Goal: Task Accomplishment & Management: Use online tool/utility

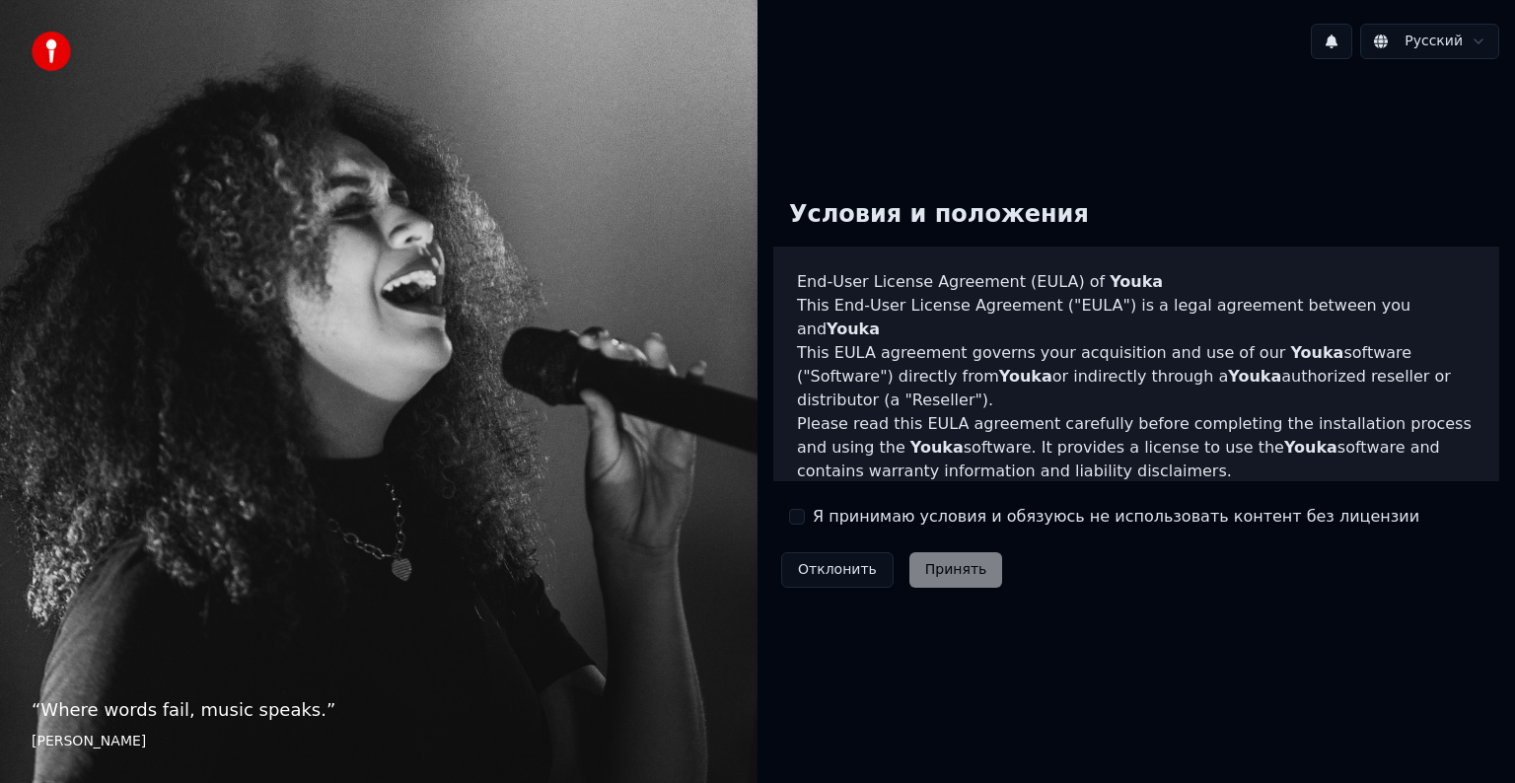
click at [796, 513] on button "Я принимаю условия и обязуюсь не использовать контент без лицензии" at bounding box center [797, 517] width 16 height 16
click at [971, 571] on button "Принять" at bounding box center [956, 570] width 94 height 36
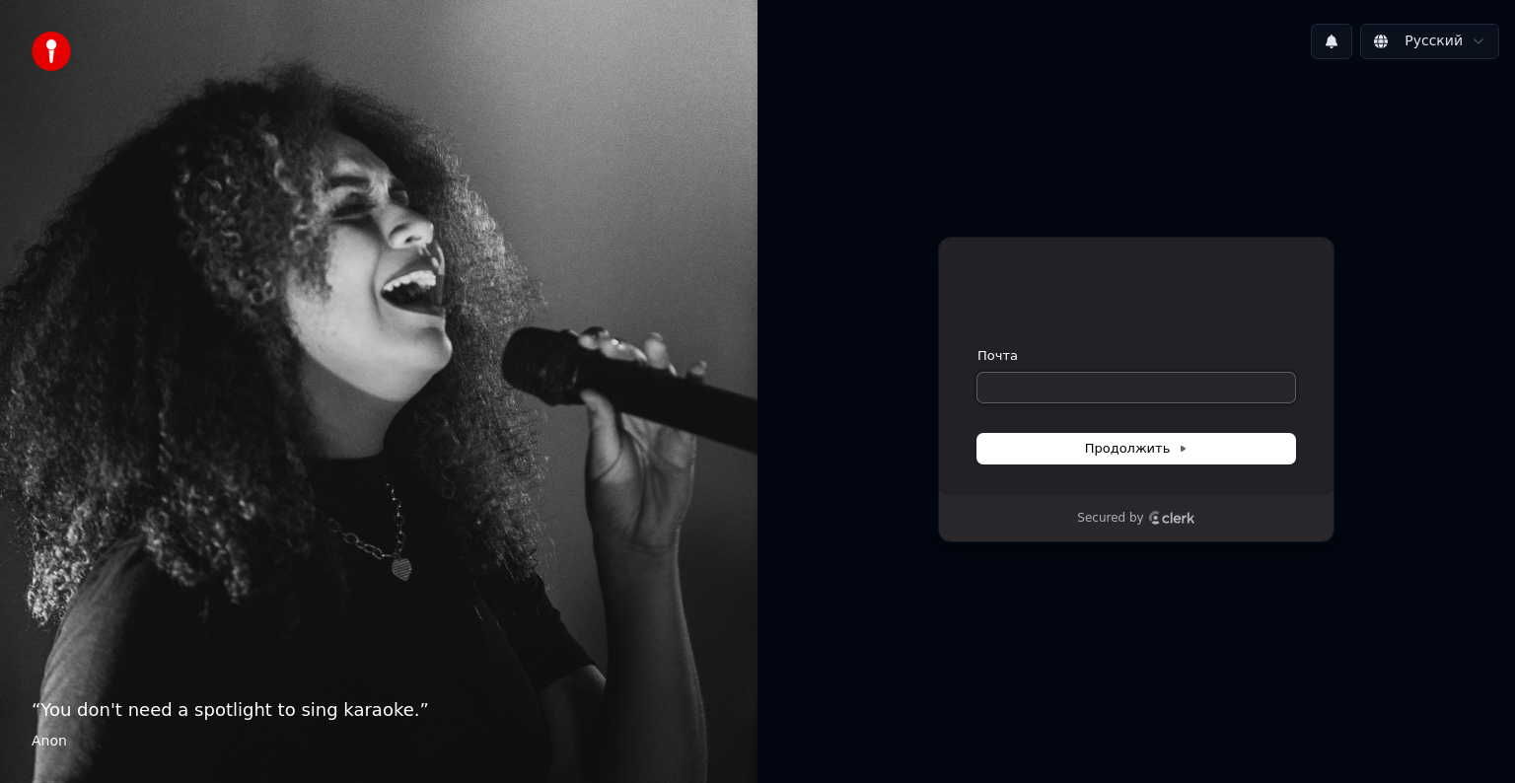
click at [1091, 391] on input "Почта" at bounding box center [1136, 388] width 318 height 30
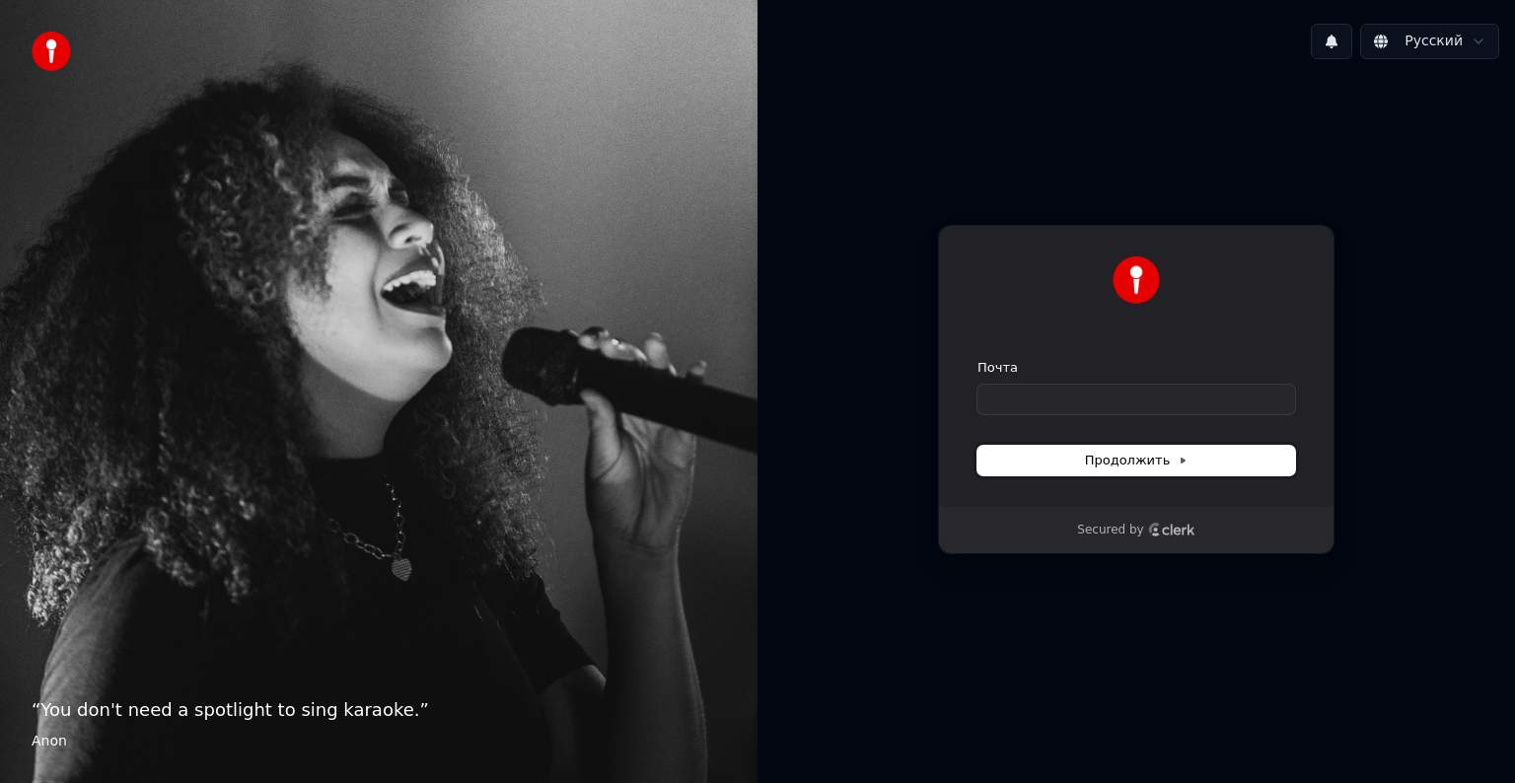
click at [1180, 456] on icon at bounding box center [1183, 461] width 10 height 10
click at [1120, 412] on input "Почта" at bounding box center [1136, 400] width 318 height 30
click at [1121, 453] on span "Продолжить" at bounding box center [1137, 461] width 104 height 18
type input "**********"
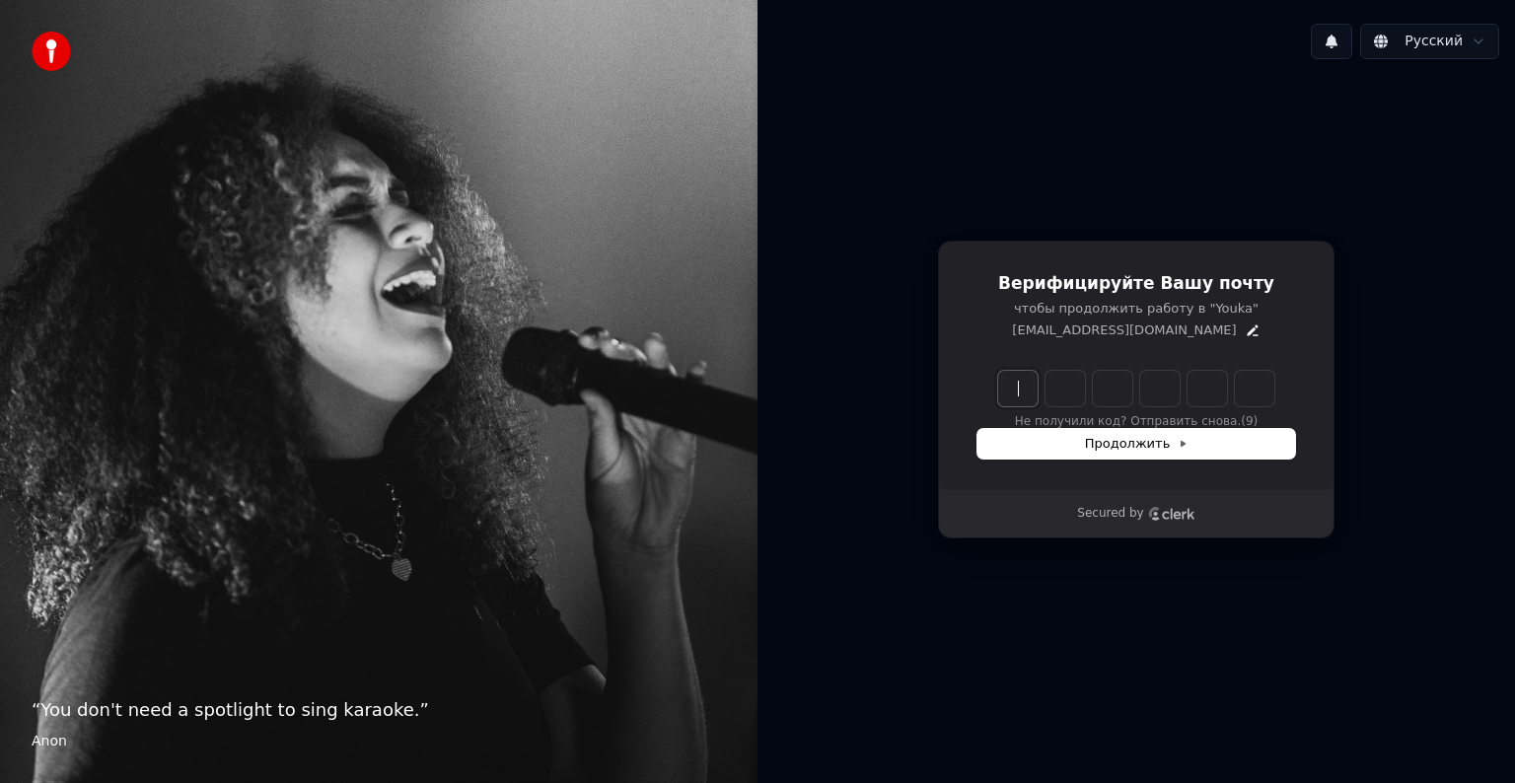
click at [1026, 388] on input "Enter verification code" at bounding box center [1156, 389] width 316 height 36
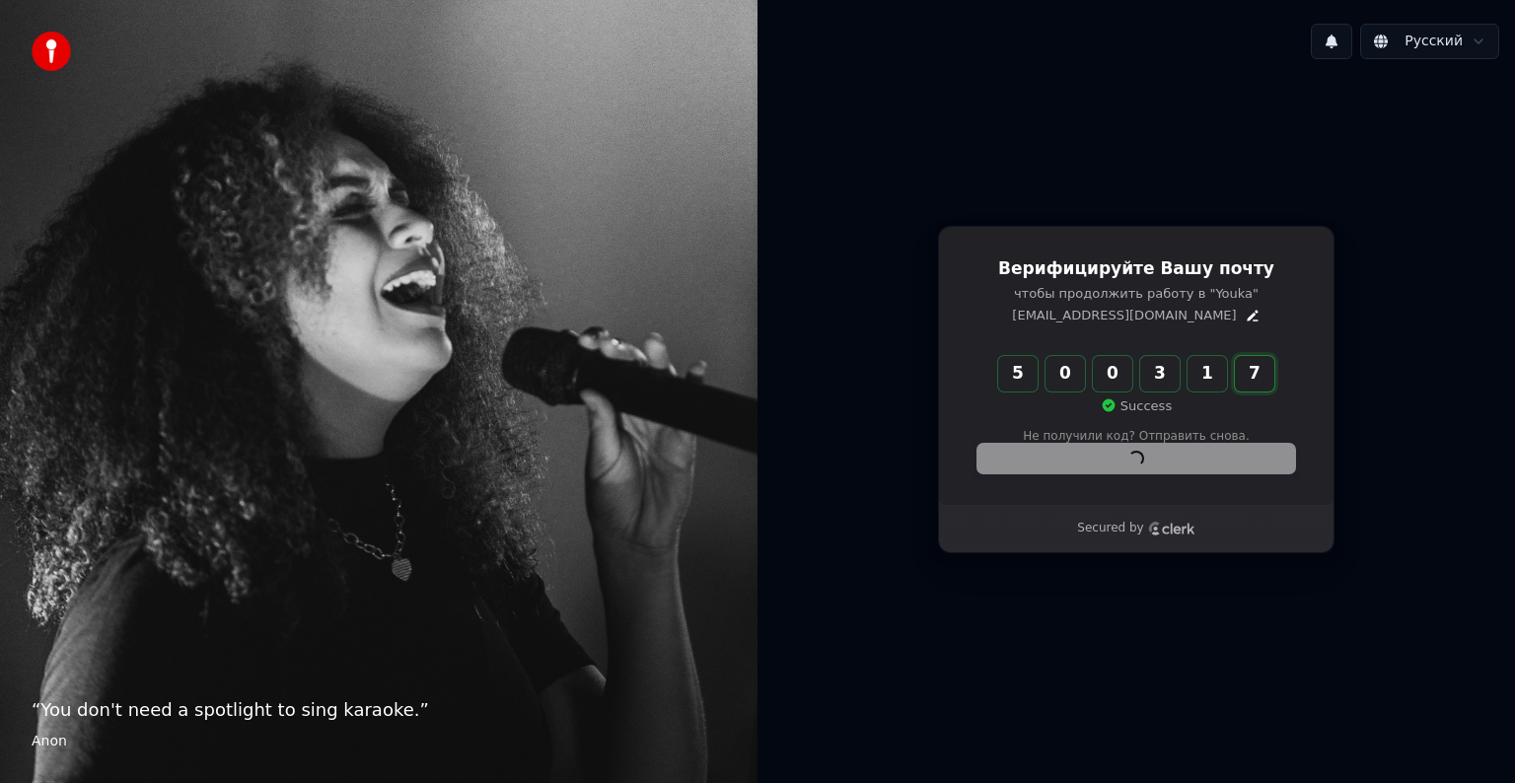
type input "******"
click at [1134, 450] on div "Продолжить" at bounding box center [1136, 459] width 318 height 30
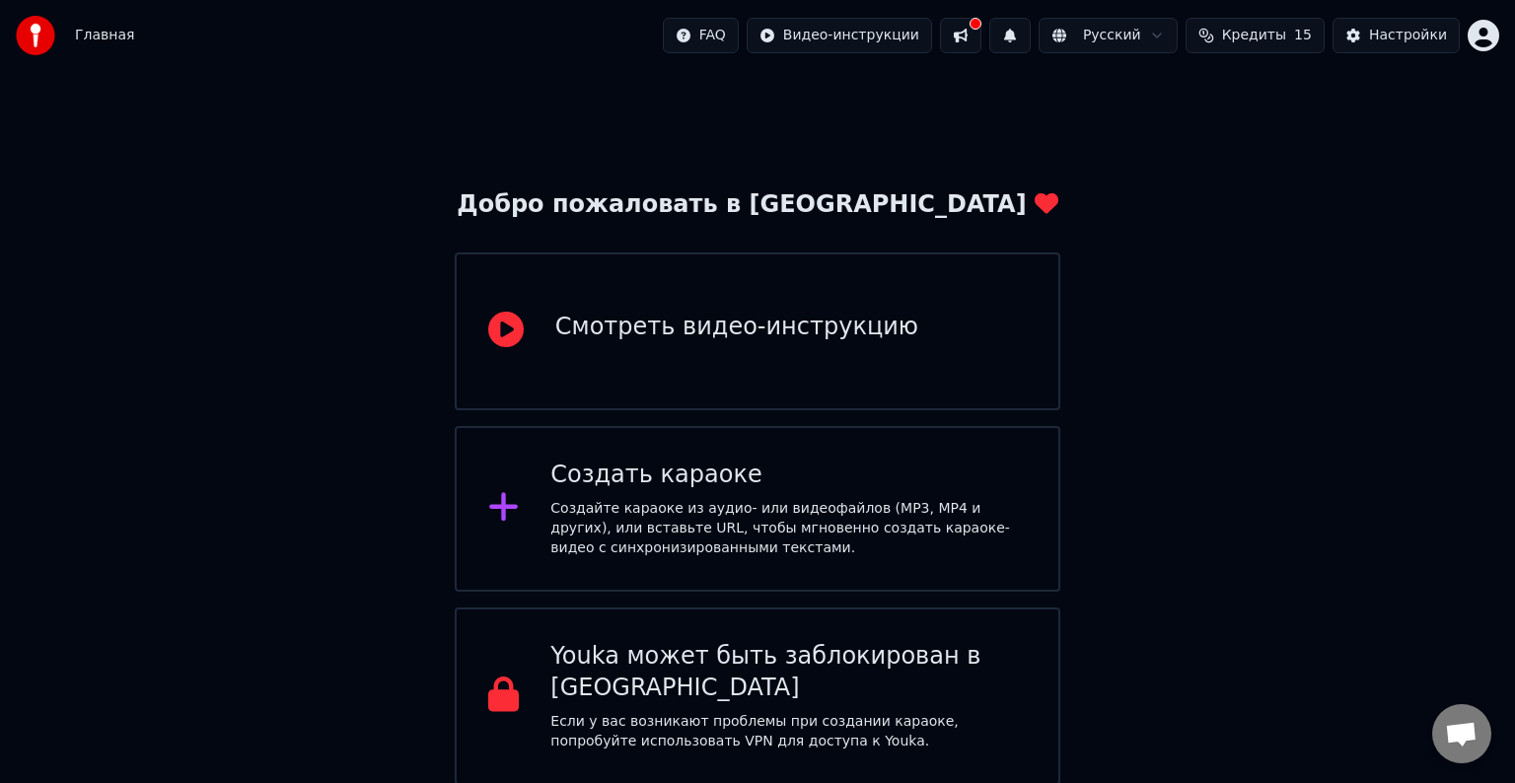
click at [845, 504] on div "Создайте караоке из аудио- или видеофайлов (MP3, MP4 и других), или вставьте UR…" at bounding box center [788, 528] width 476 height 59
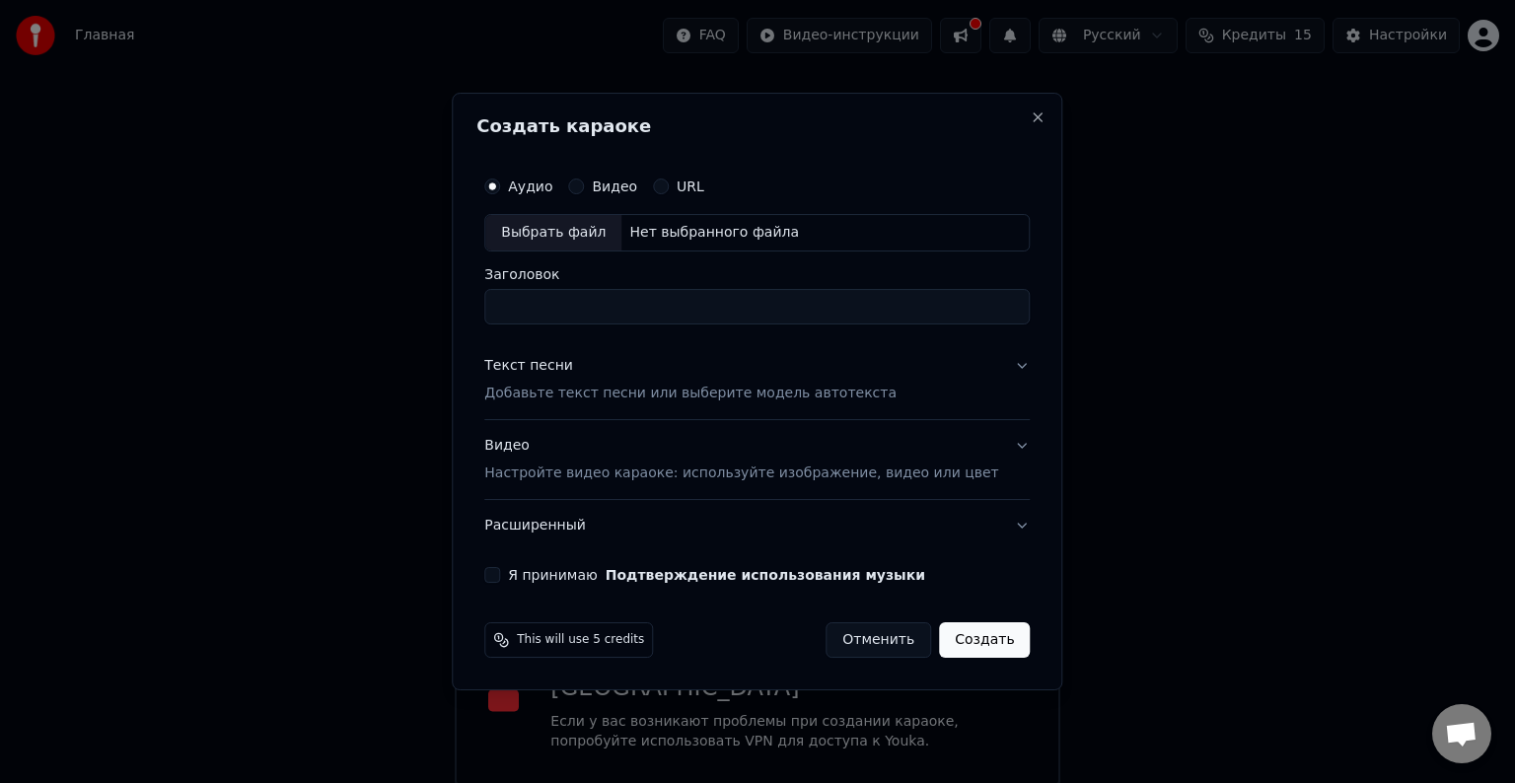
click at [566, 393] on p "Добавьте текст песни или выберите модель автотекста" at bounding box center [690, 394] width 412 height 20
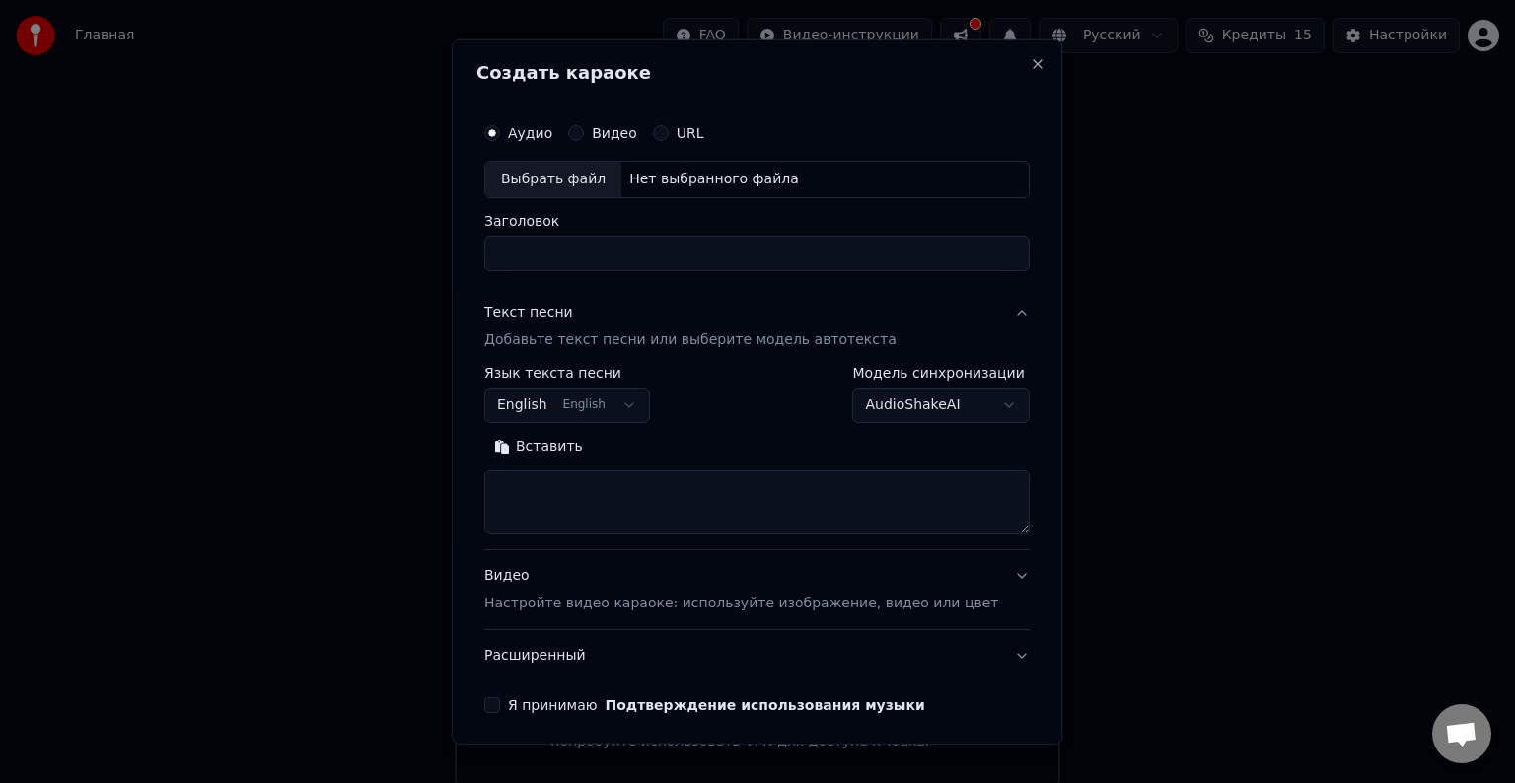
click at [564, 256] on input "Заголовок" at bounding box center [756, 254] width 545 height 36
type input "**********"
click at [610, 406] on button "English English" at bounding box center [567, 406] width 166 height 36
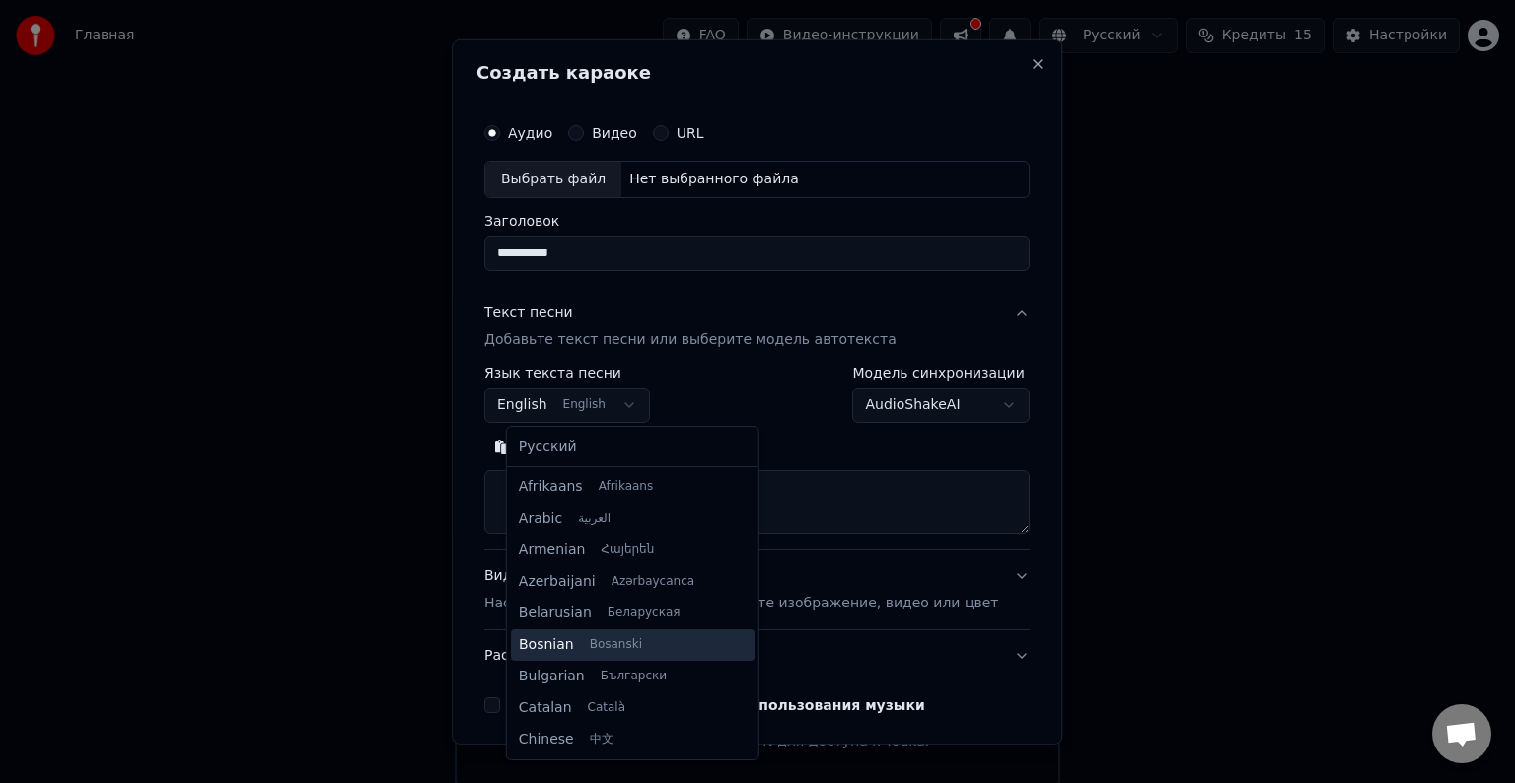
scroll to position [158, 0]
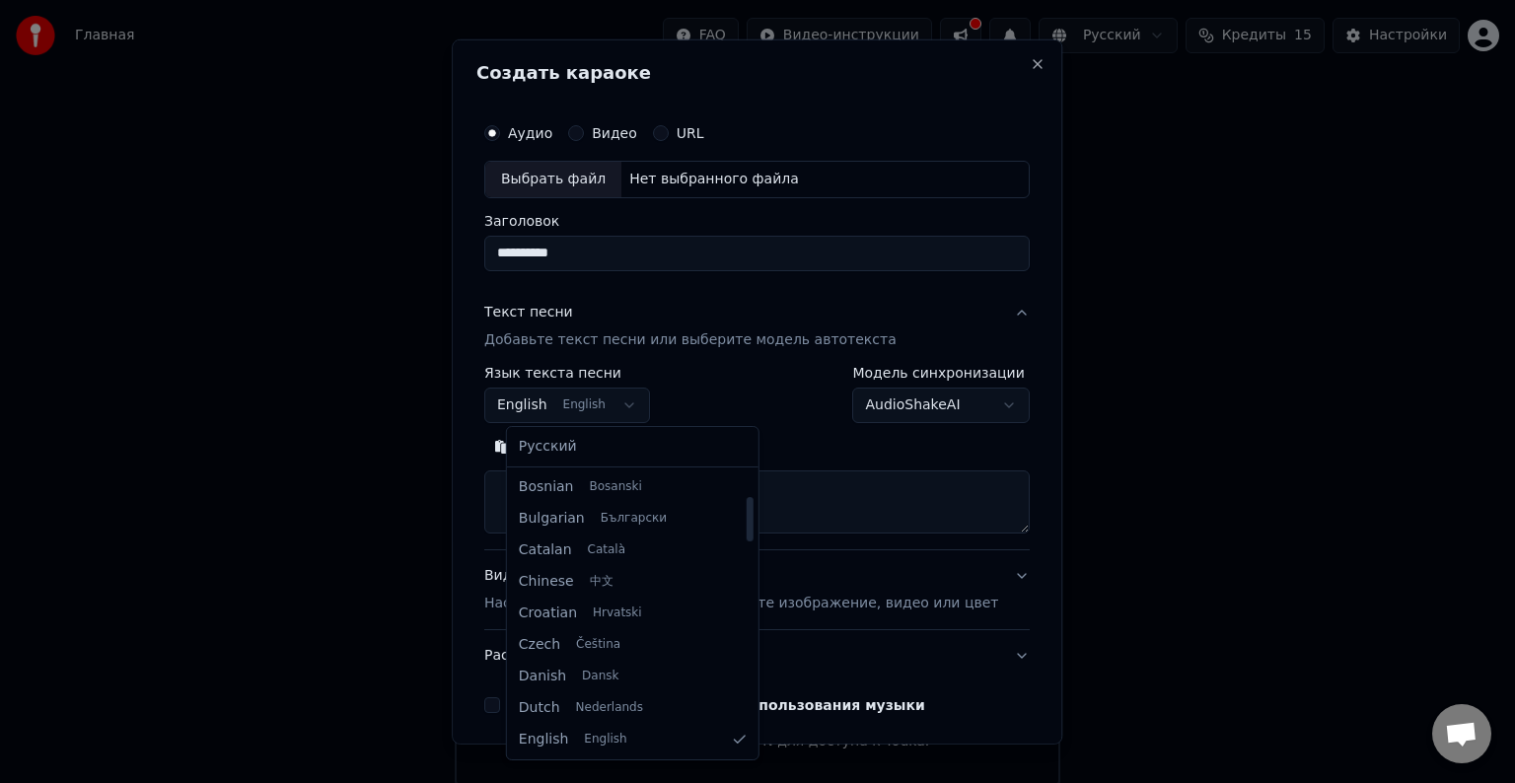
select select "**"
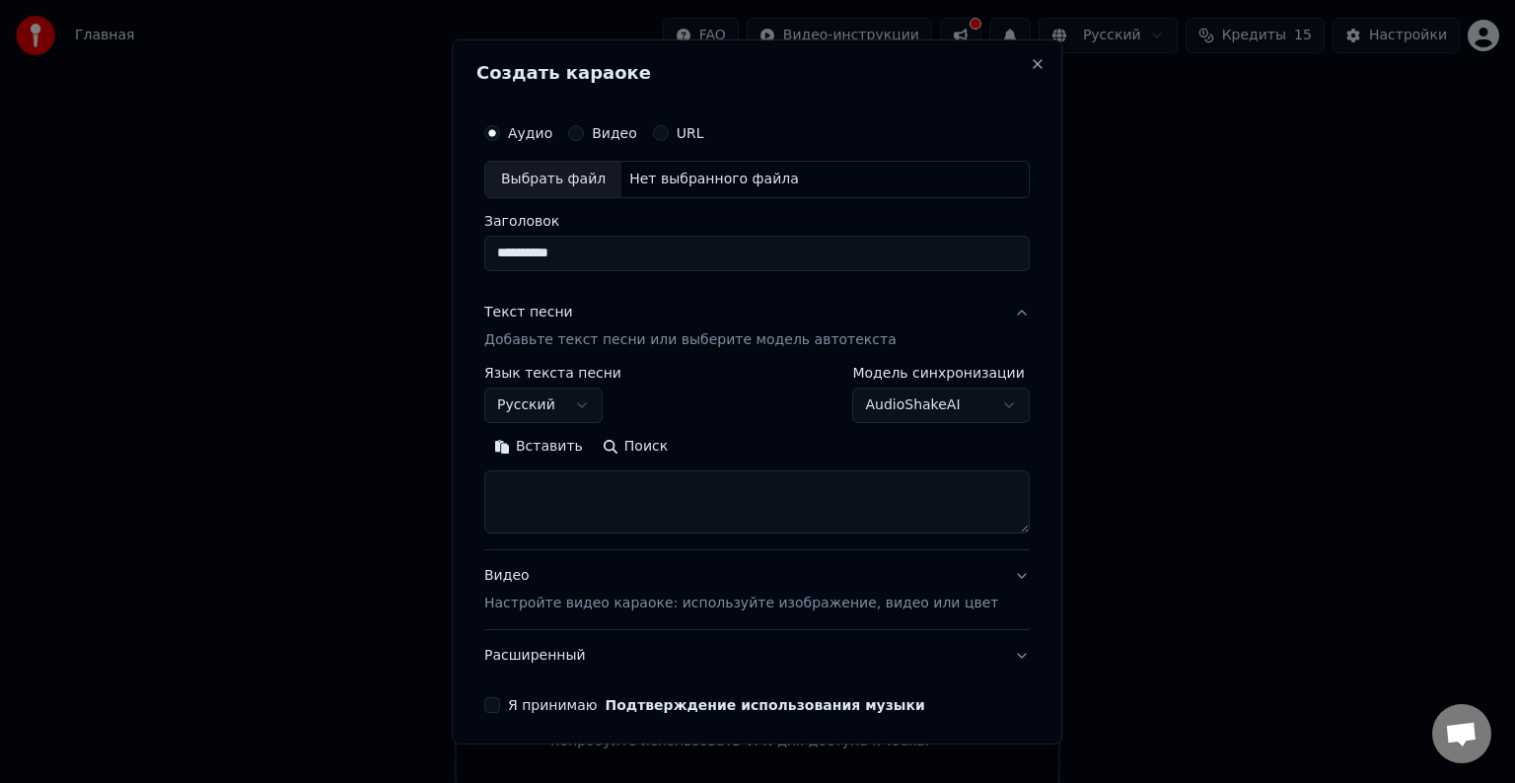
click at [638, 480] on textarea at bounding box center [756, 501] width 545 height 63
paste textarea "**********"
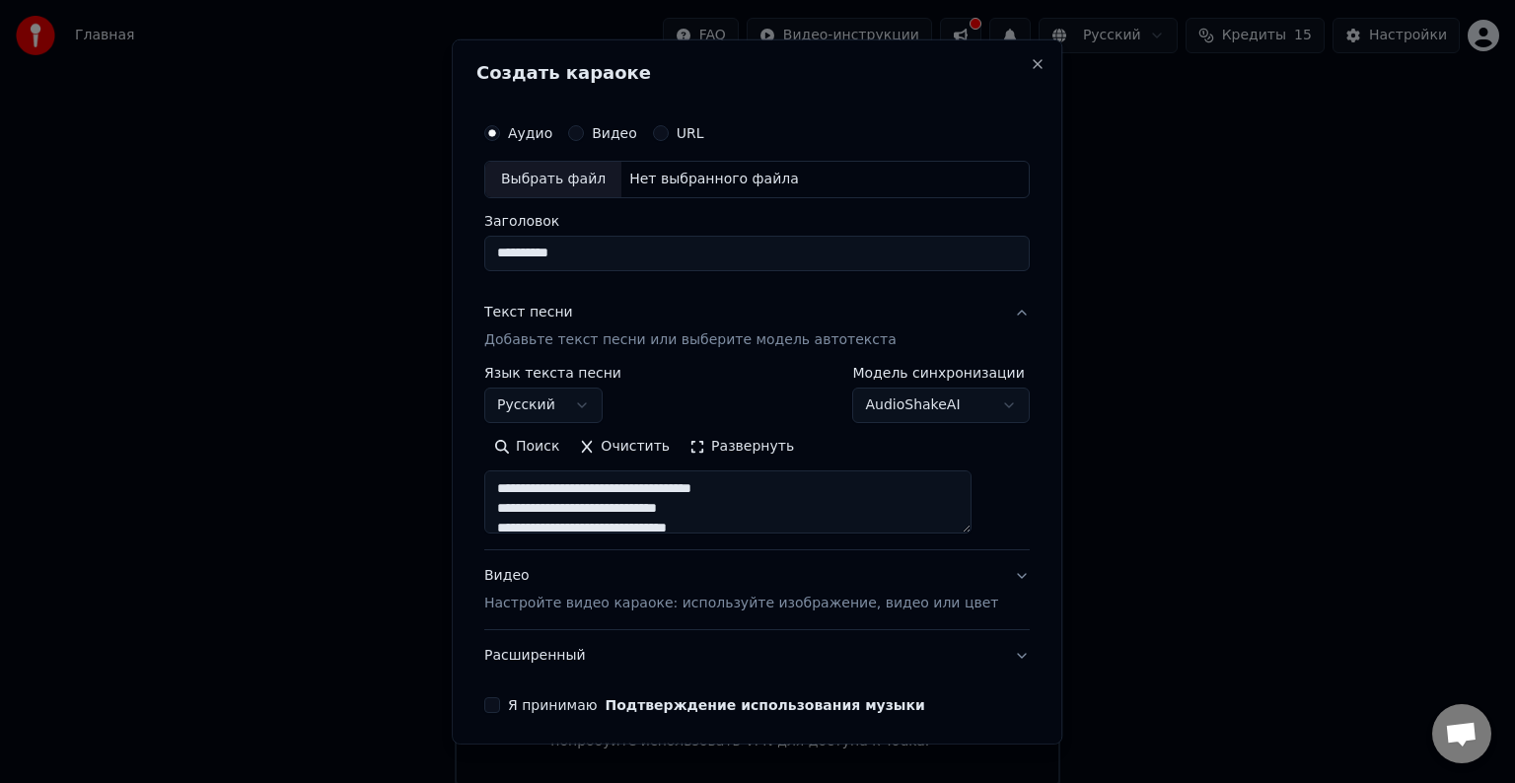
scroll to position [655, 0]
type textarea "**********"
click at [584, 140] on button "Видео" at bounding box center [576, 133] width 16 height 16
click at [586, 175] on div "Выбрать файл" at bounding box center [553, 180] width 136 height 36
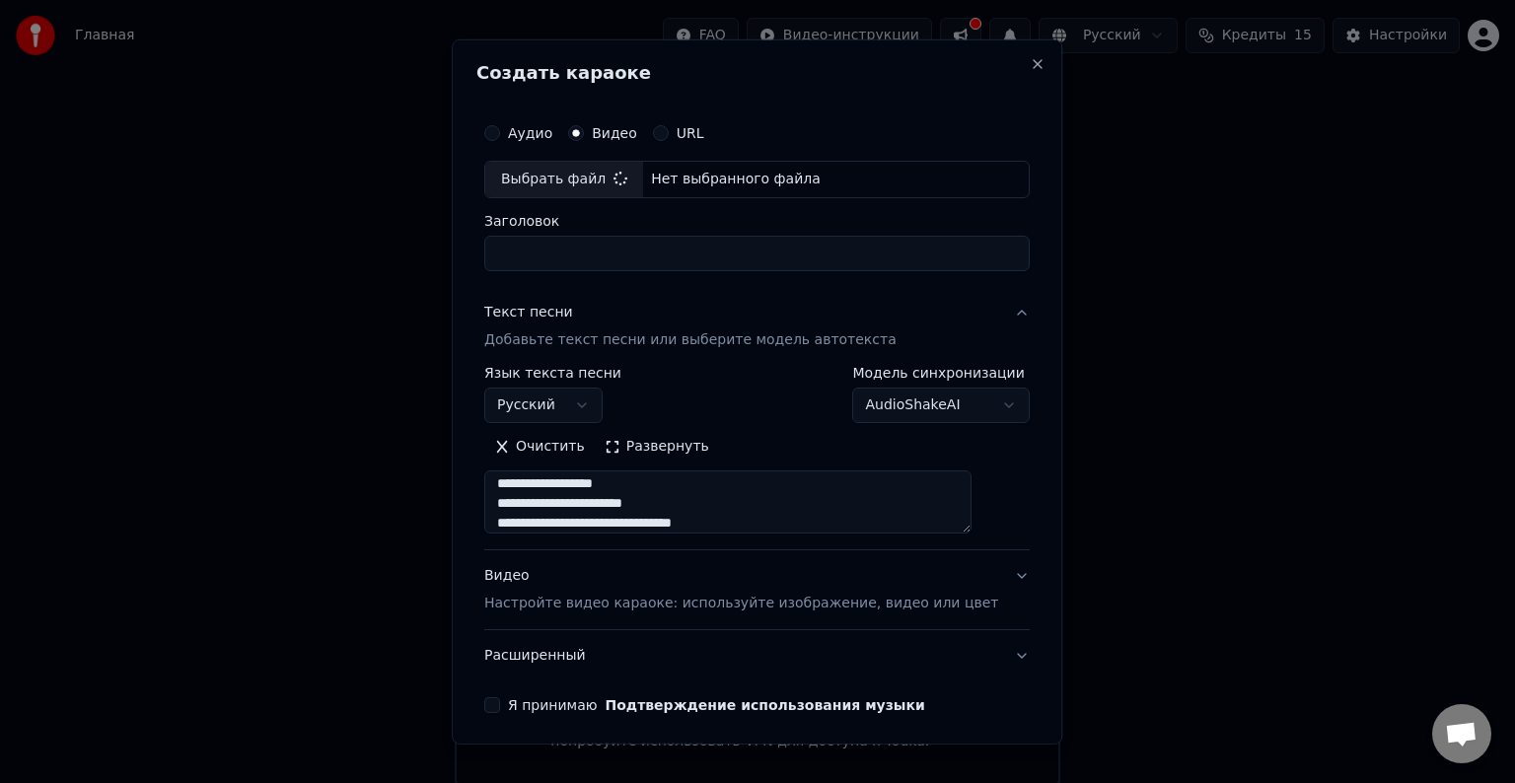
type input "**********"
click at [540, 140] on label "Аудио" at bounding box center [530, 133] width 44 height 14
click at [500, 141] on button "Аудио" at bounding box center [492, 133] width 16 height 16
click at [550, 182] on div "Выбрать файл" at bounding box center [553, 180] width 136 height 36
type input "**********"
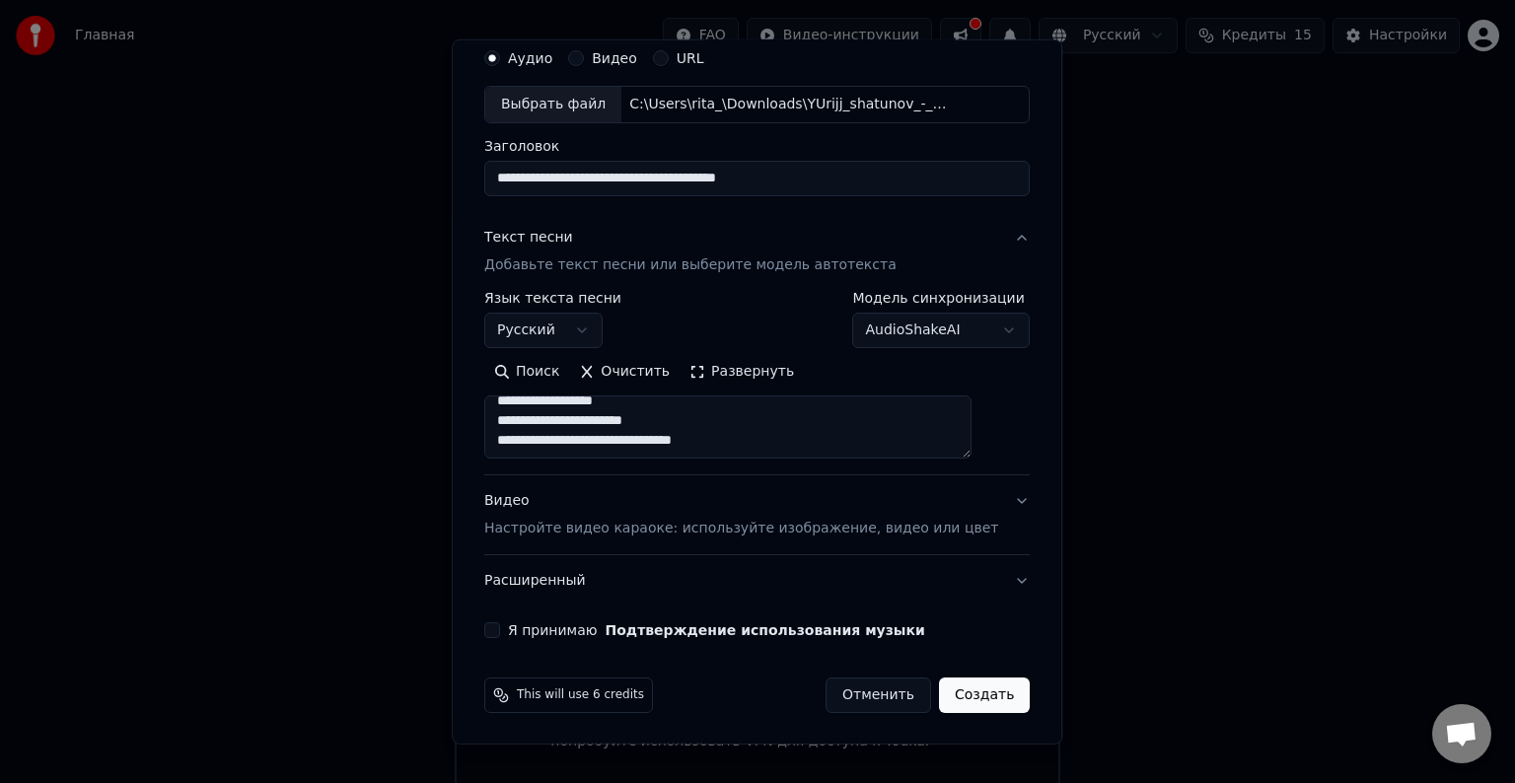
scroll to position [663, 0]
click at [750, 531] on p "Настройте видео караоке: используйте изображение, видео или цвет" at bounding box center [741, 529] width 514 height 20
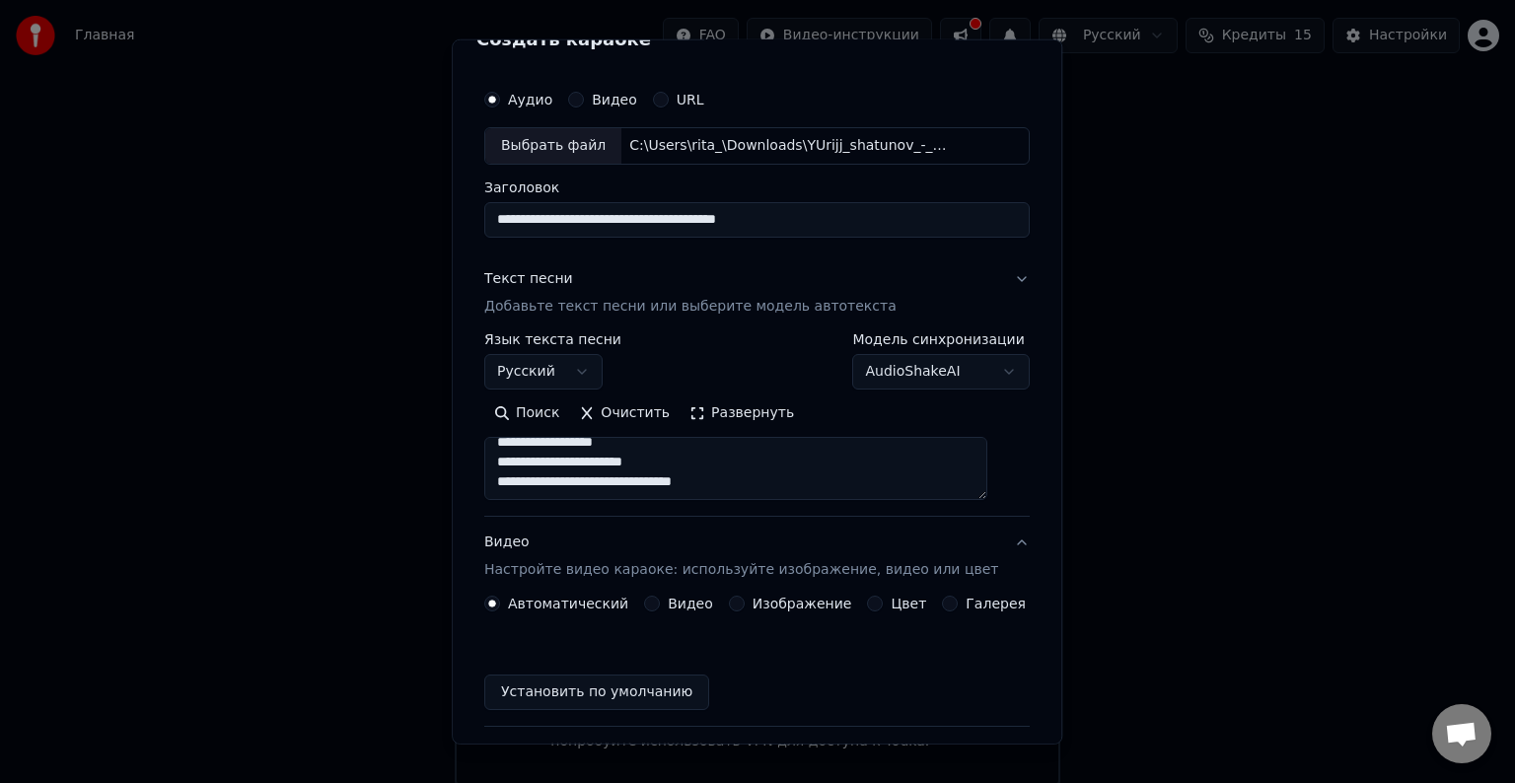
scroll to position [22, 0]
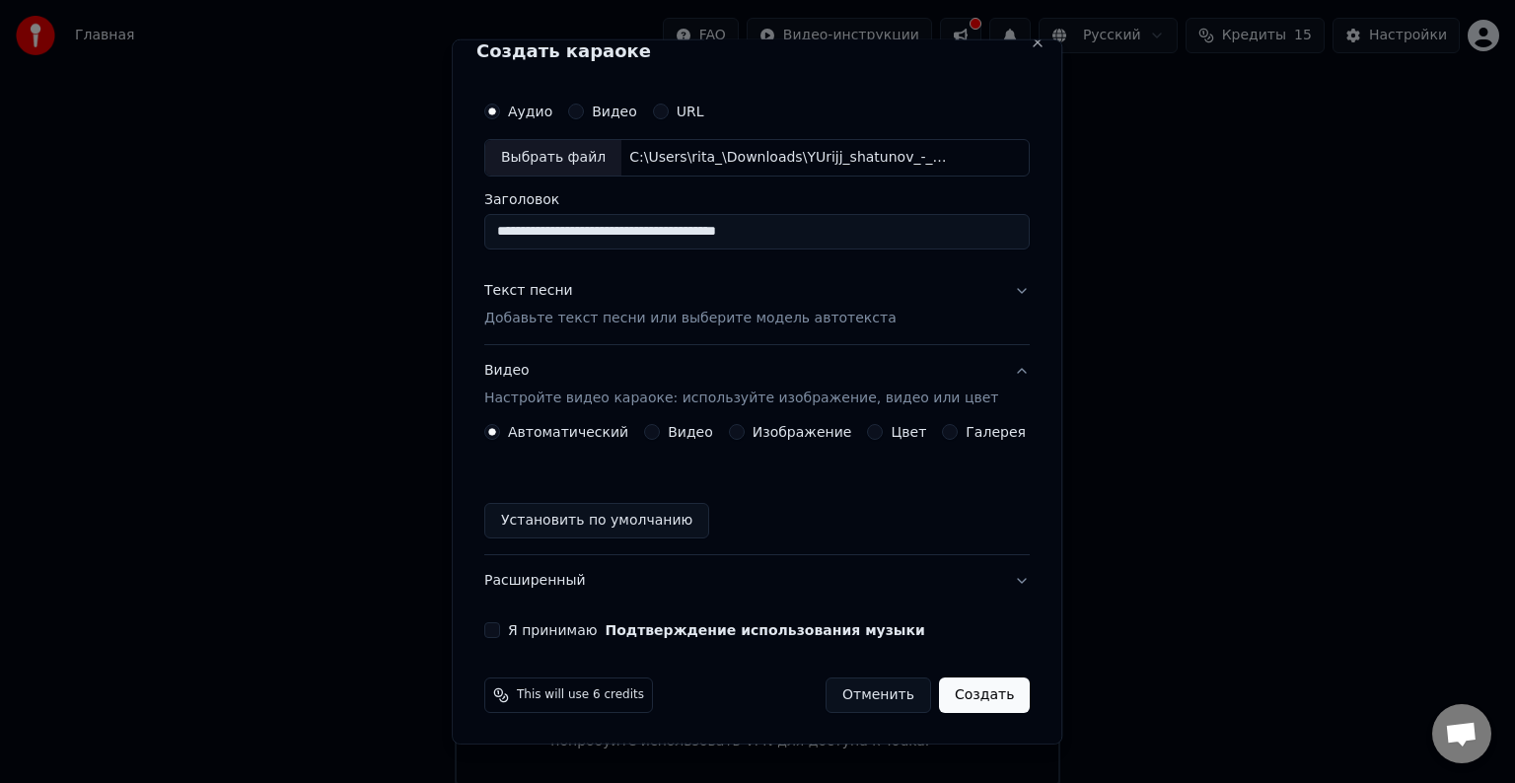
click at [657, 441] on div "Автоматический Видео Изображение Цвет Галерея Установить по умолчанию" at bounding box center [756, 481] width 545 height 114
click at [658, 432] on button "Видео" at bounding box center [652, 432] width 16 height 16
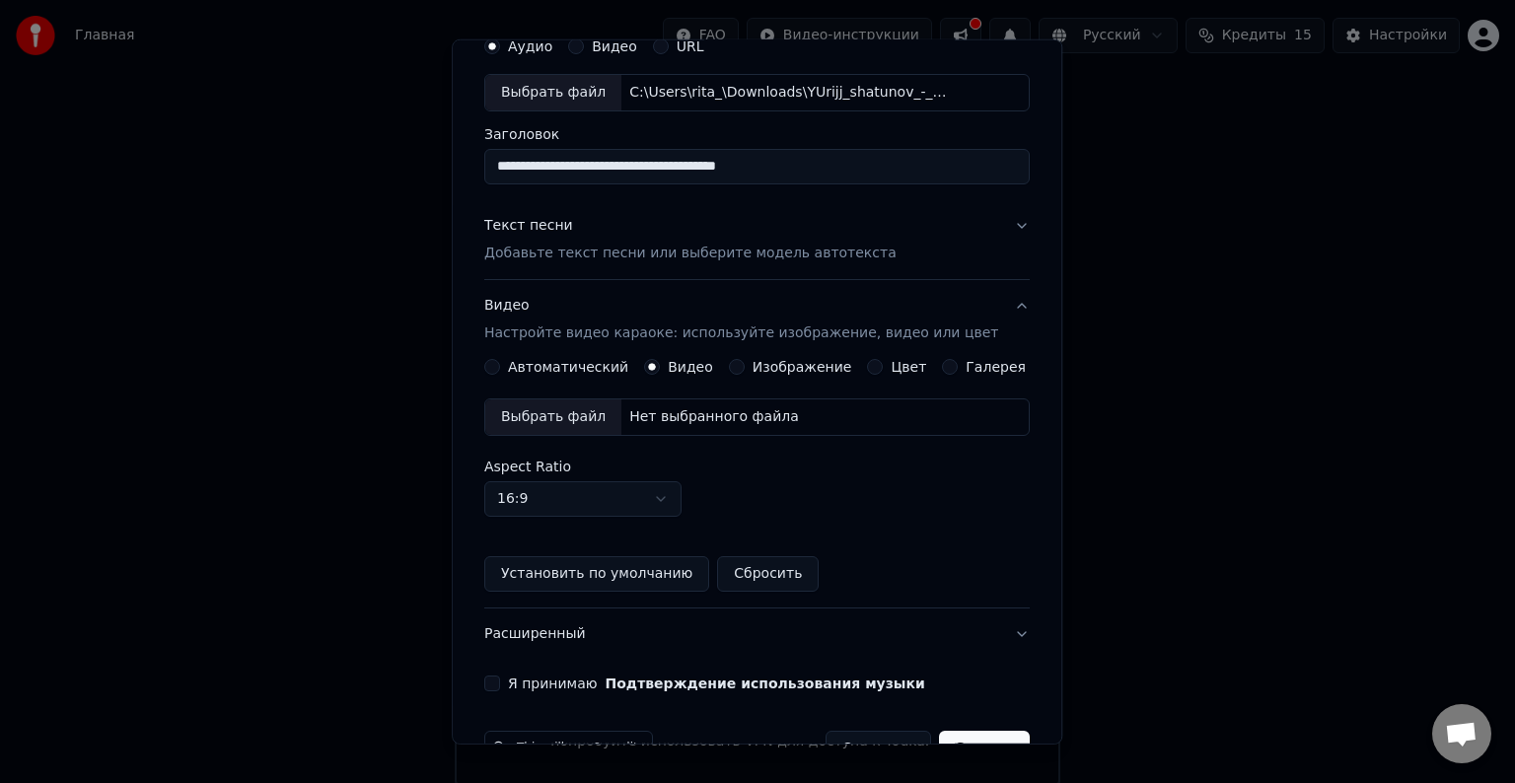
scroll to position [120, 0]
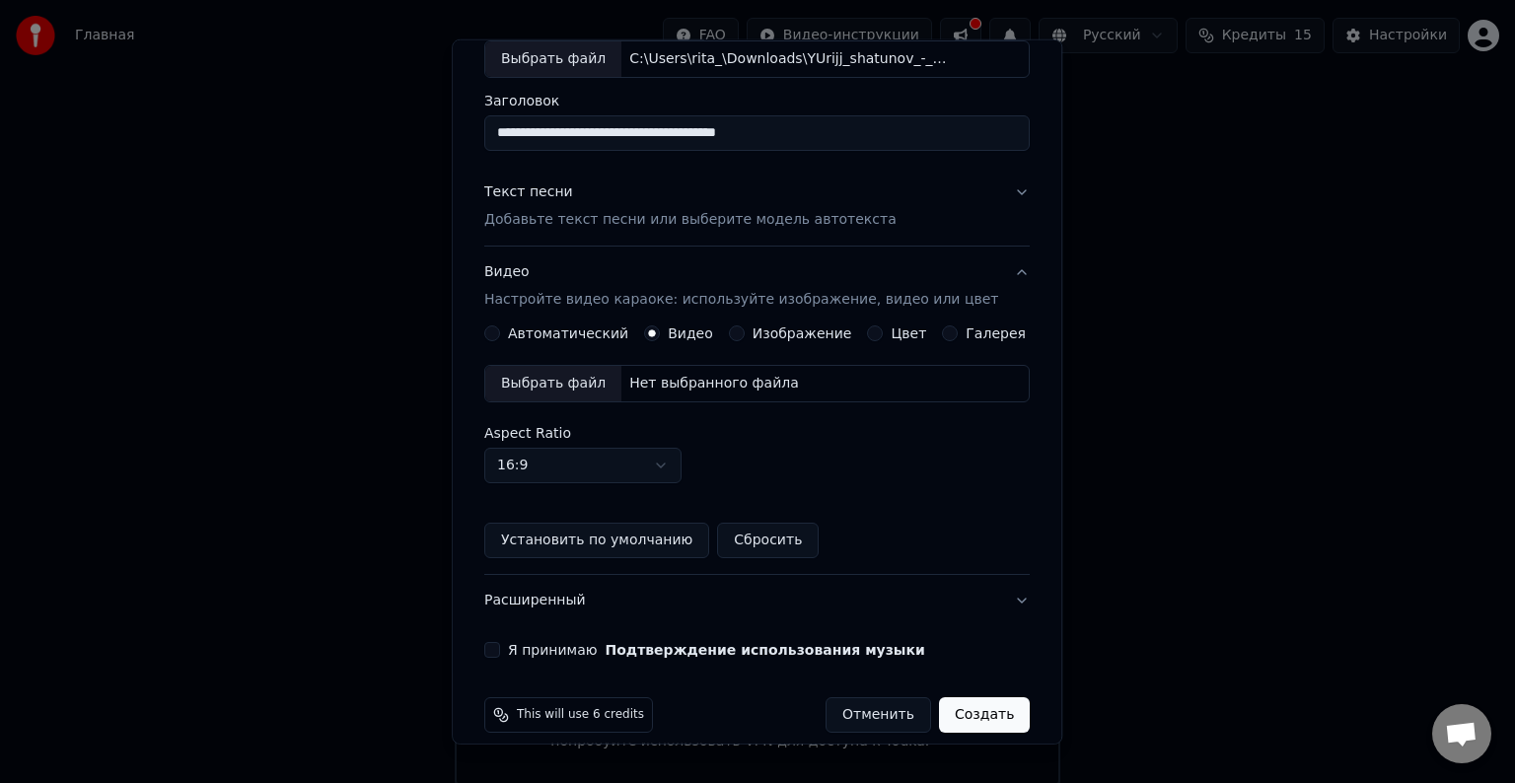
click at [591, 384] on div "Выбрать файл" at bounding box center [553, 384] width 136 height 36
click at [600, 383] on div "Выбрать файл" at bounding box center [553, 384] width 136 height 36
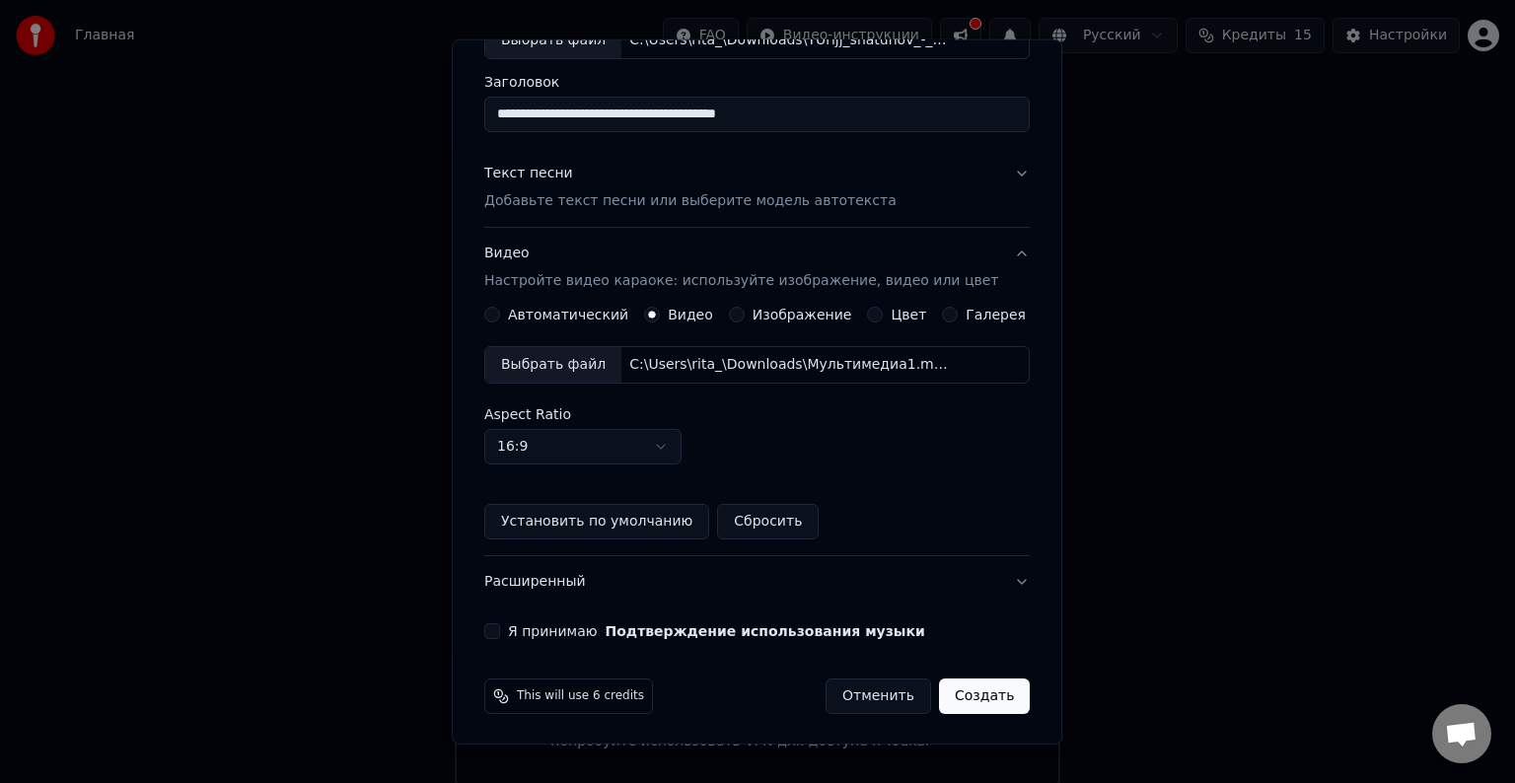
click at [500, 635] on button "Я принимаю Подтверждение использования музыки" at bounding box center [492, 631] width 16 height 16
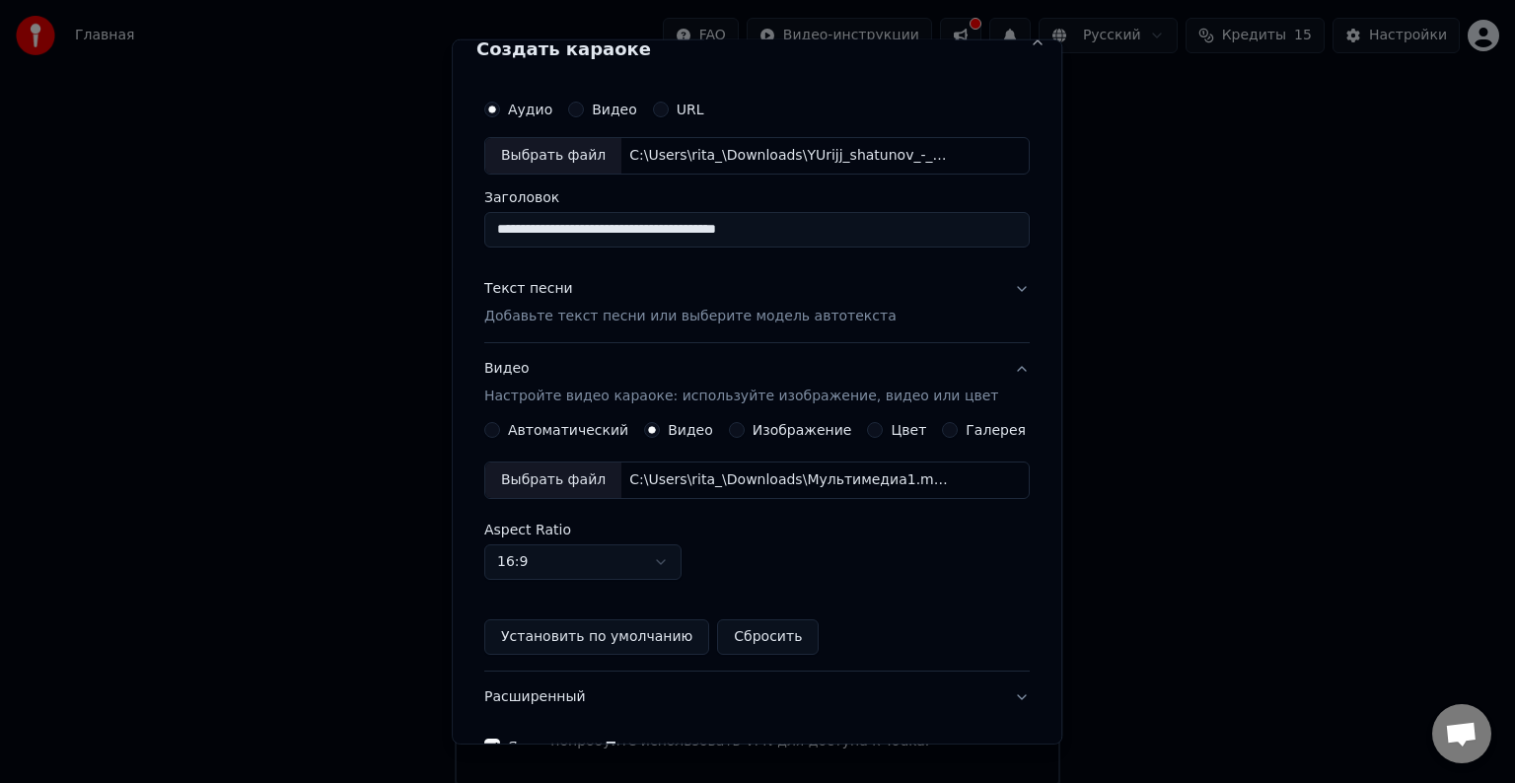
scroll to position [0, 0]
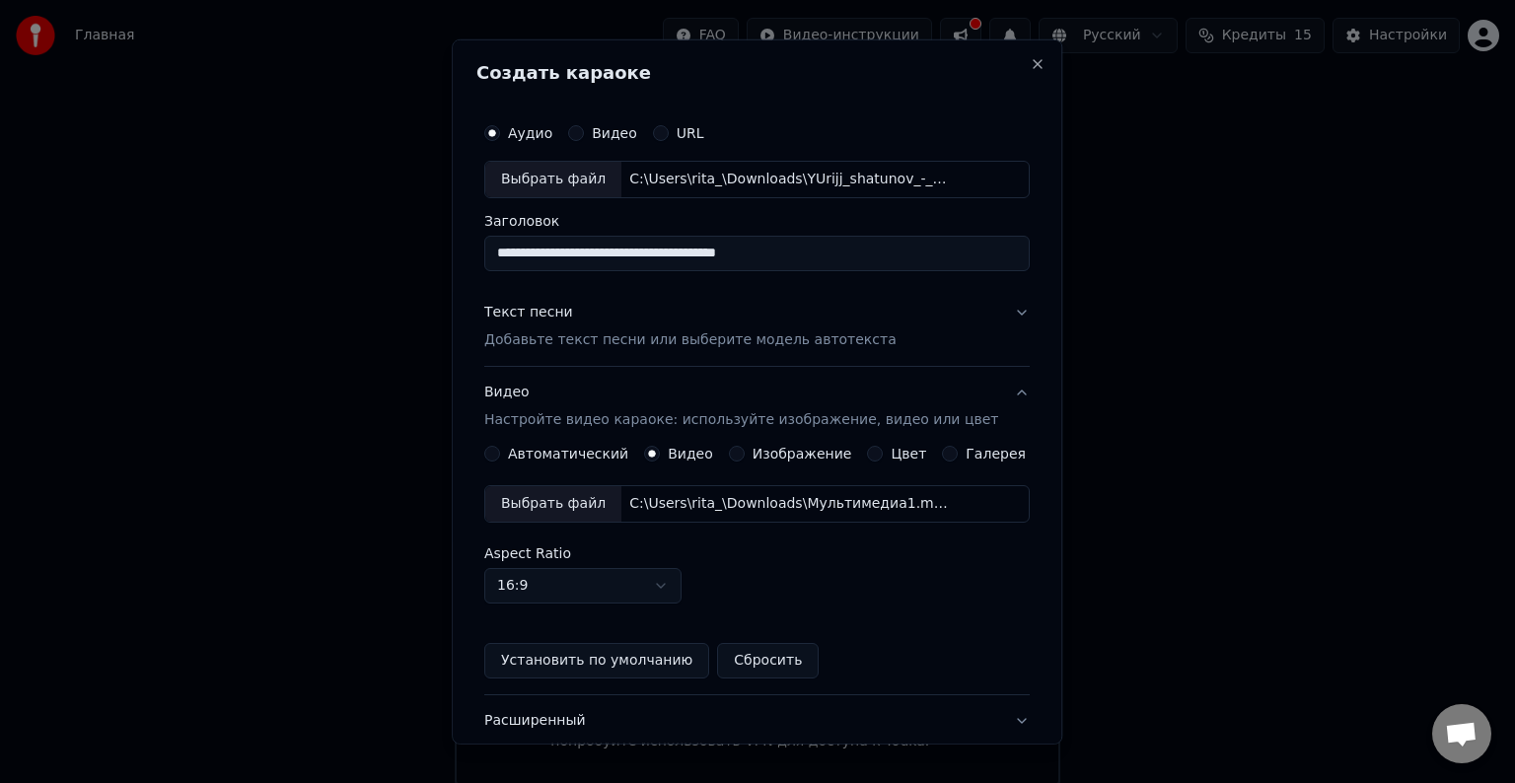
click at [787, 347] on p "Добавьте текст песни или выберите модель автотекста" at bounding box center [690, 340] width 412 height 20
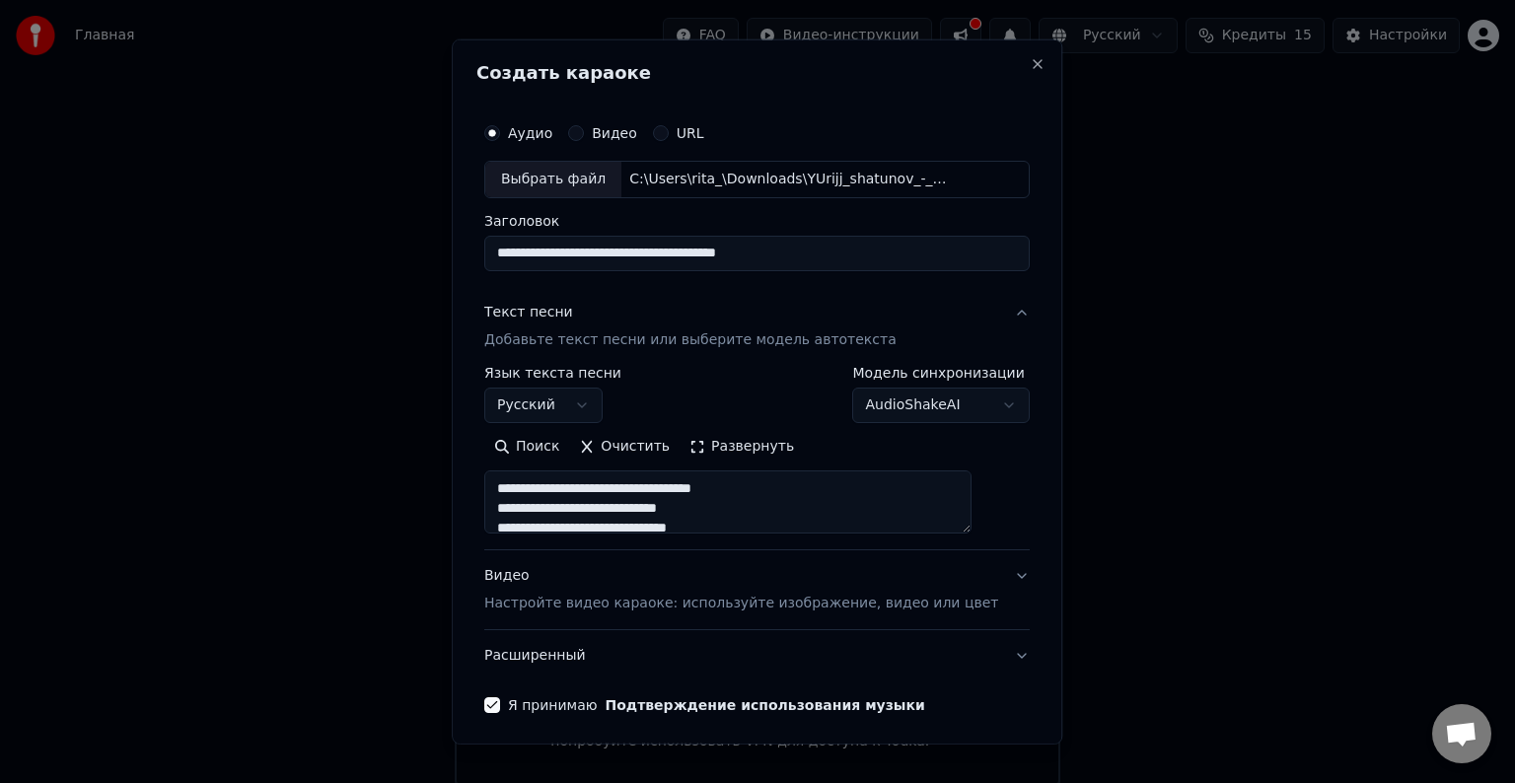
scroll to position [75, 0]
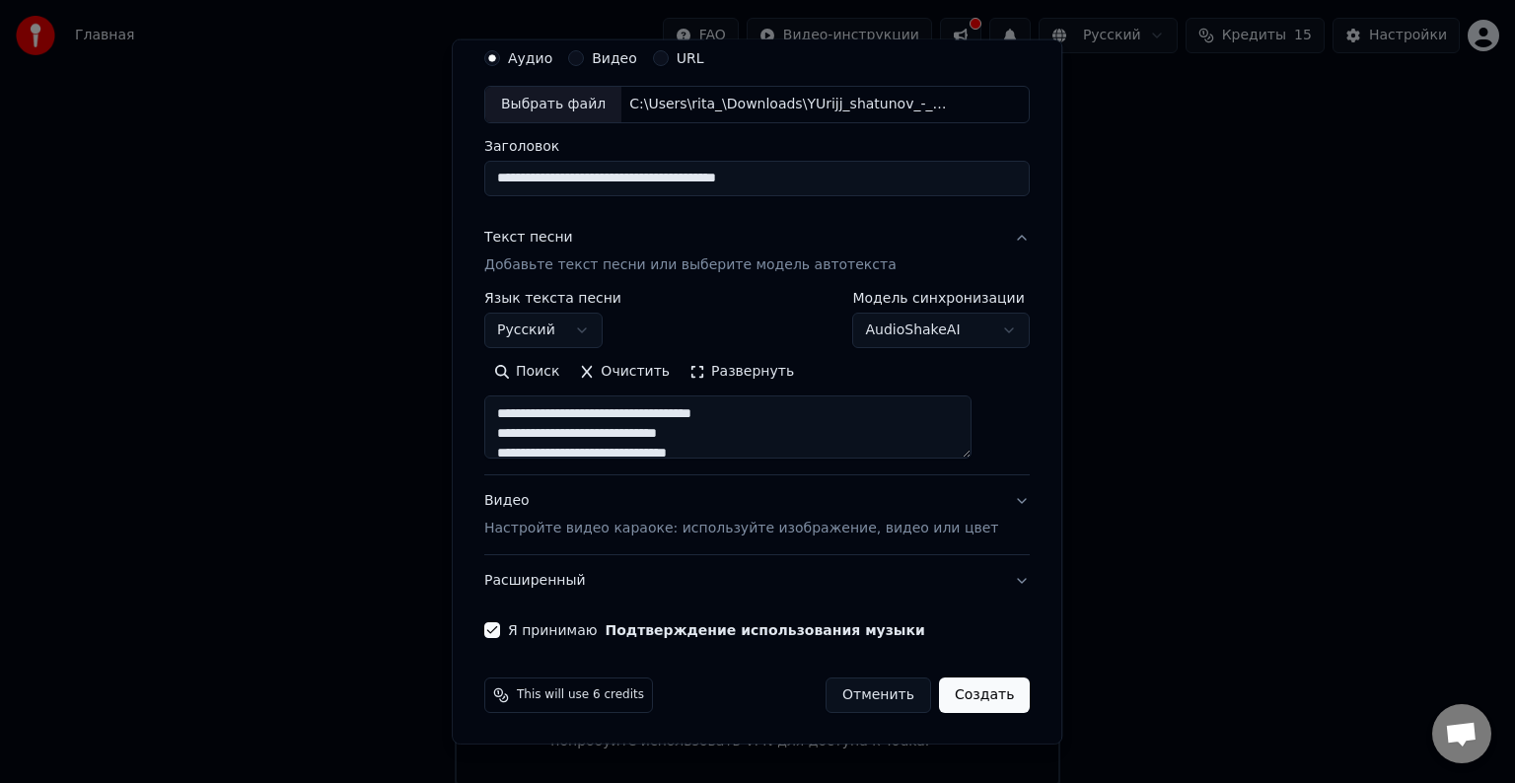
click at [872, 529] on p "Настройте видео караоке: используйте изображение, видео или цвет" at bounding box center [741, 529] width 514 height 20
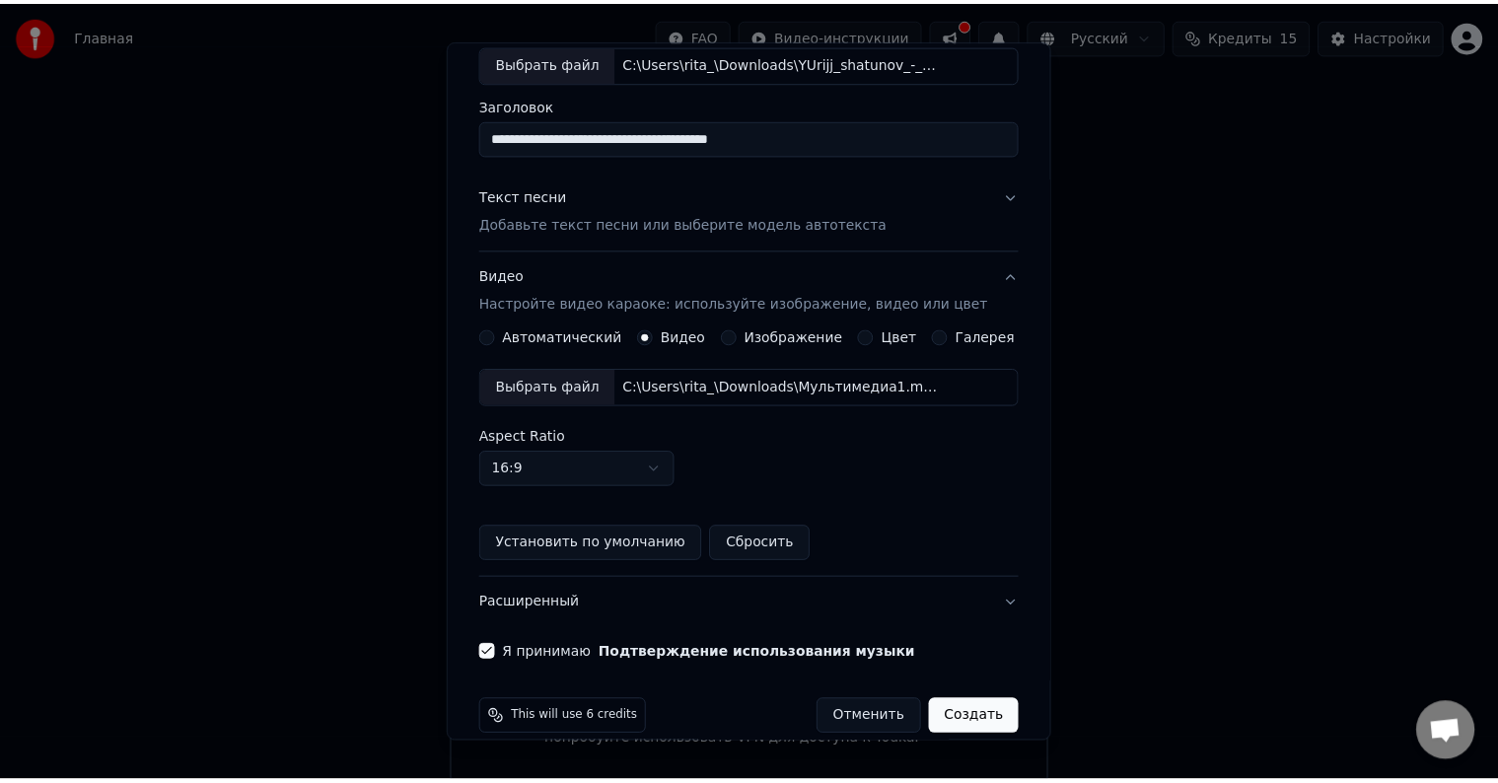
scroll to position [139, 0]
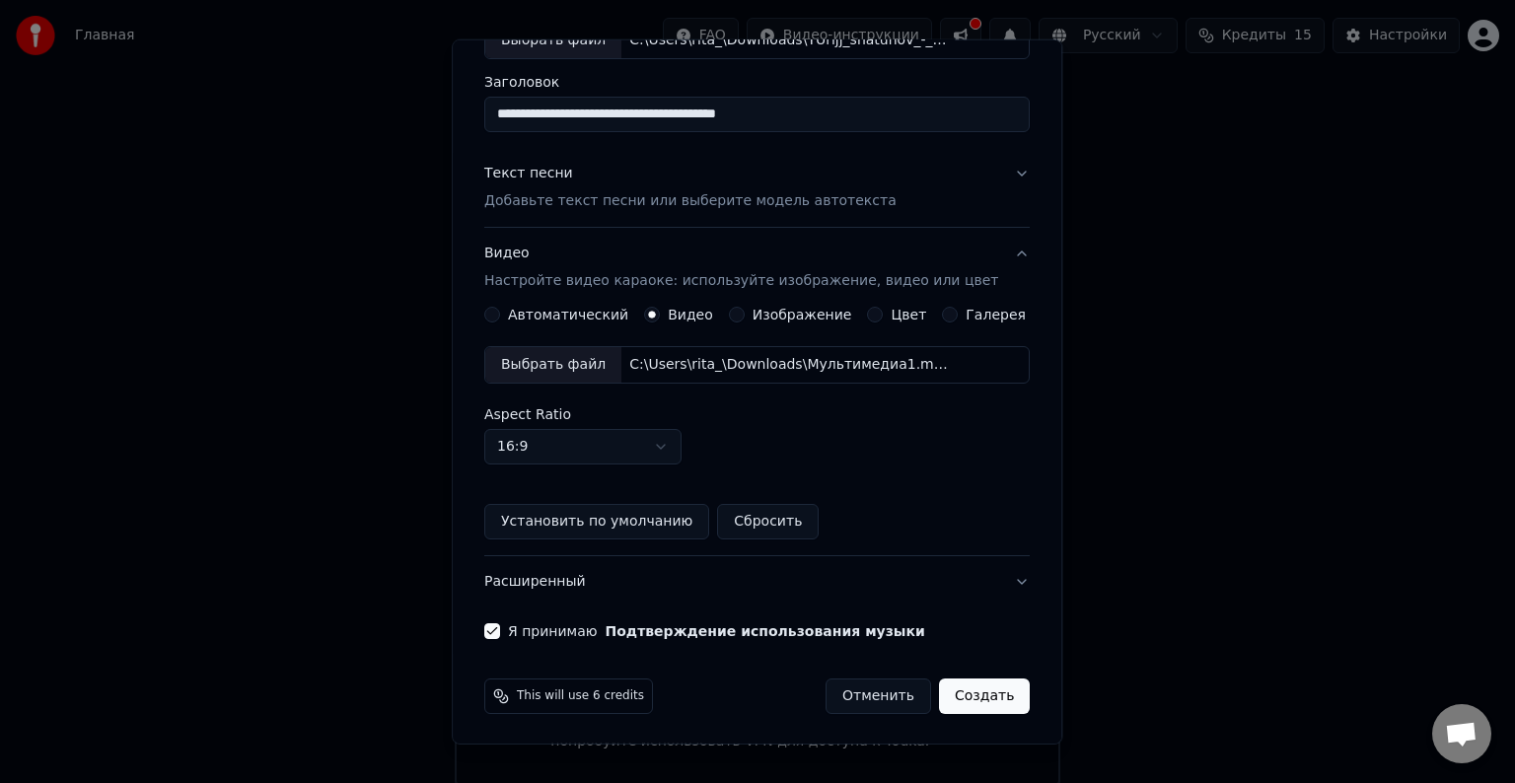
click at [939, 692] on button "Создать" at bounding box center [984, 697] width 91 height 36
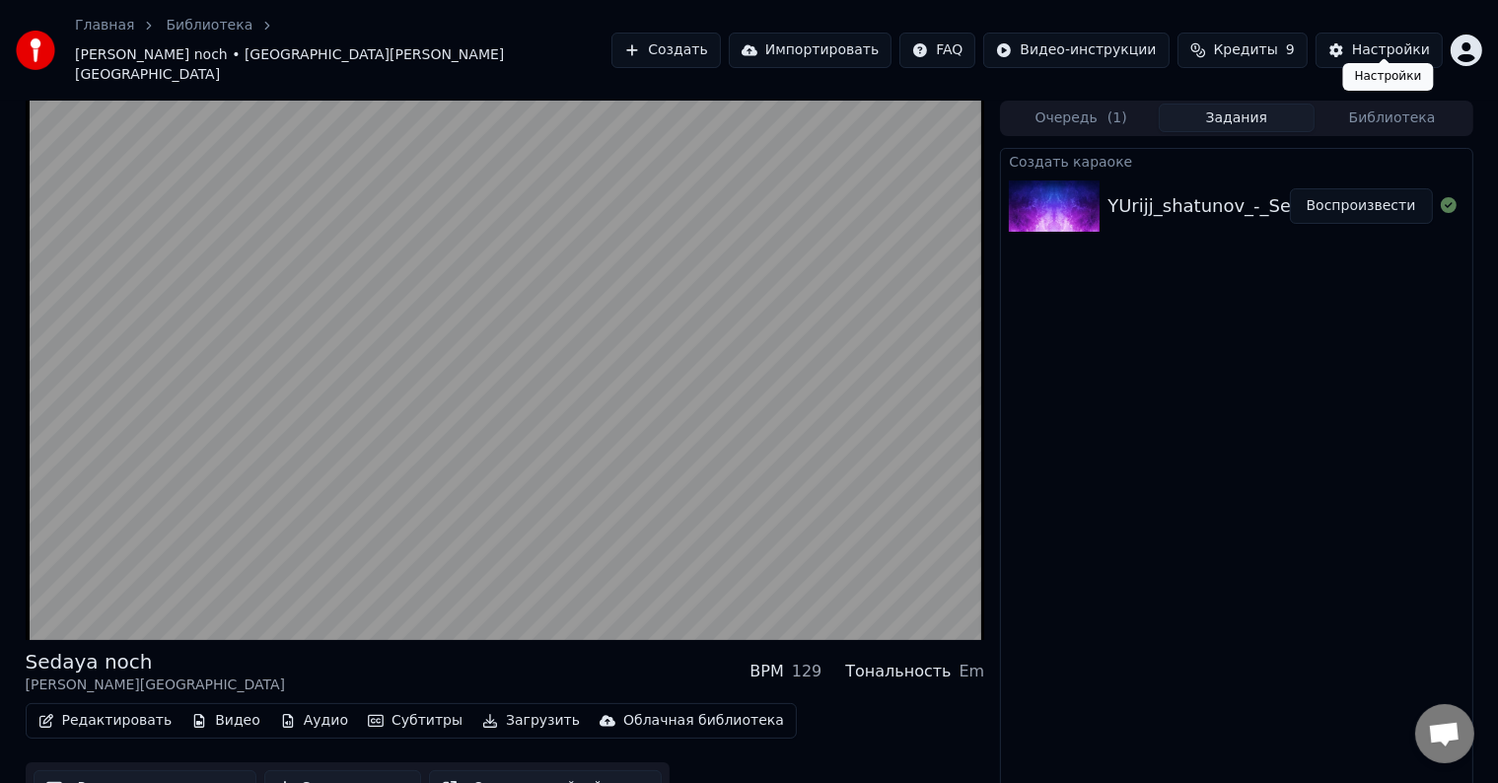
click at [1389, 40] on div "Настройки" at bounding box center [1391, 50] width 78 height 20
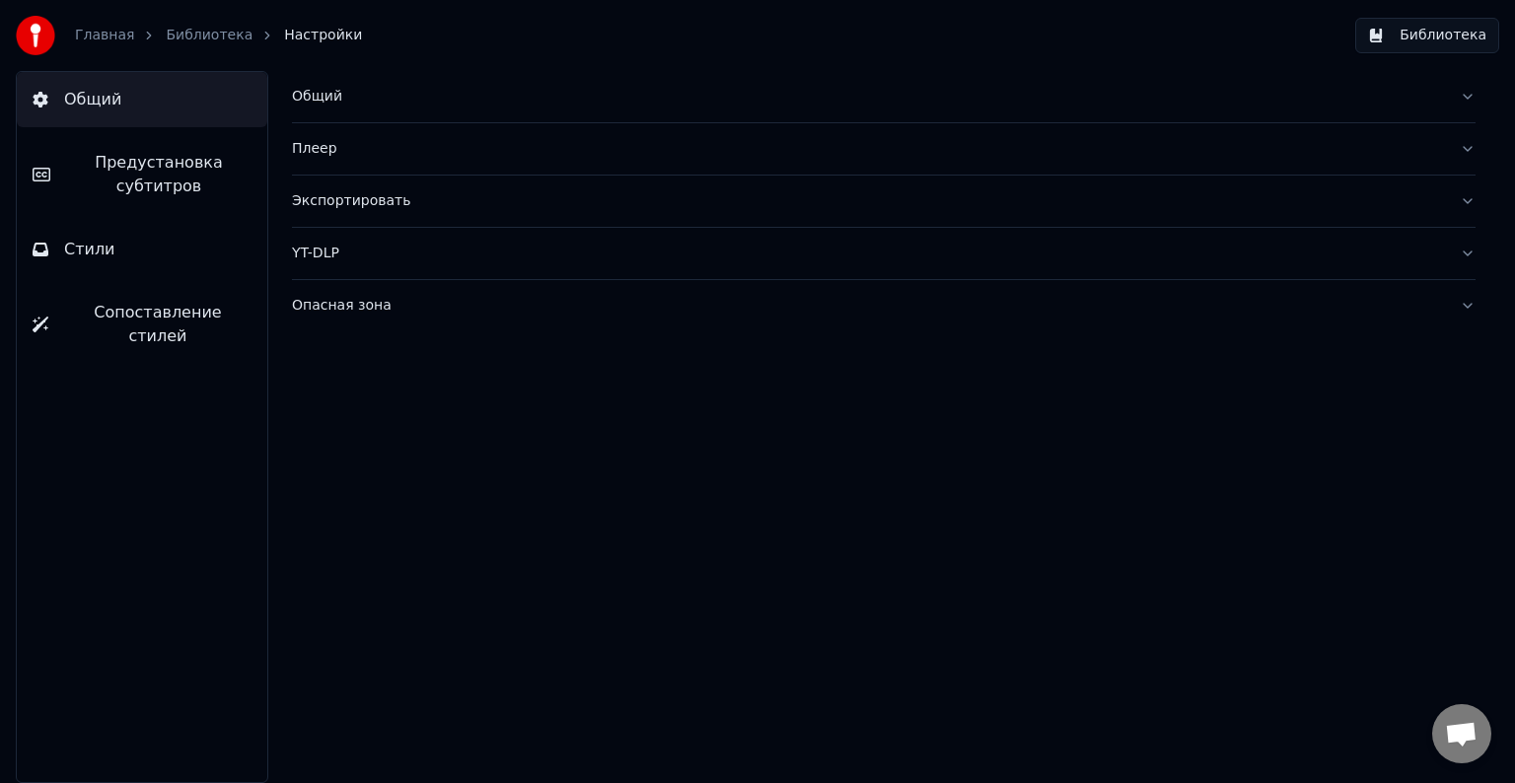
click at [320, 99] on div "Общий" at bounding box center [868, 97] width 1152 height 20
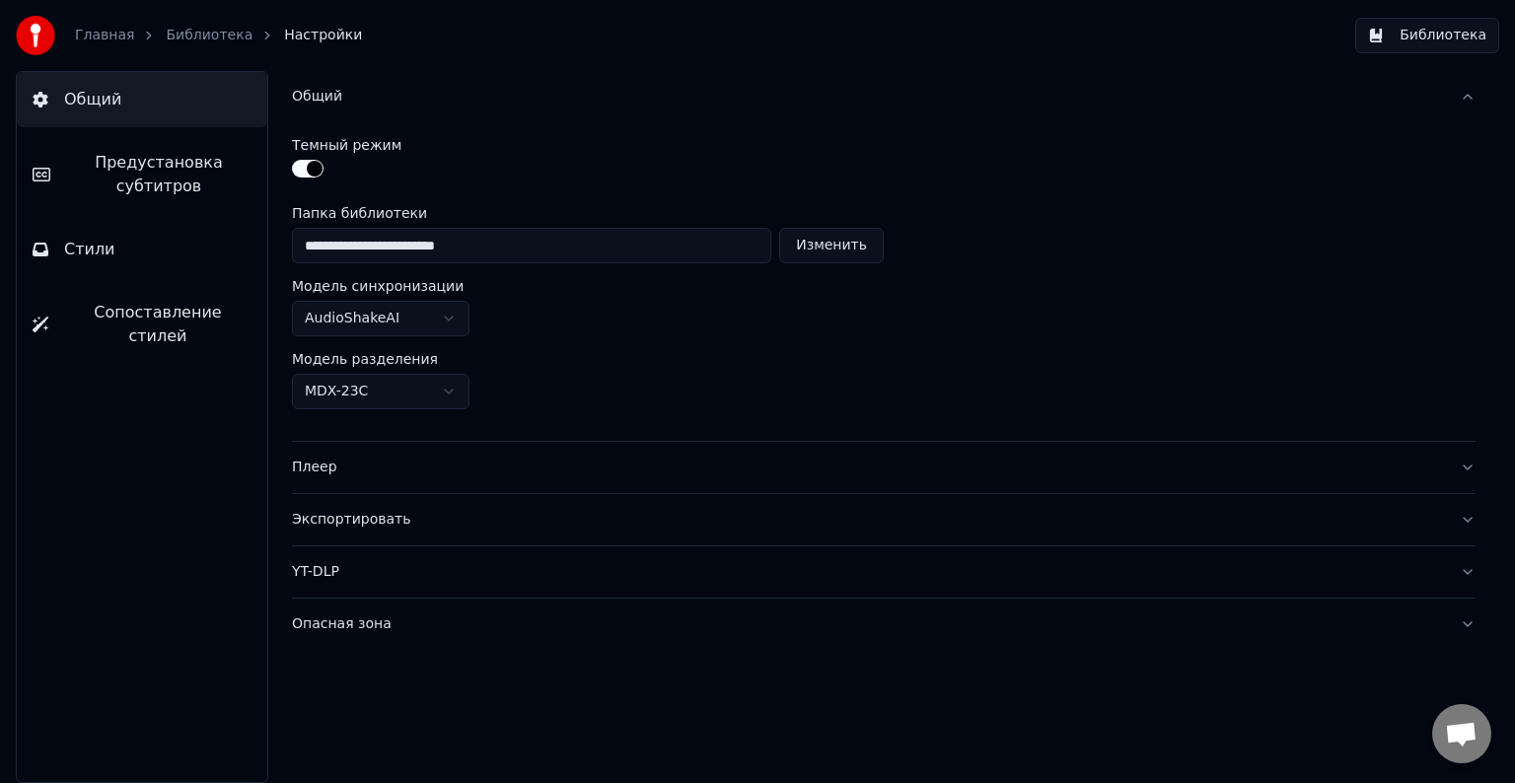
click at [320, 99] on div "Общий" at bounding box center [868, 97] width 1152 height 20
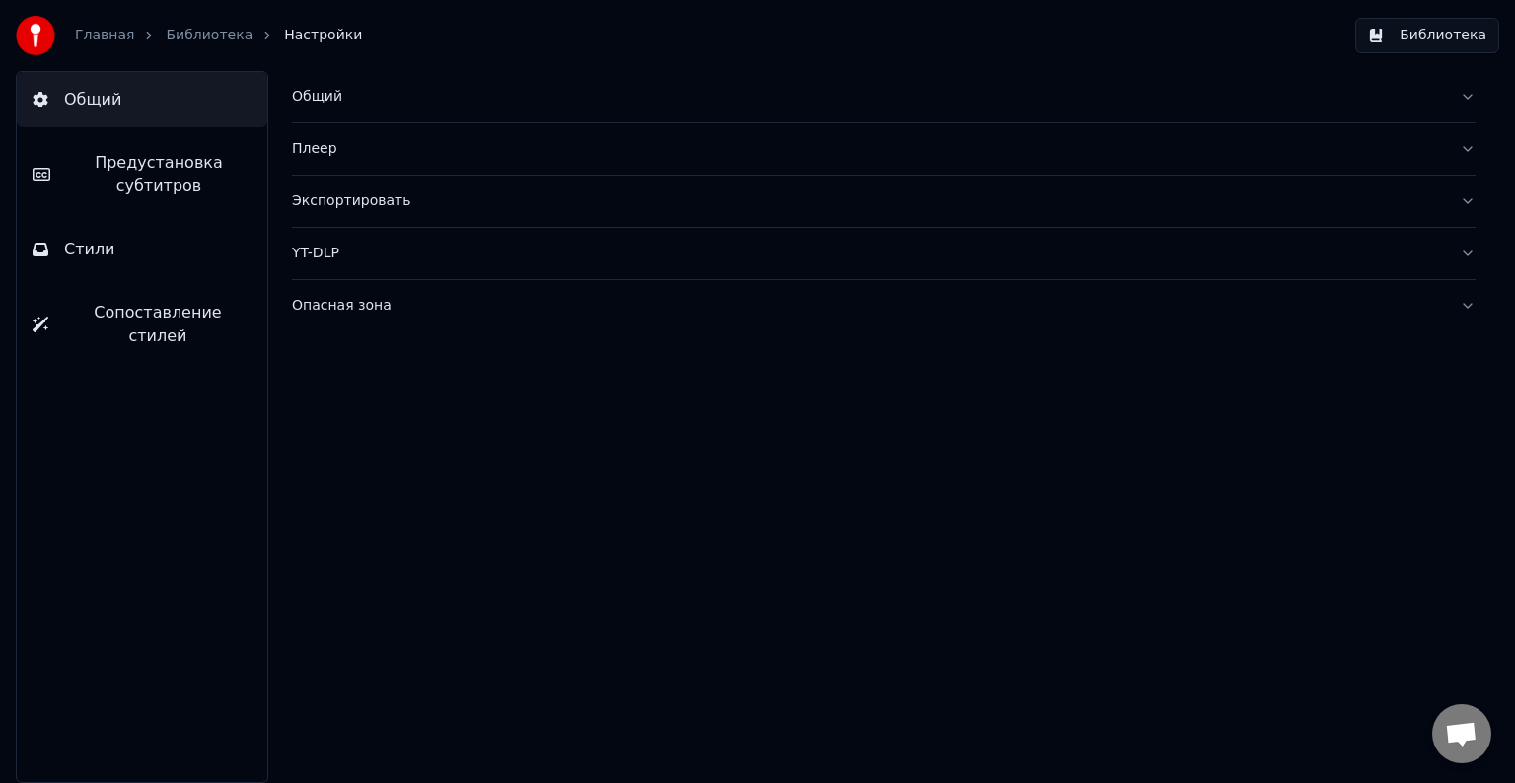
click at [385, 313] on div "Опасная зона" at bounding box center [868, 306] width 1152 height 20
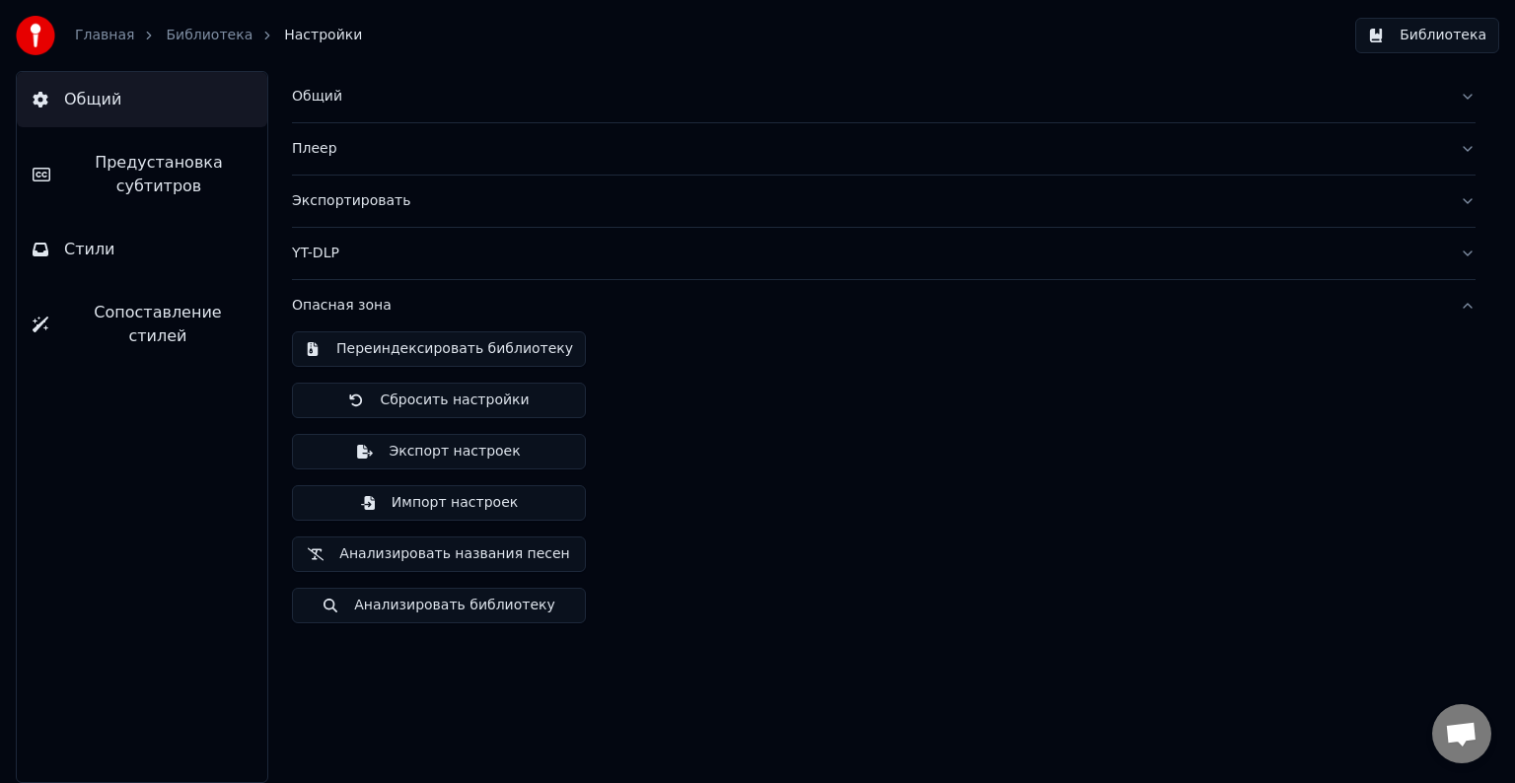
click at [385, 313] on div "Опасная зона" at bounding box center [868, 306] width 1152 height 20
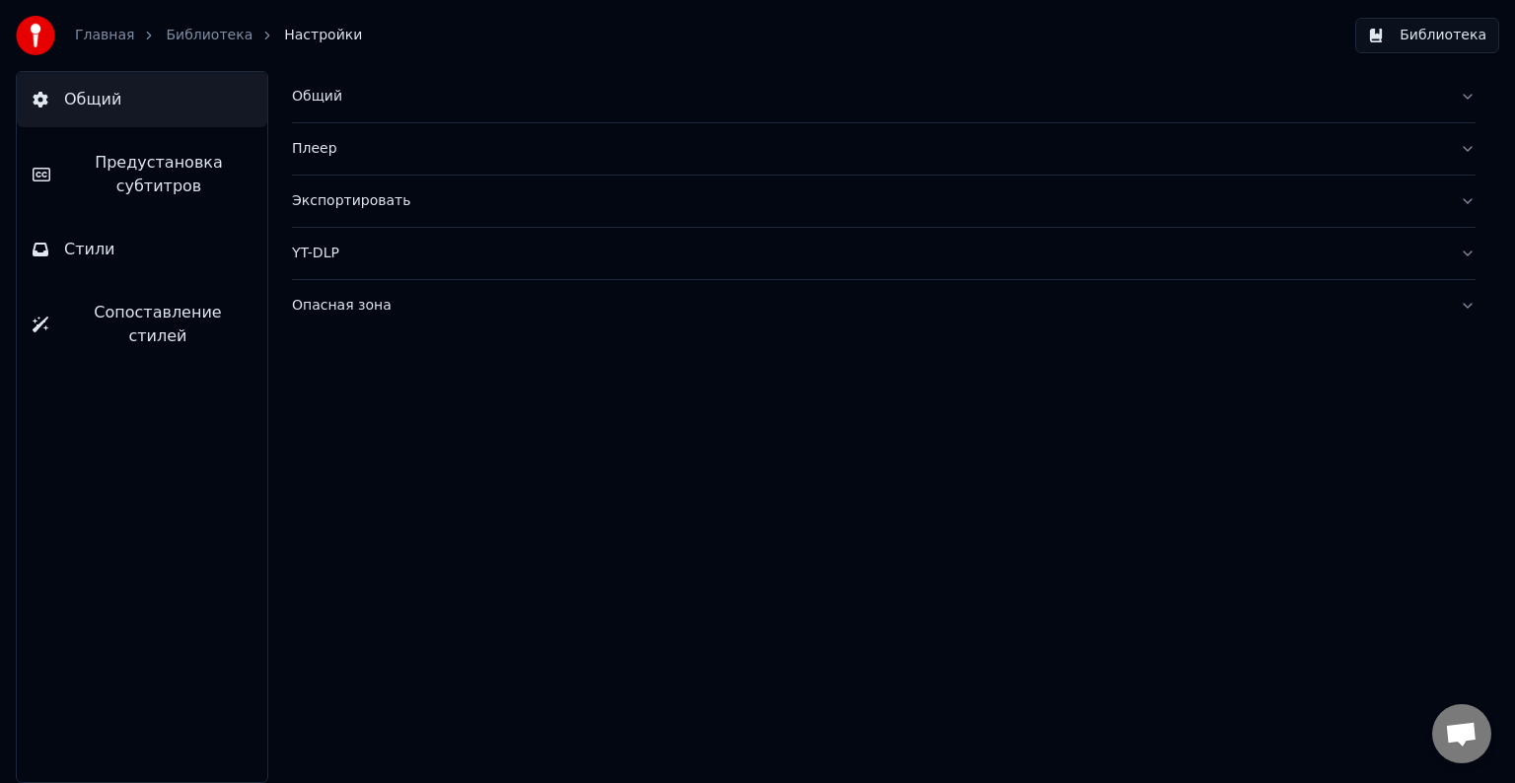
click at [180, 28] on link "Библиотека" at bounding box center [209, 36] width 87 height 20
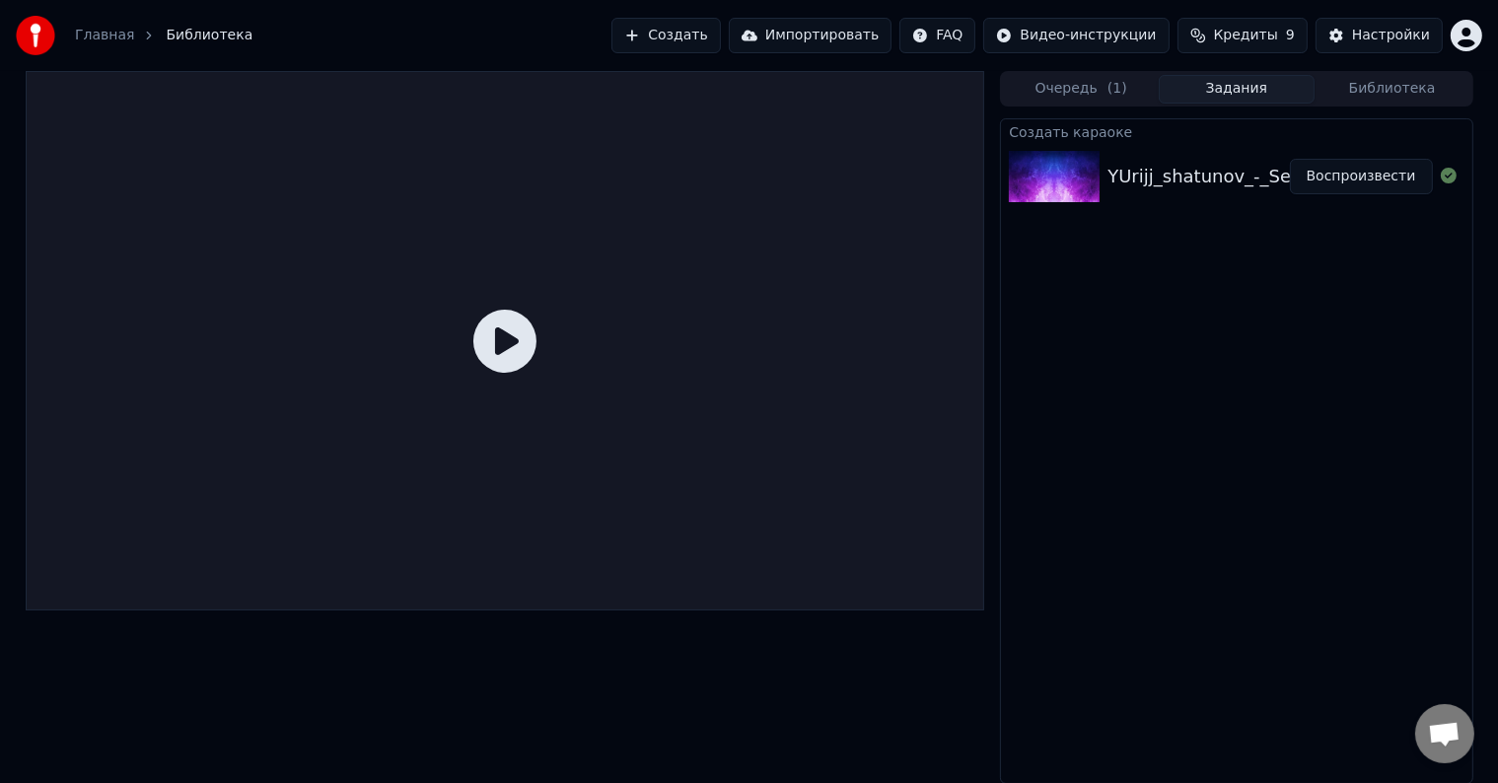
click at [516, 339] on icon at bounding box center [504, 341] width 63 height 63
click at [1338, 176] on button "Воспроизвести" at bounding box center [1361, 177] width 143 height 36
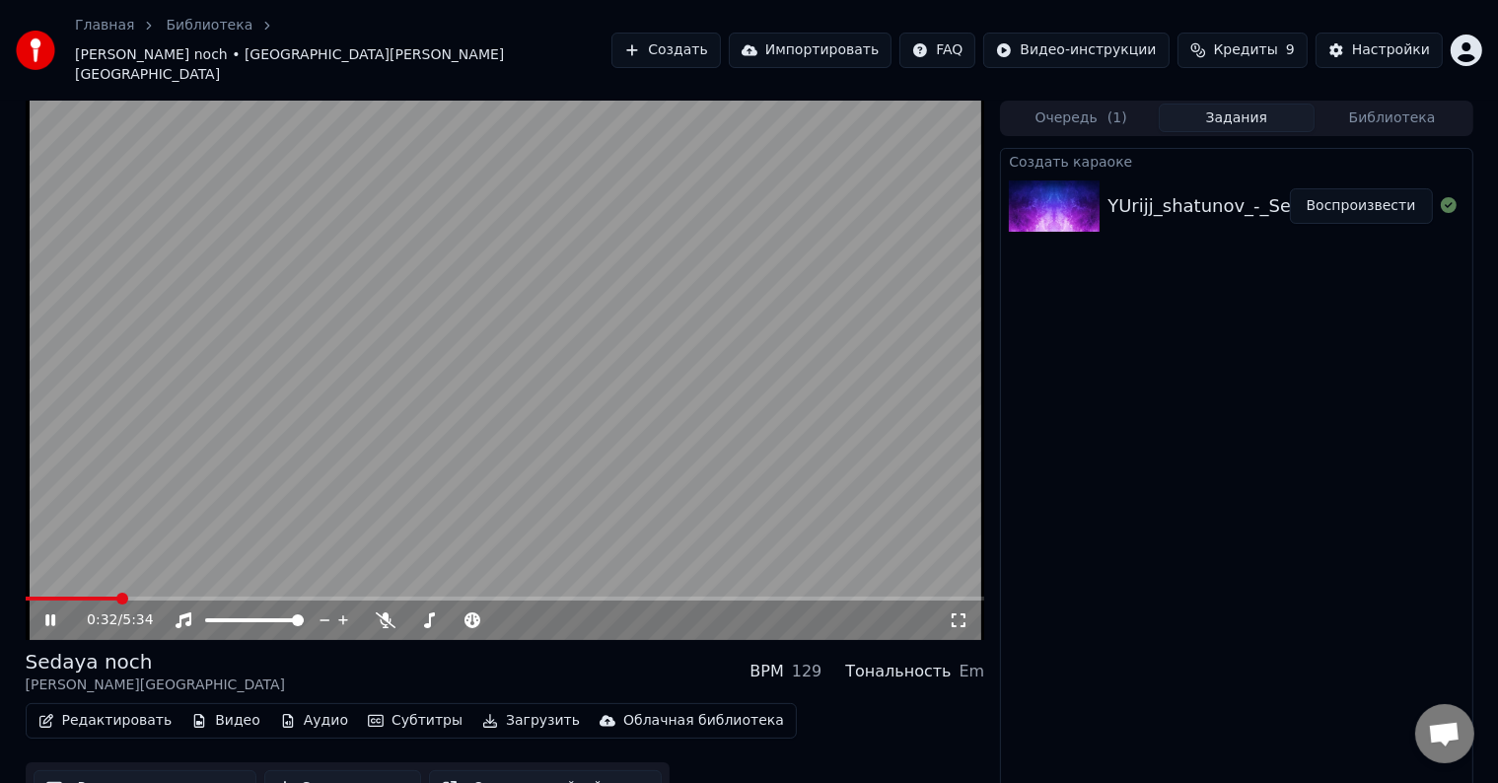
click at [115, 597] on span at bounding box center [506, 599] width 960 height 4
click at [181, 566] on video at bounding box center [506, 370] width 960 height 539
click at [47, 613] on icon at bounding box center [50, 620] width 12 height 14
click at [192, 597] on span at bounding box center [506, 599] width 960 height 4
click at [129, 568] on div "0:59 / 5:34" at bounding box center [506, 370] width 960 height 539
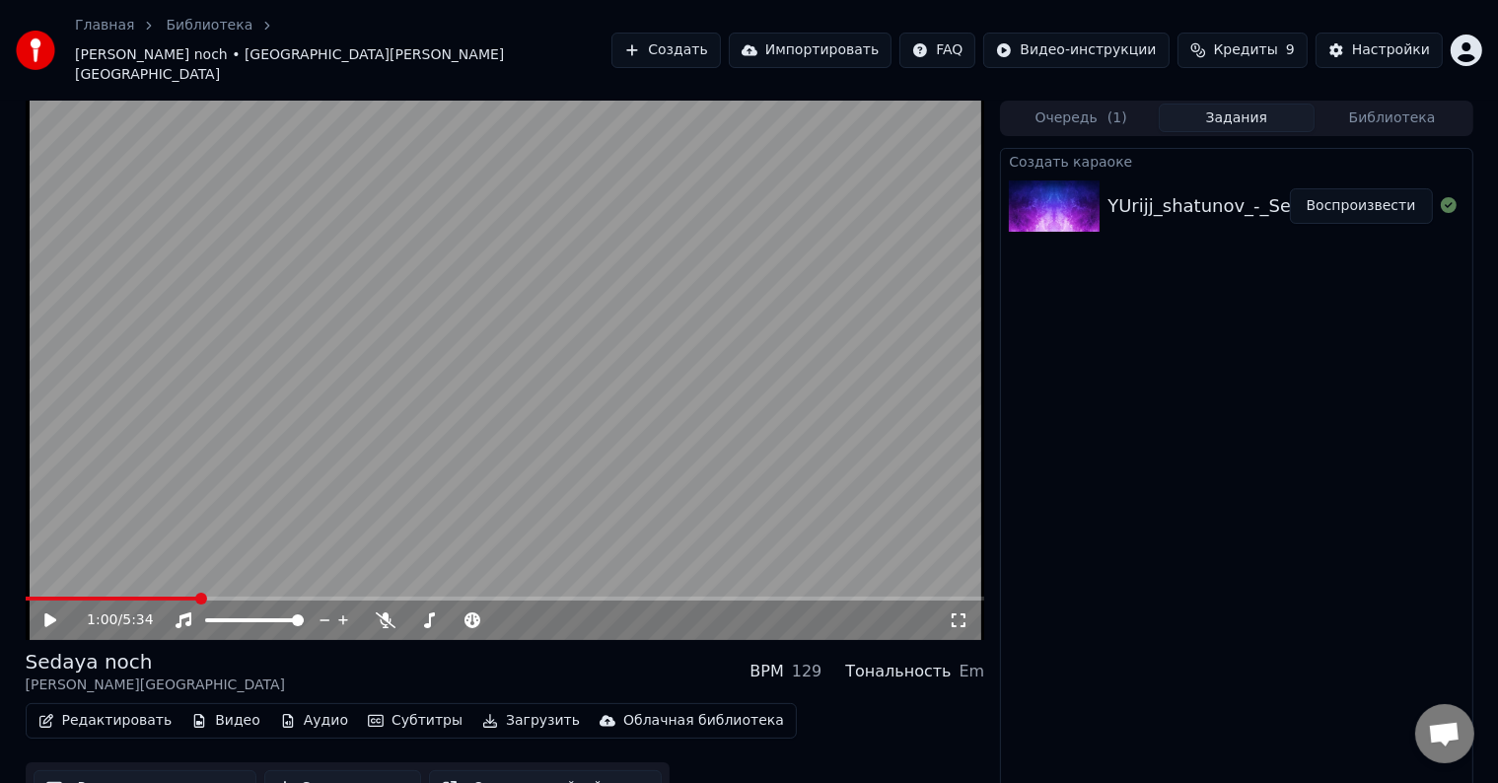
click at [129, 597] on span at bounding box center [112, 599] width 173 height 4
click at [41, 612] on icon at bounding box center [64, 620] width 46 height 16
click at [379, 612] on icon at bounding box center [386, 620] width 20 height 16
click at [205, 618] on span at bounding box center [205, 620] width 1 height 4
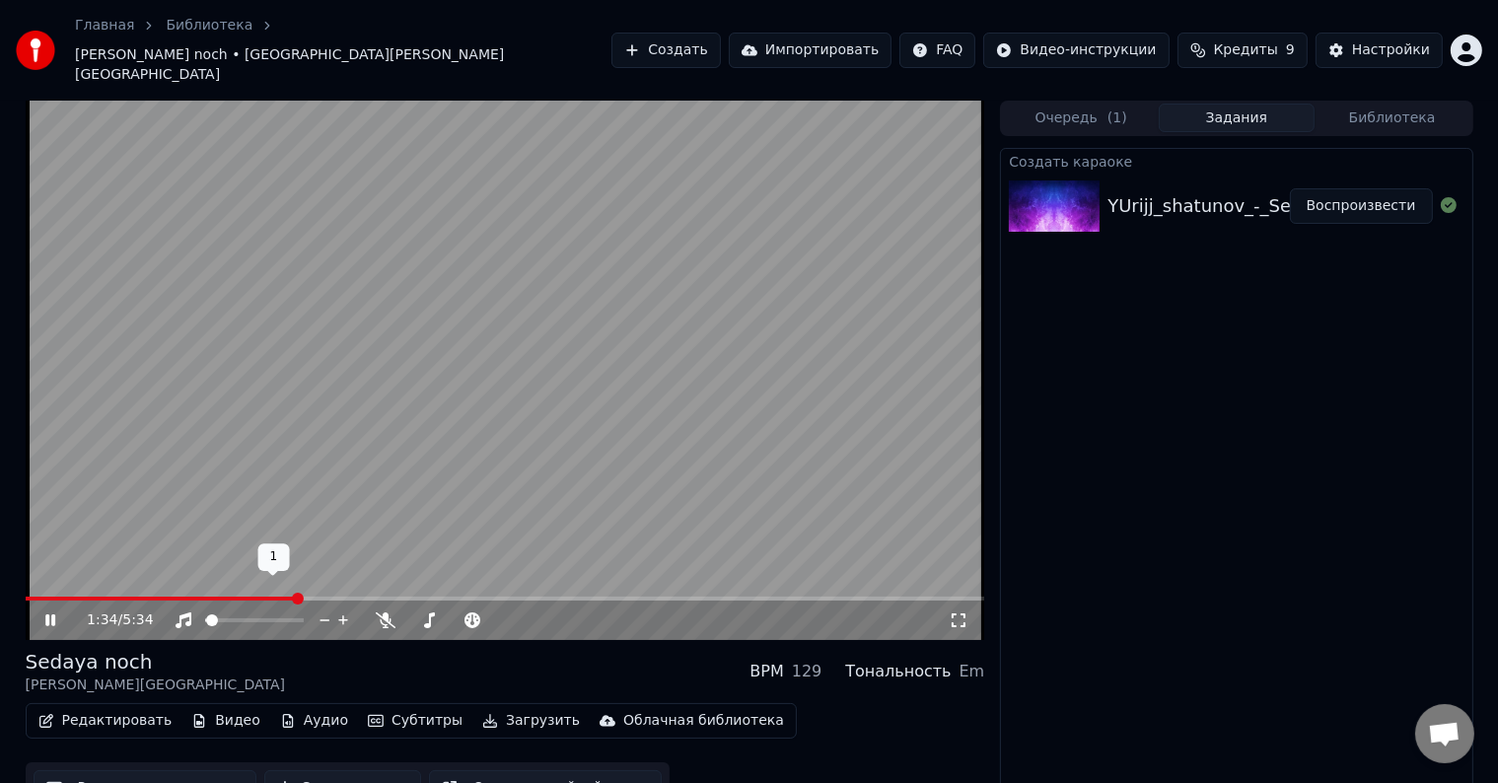
click at [265, 618] on span at bounding box center [254, 620] width 99 height 4
click at [296, 618] on span at bounding box center [254, 620] width 99 height 4
click at [304, 614] on span at bounding box center [298, 620] width 12 height 12
click at [666, 412] on video at bounding box center [506, 370] width 960 height 539
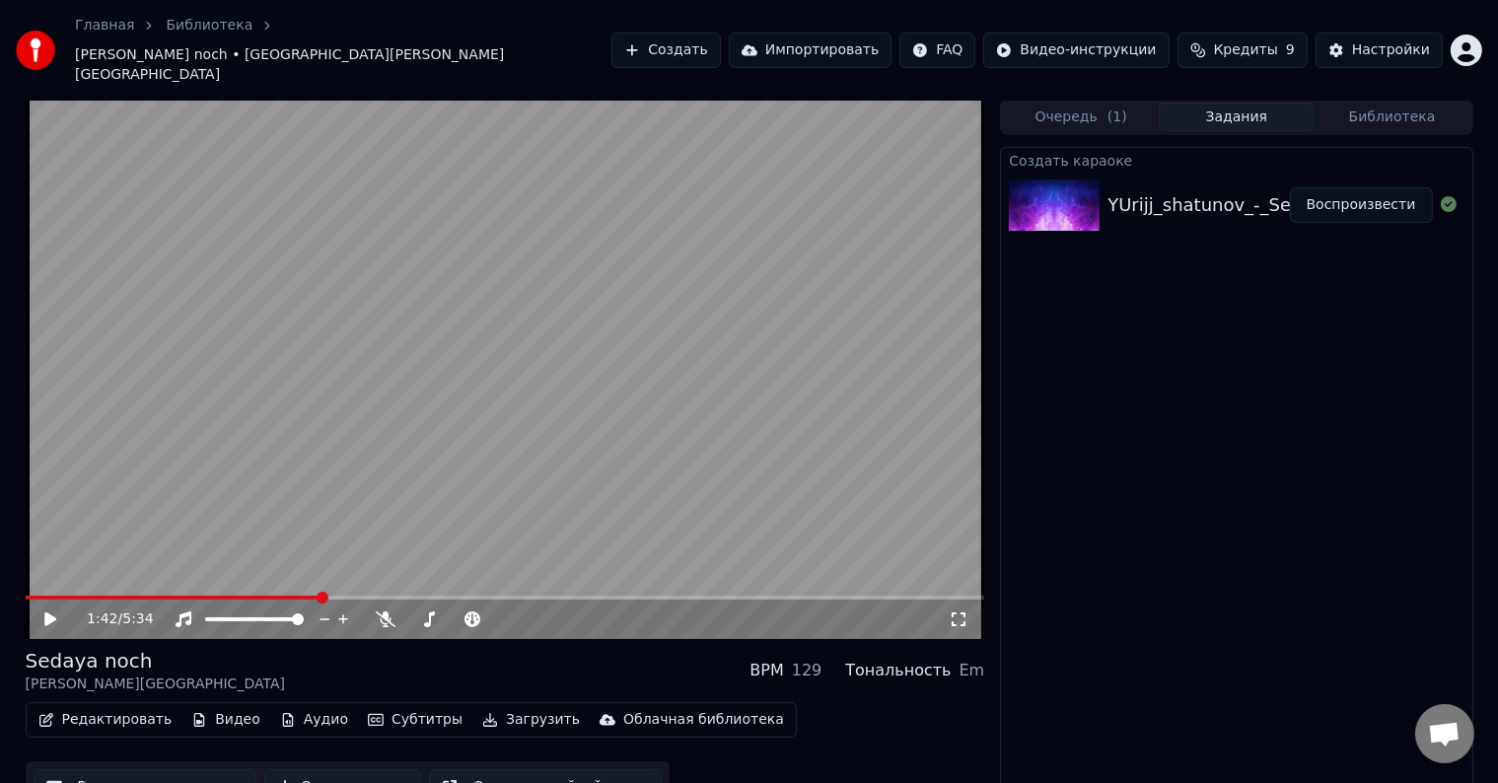
click at [197, 769] on button "Ручная синхронизация" at bounding box center [146, 787] width 224 height 36
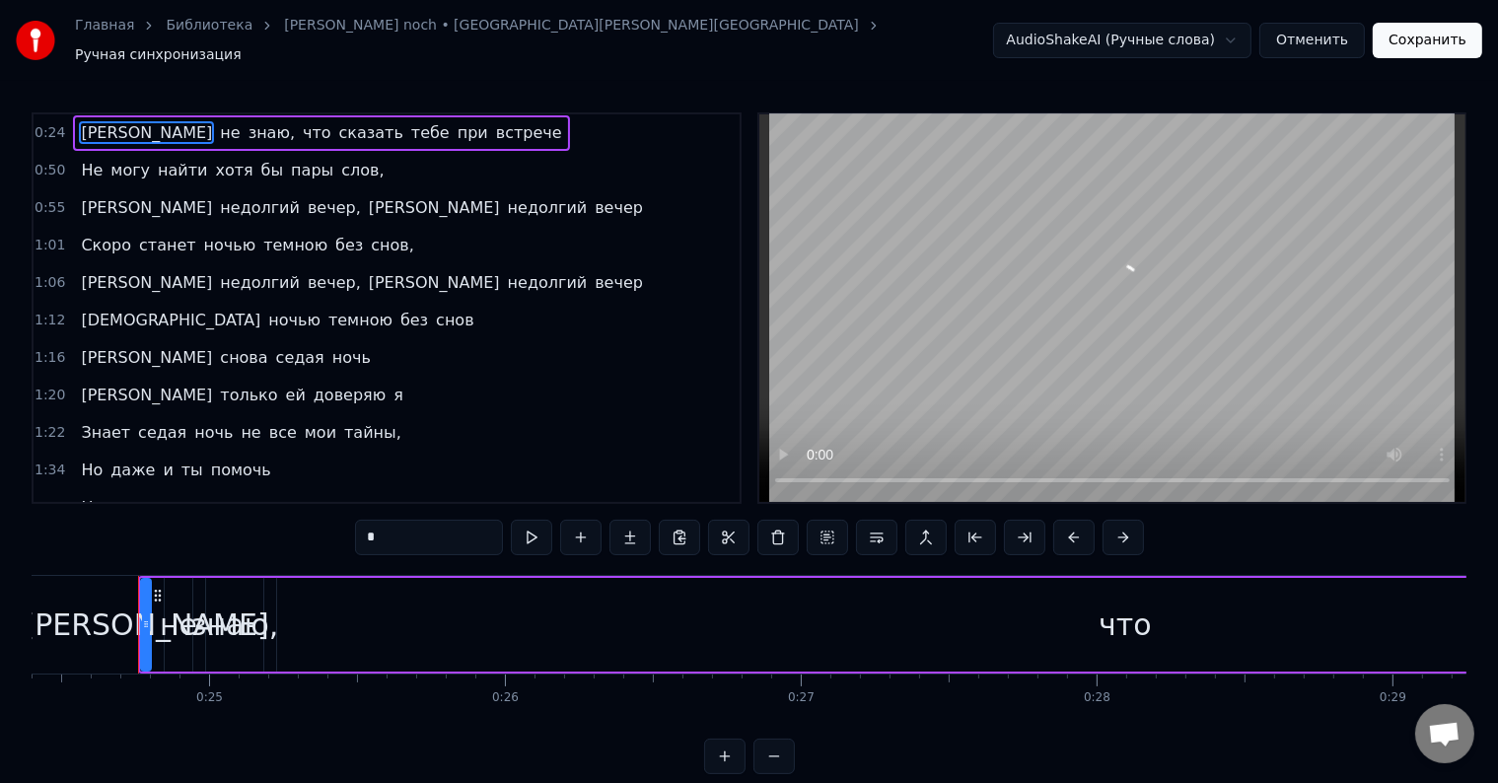
scroll to position [0, 7227]
click at [1222, 43] on html "Главная Библиотека Sedaya noch • [GEOGRAPHIC_DATA] • shatunov Ручная синхрониза…" at bounding box center [749, 403] width 1498 height 806
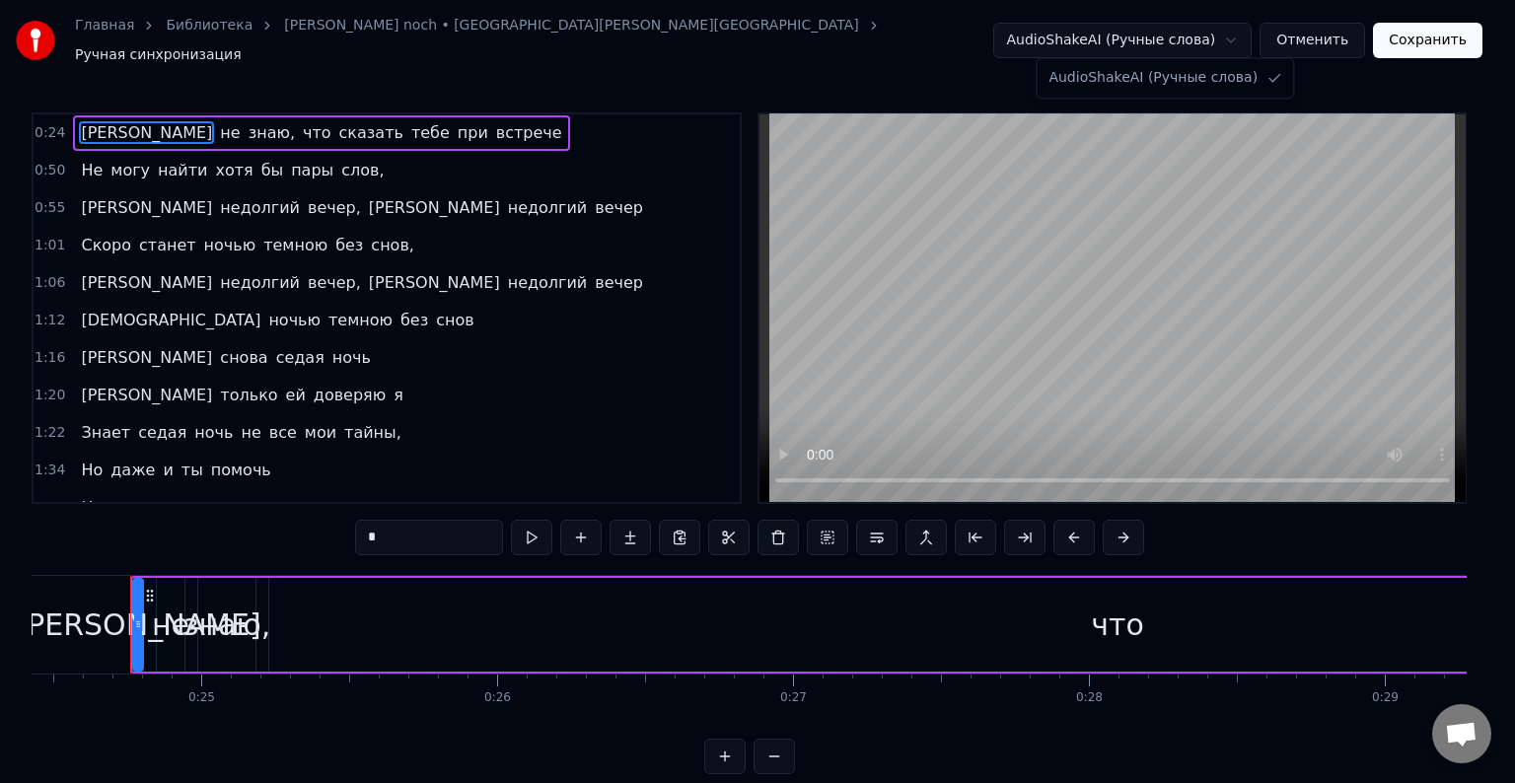
click at [1222, 43] on html "Главная Библиотека Sedaya noch • [GEOGRAPHIC_DATA] • shatunov Ручная синхрониза…" at bounding box center [757, 403] width 1515 height 806
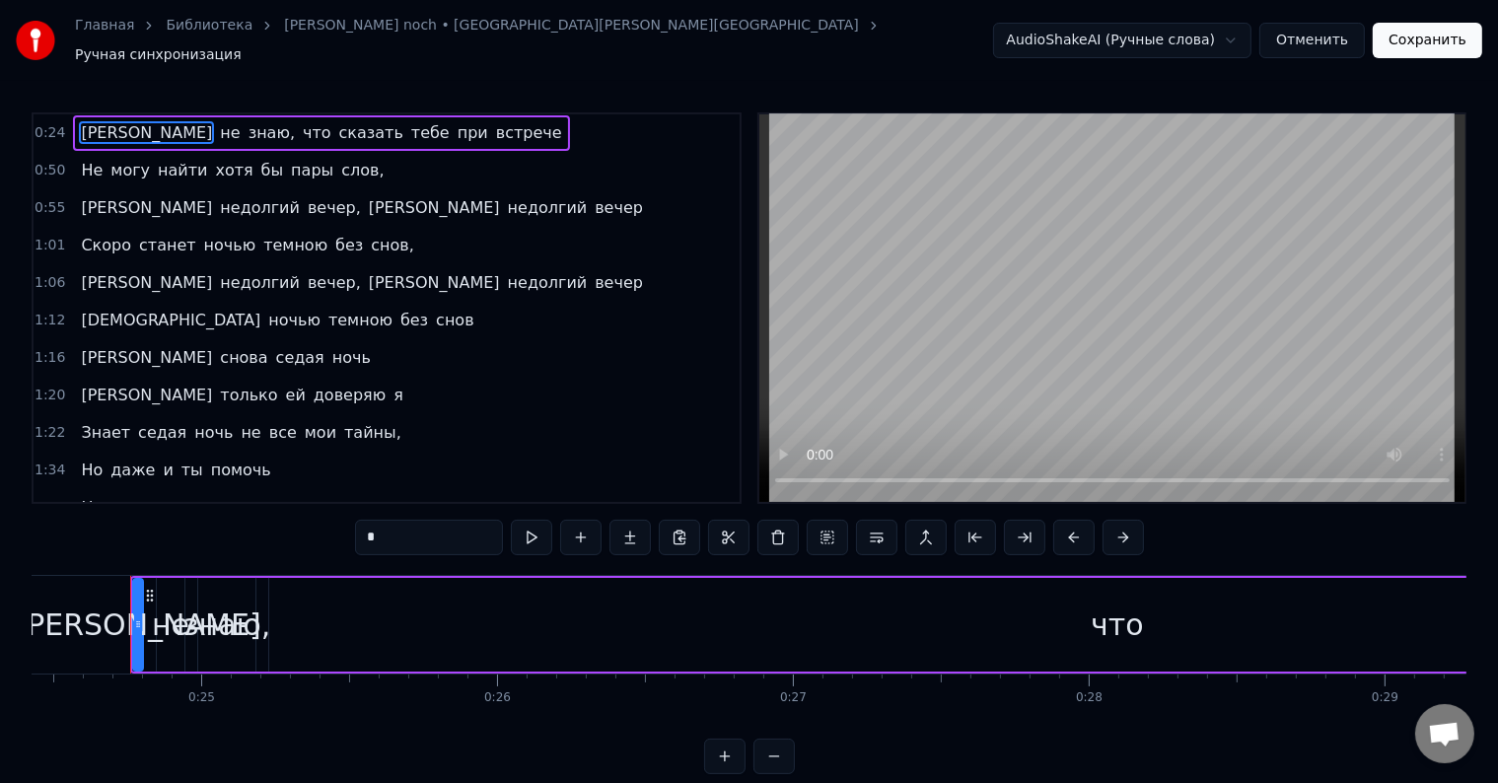
click at [191, 35] on link "Библиотека" at bounding box center [209, 26] width 87 height 20
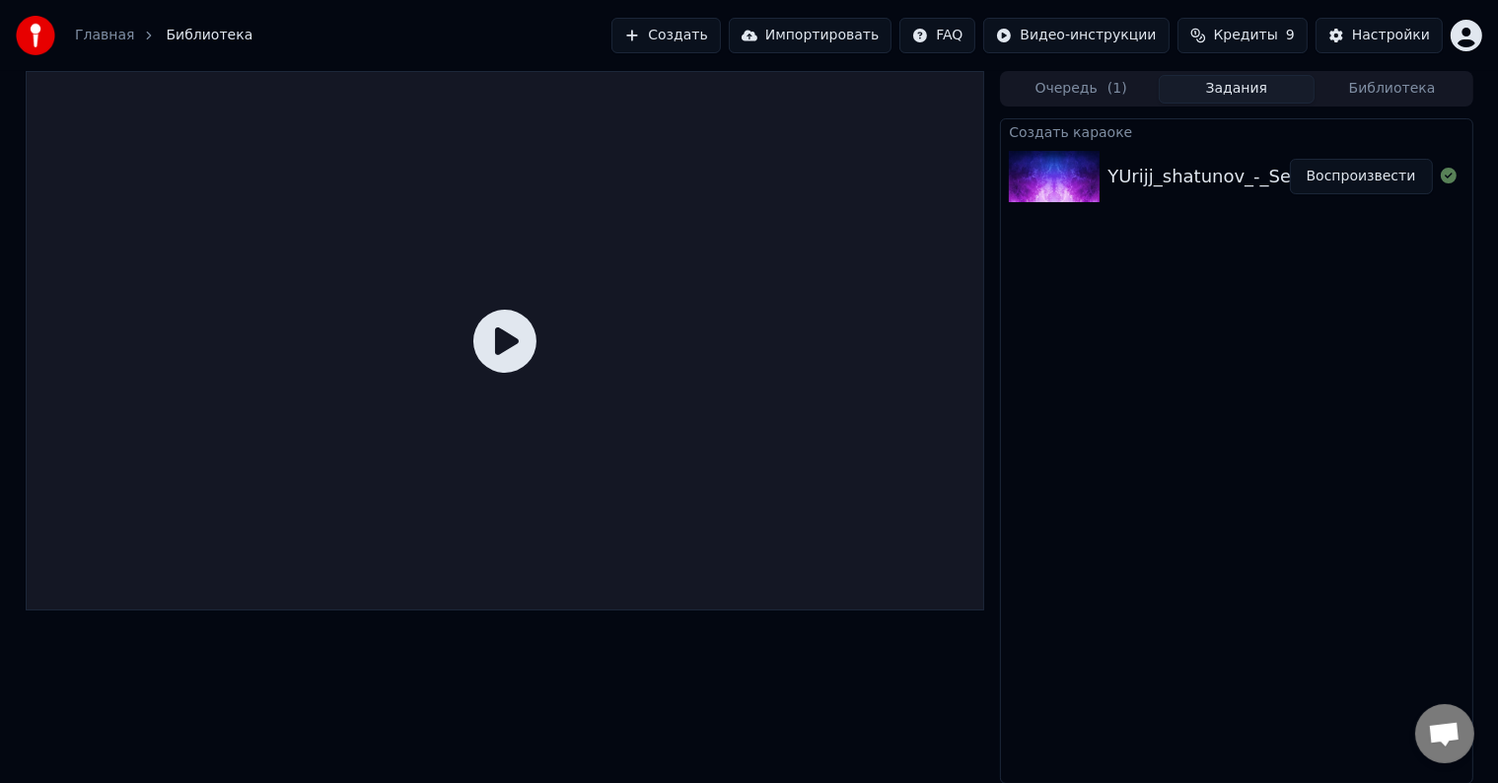
click at [99, 33] on link "Главная" at bounding box center [104, 36] width 59 height 20
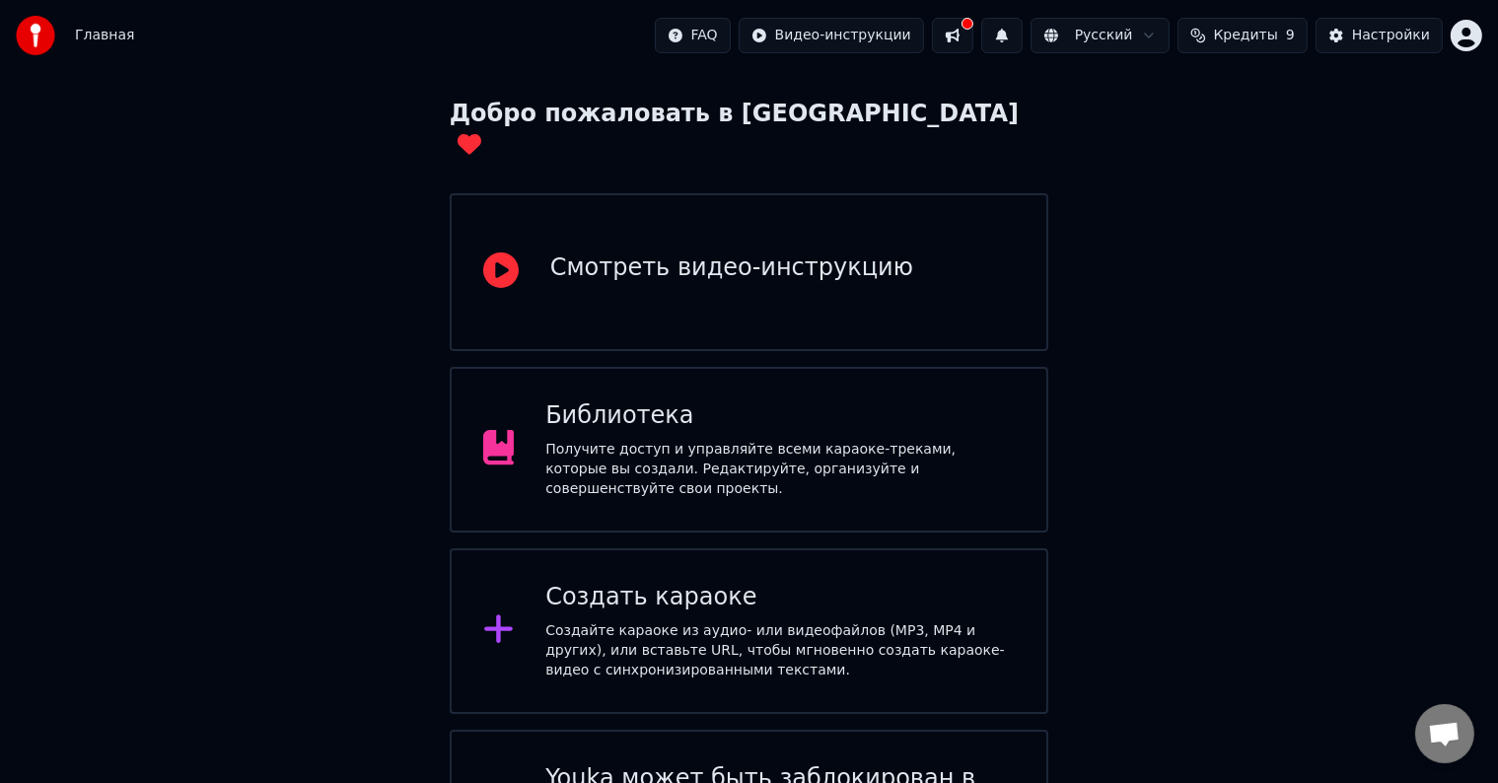
scroll to position [56, 0]
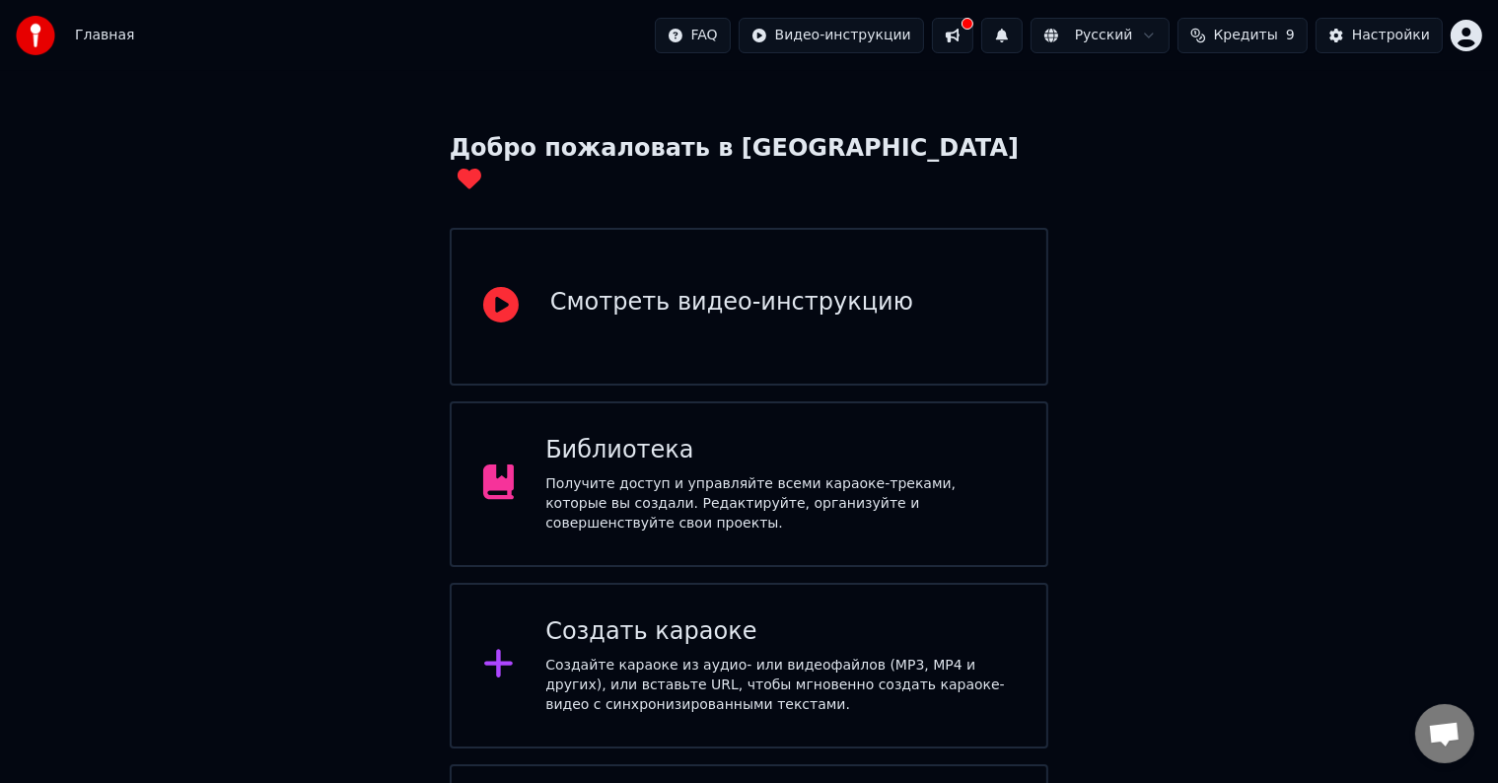
click at [787, 251] on div "Смотреть видео-инструкцию" at bounding box center [750, 307] width 600 height 158
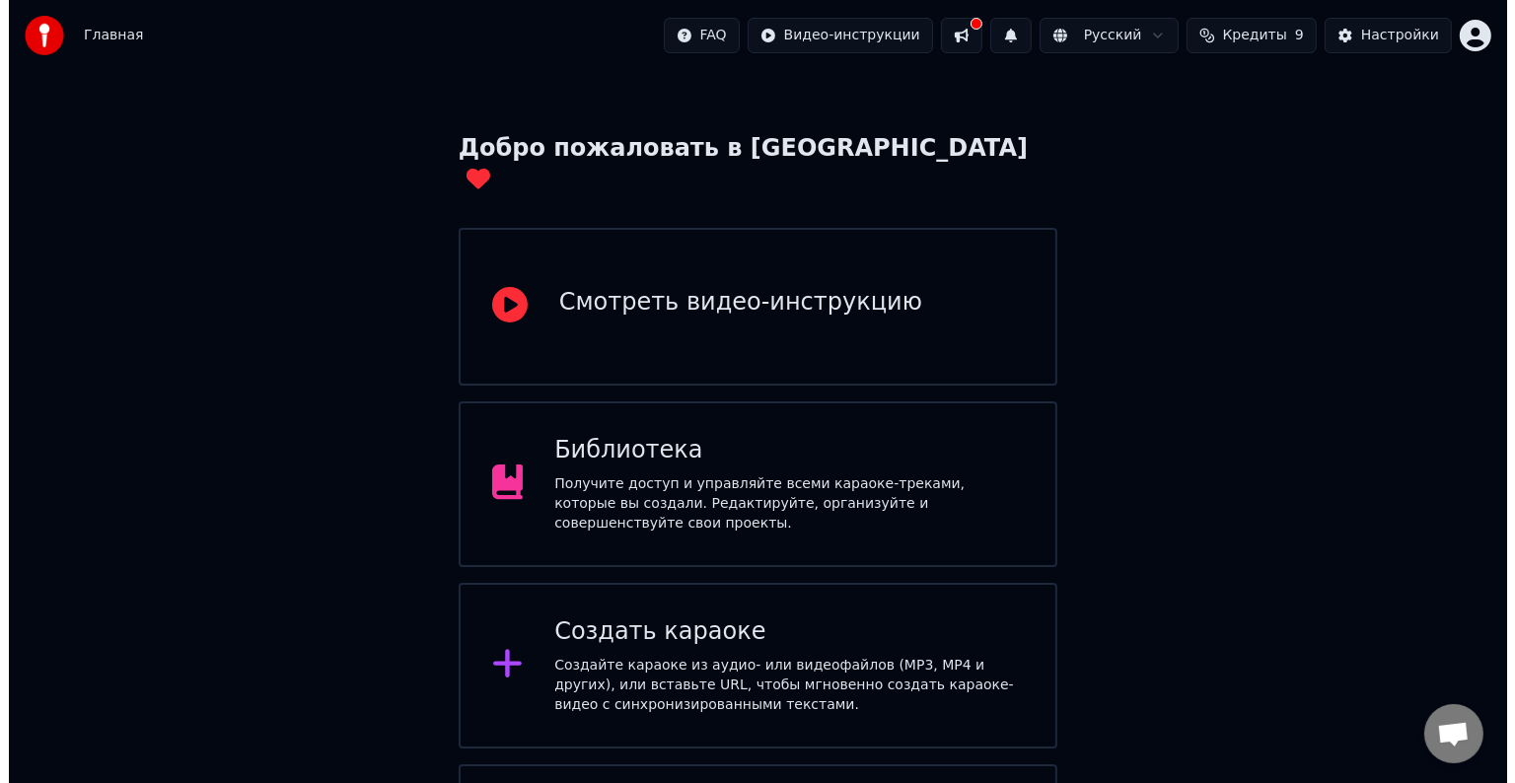
scroll to position [0, 0]
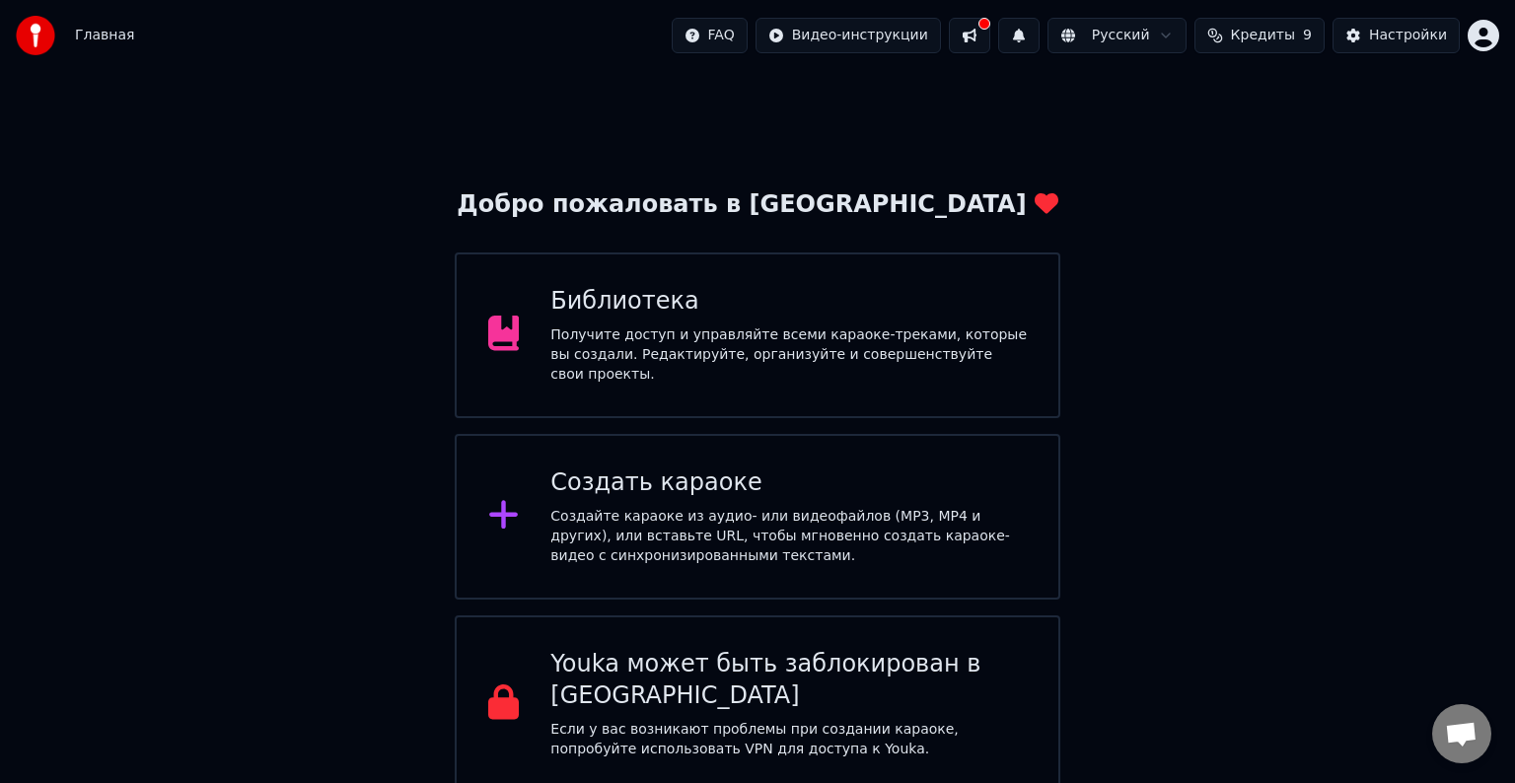
click at [728, 521] on div "Создайте караоке из аудио- или видеофайлов (MP3, MP4 и других), или вставьте UR…" at bounding box center [788, 536] width 476 height 59
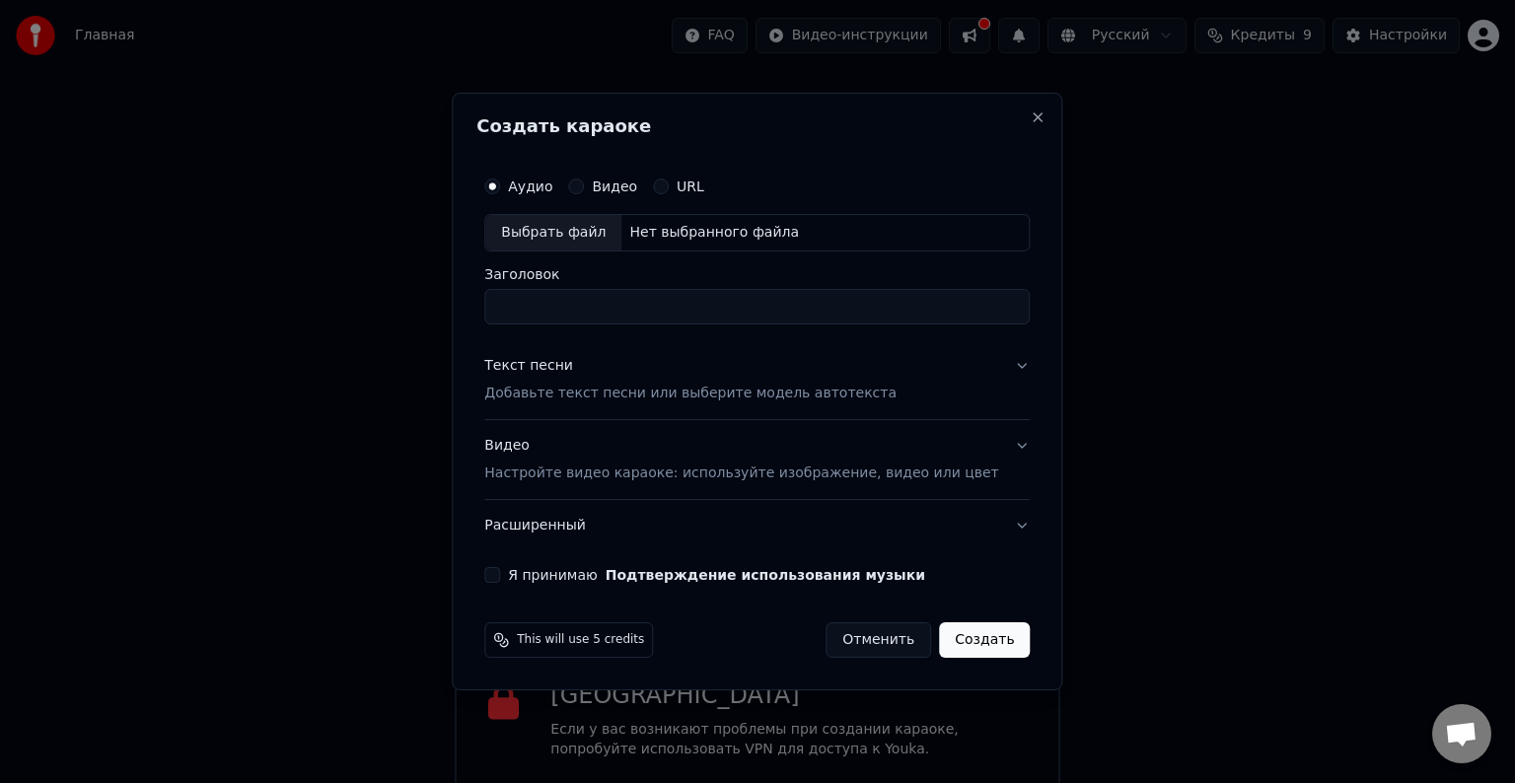
click at [597, 227] on div "Выбрать файл" at bounding box center [553, 233] width 136 height 36
click at [777, 312] on input "**********" at bounding box center [756, 307] width 545 height 36
type input "**********"
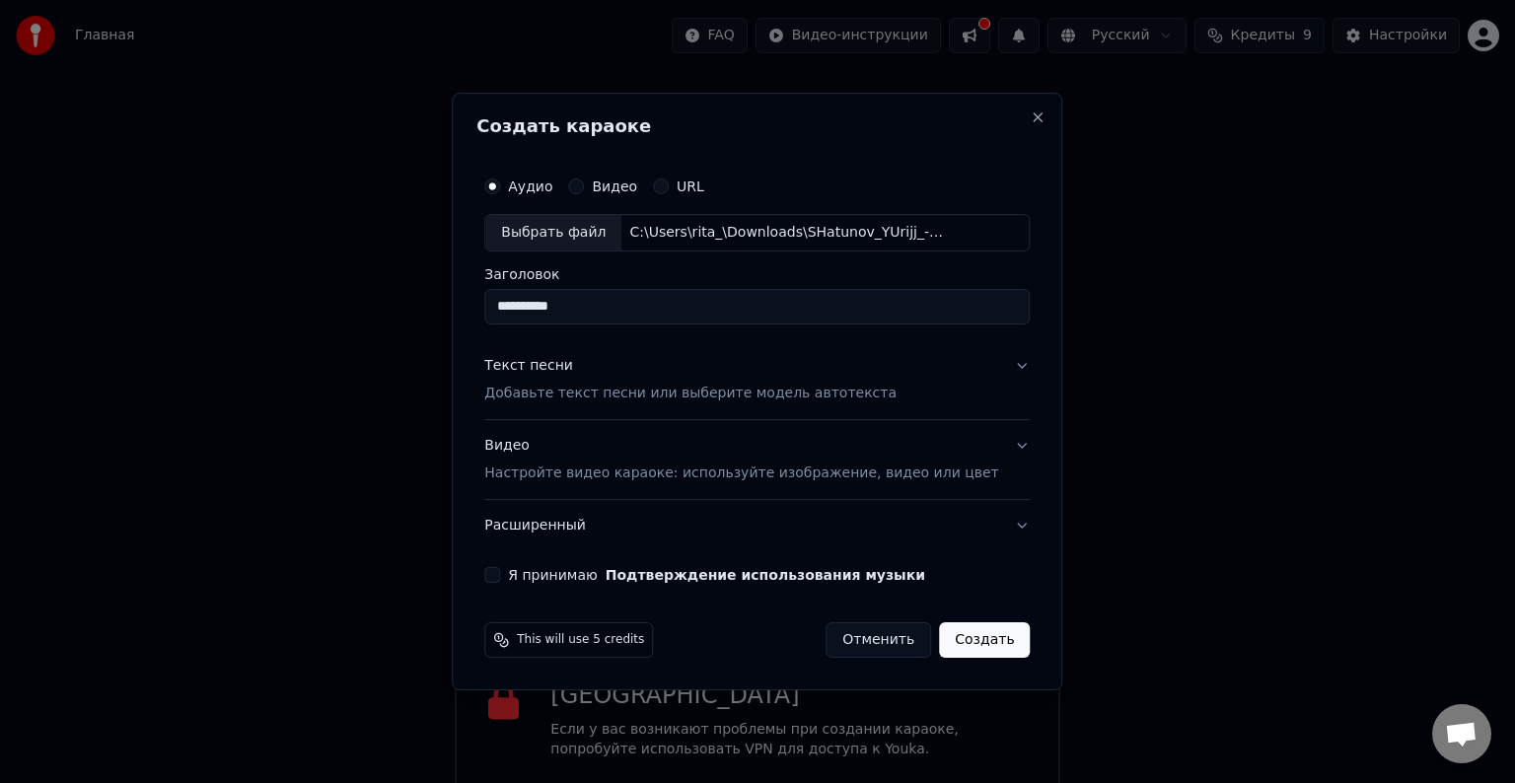
click at [649, 396] on p "Добавьте текст песни или выберите модель автотекста" at bounding box center [690, 394] width 412 height 20
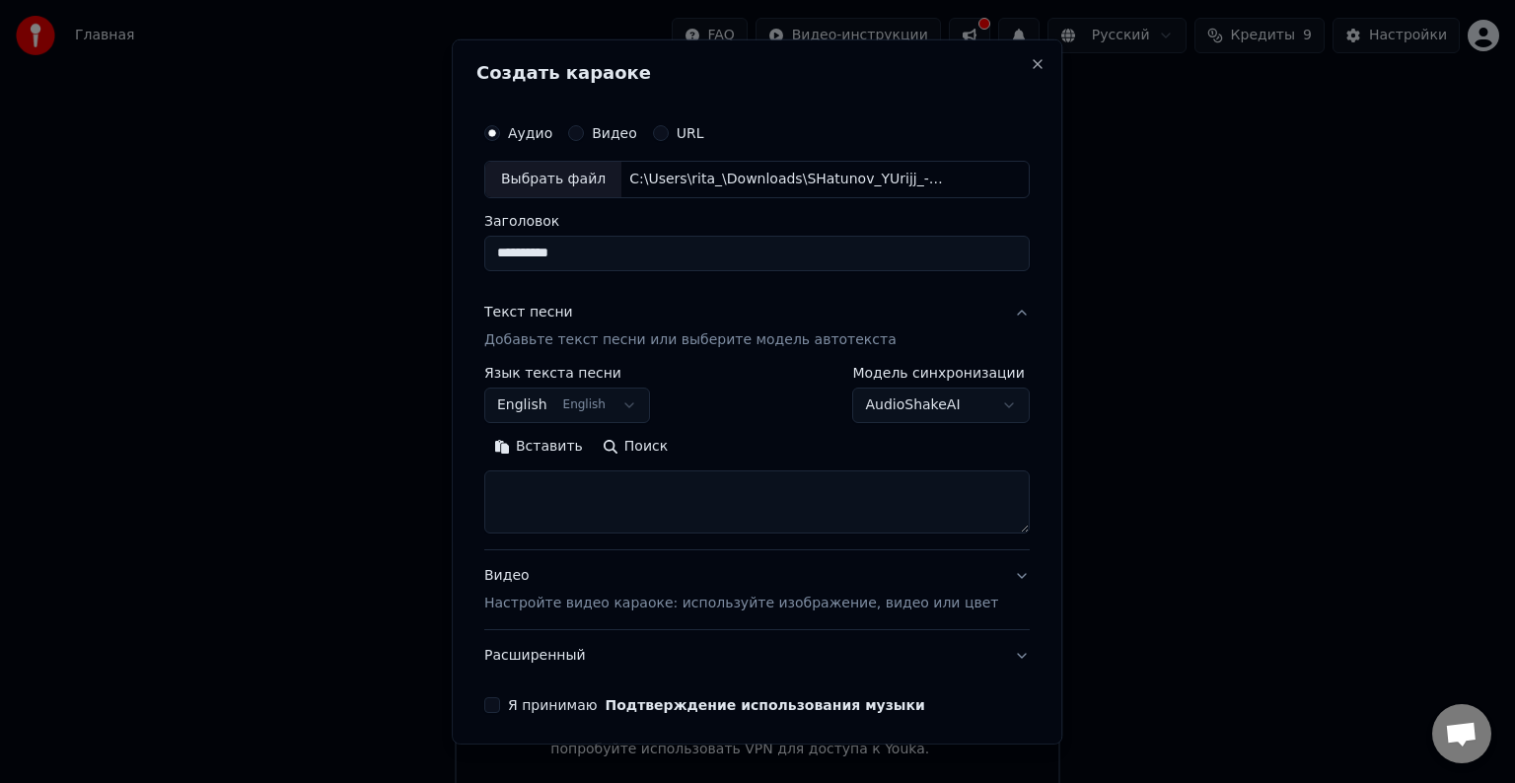
click at [573, 481] on textarea at bounding box center [756, 501] width 545 height 63
paste textarea "**********"
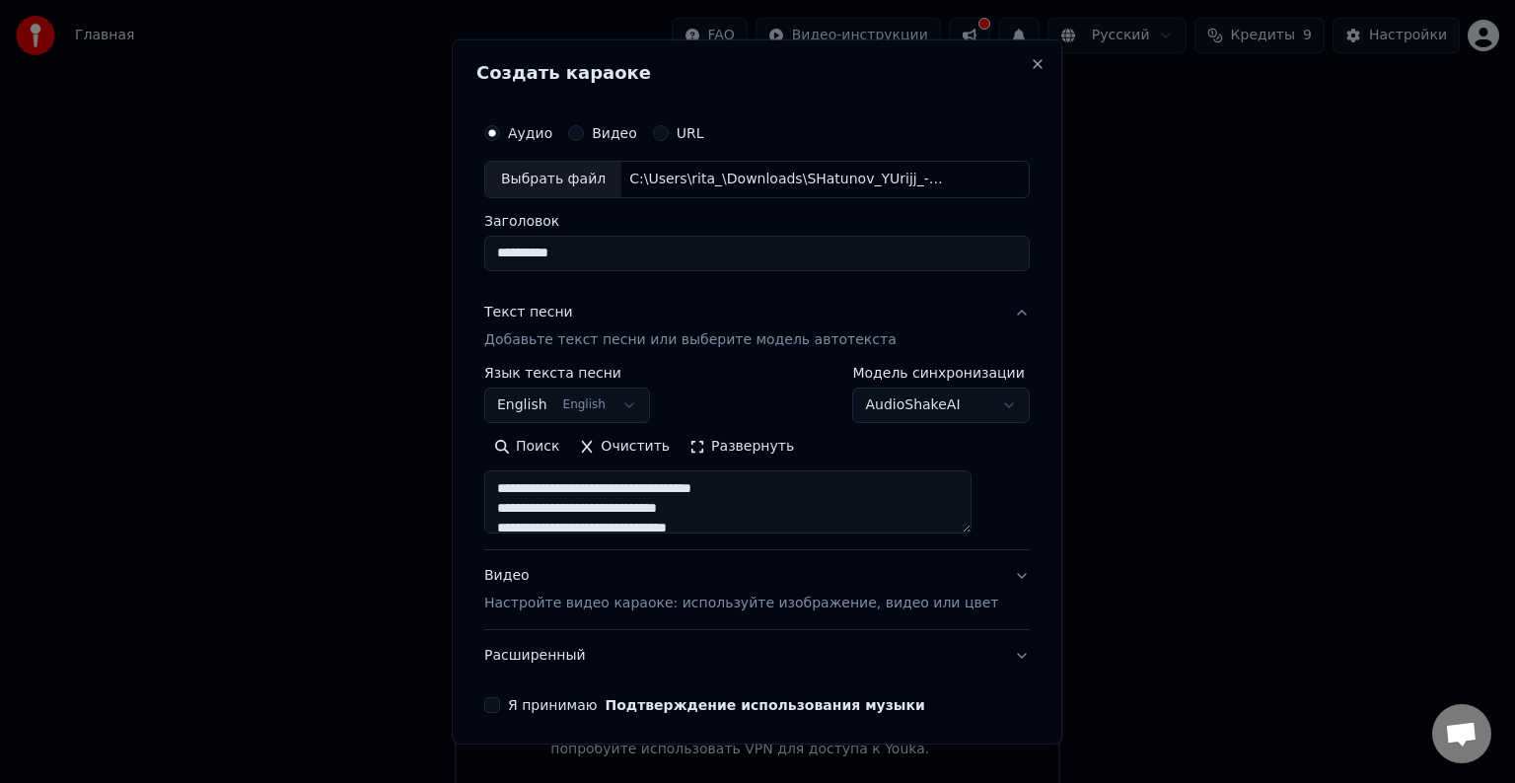
type textarea "**********"
click at [956, 410] on body "Главная FAQ Видео-инструкции Русский Кредиты 9 Настройки Добро пожаловать в You…" at bounding box center [757, 396] width 1515 height 793
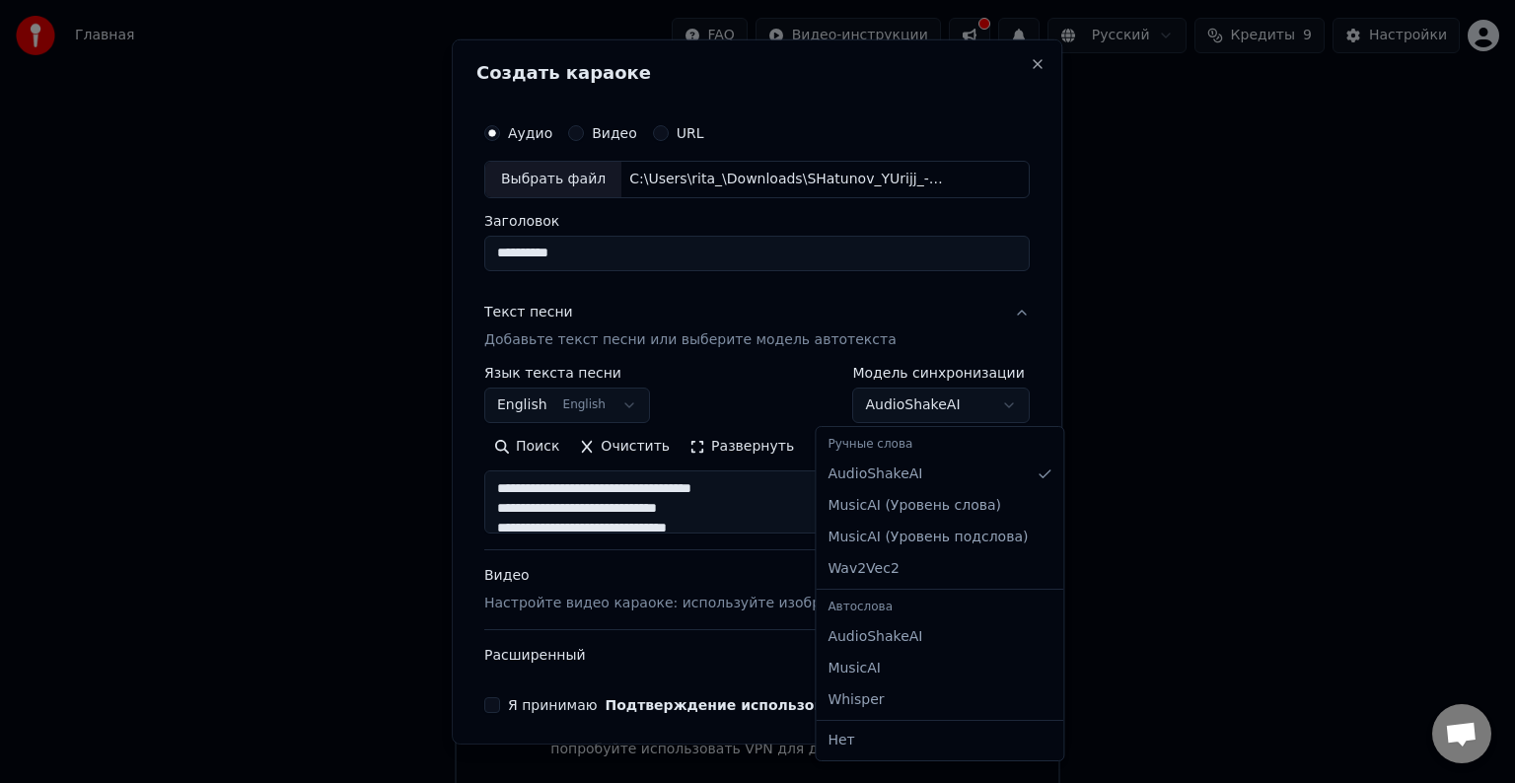
click at [1191, 419] on div at bounding box center [757, 391] width 1515 height 783
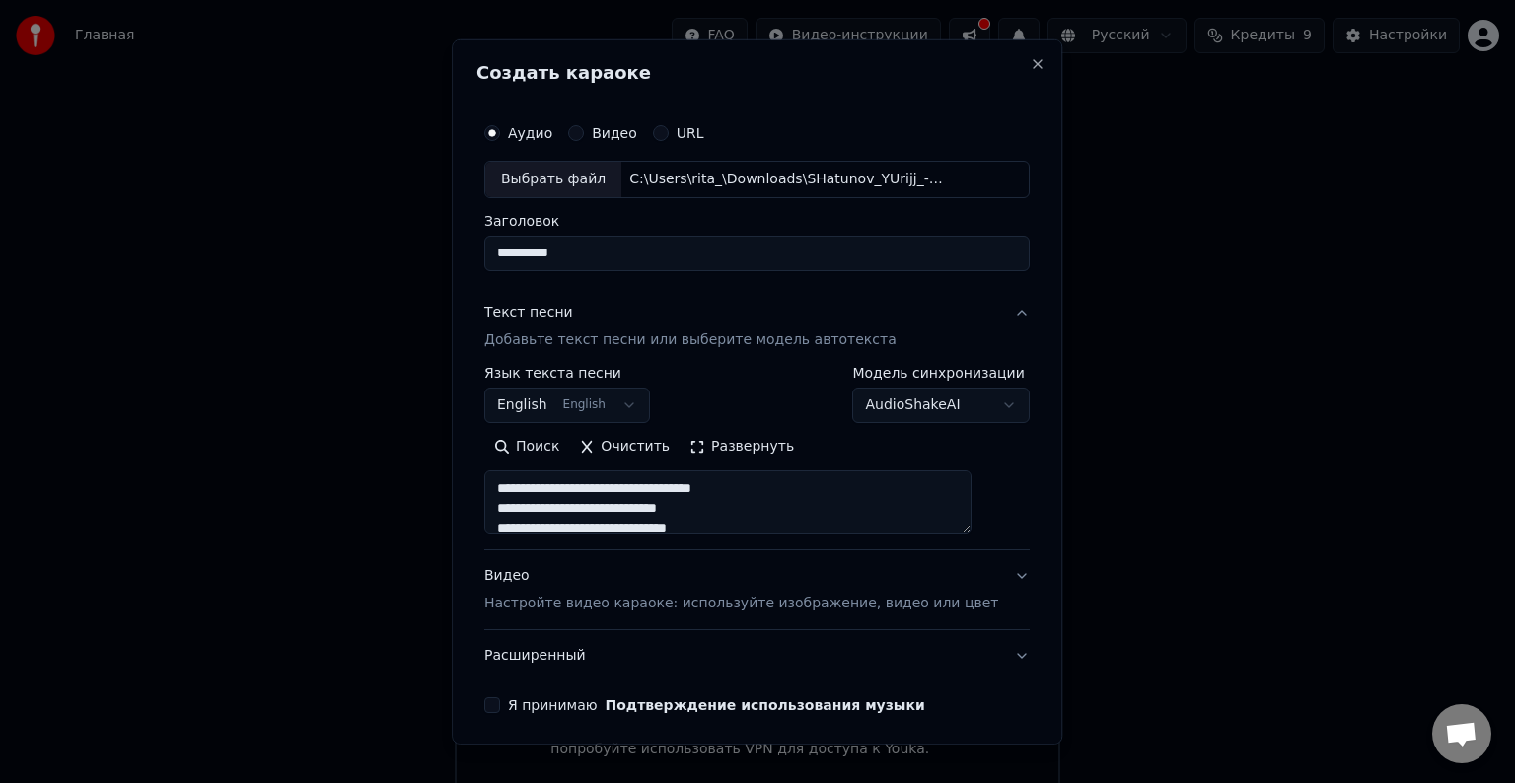
click at [500, 704] on button "Я принимаю Подтверждение использования музыки" at bounding box center [492, 705] width 16 height 16
click at [656, 604] on p "Настройте видео караоке: используйте изображение, видео или цвет" at bounding box center [741, 604] width 514 height 20
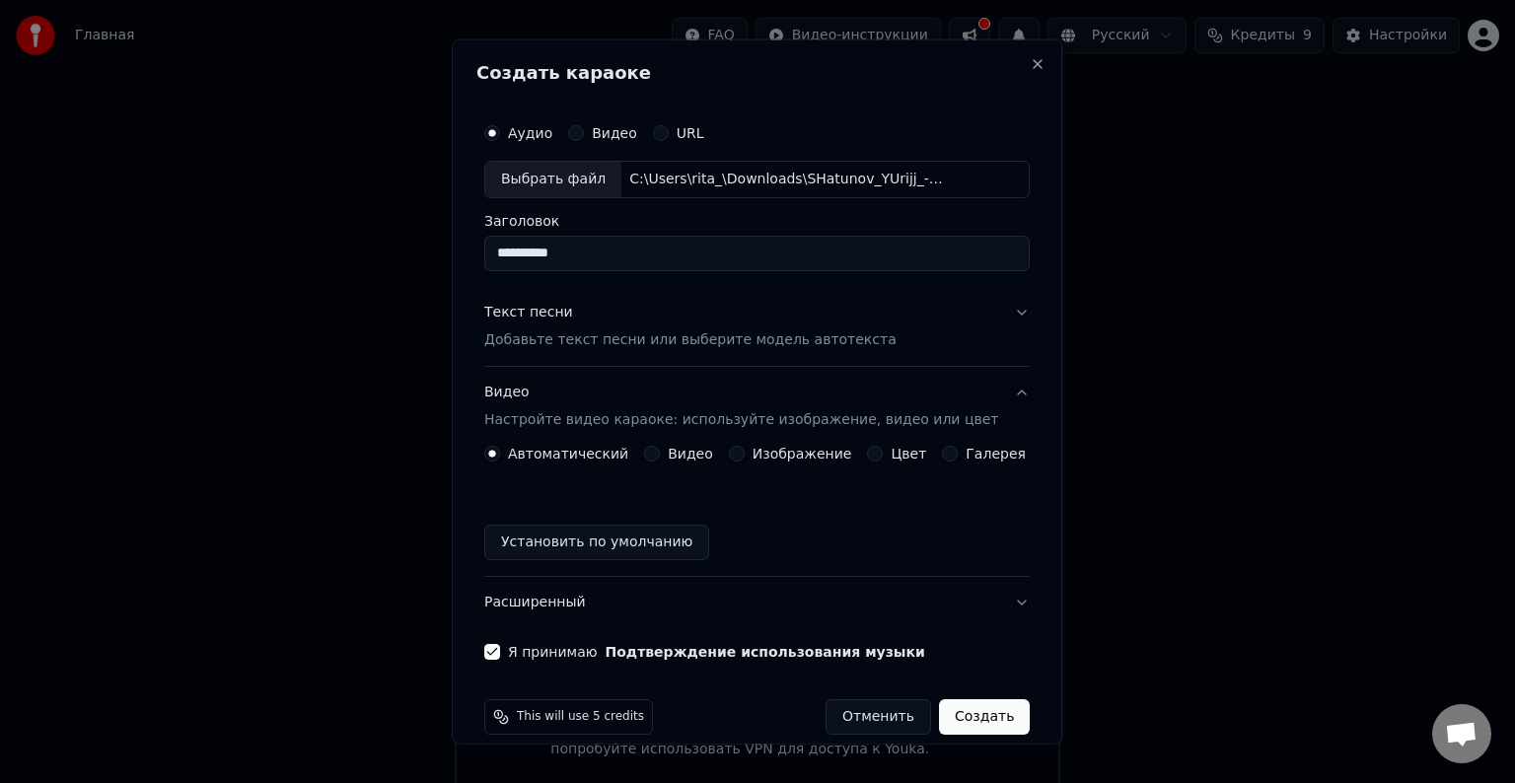
click at [661, 450] on div "Видео" at bounding box center [678, 454] width 69 height 16
click at [651, 450] on button "Видео" at bounding box center [652, 454] width 16 height 16
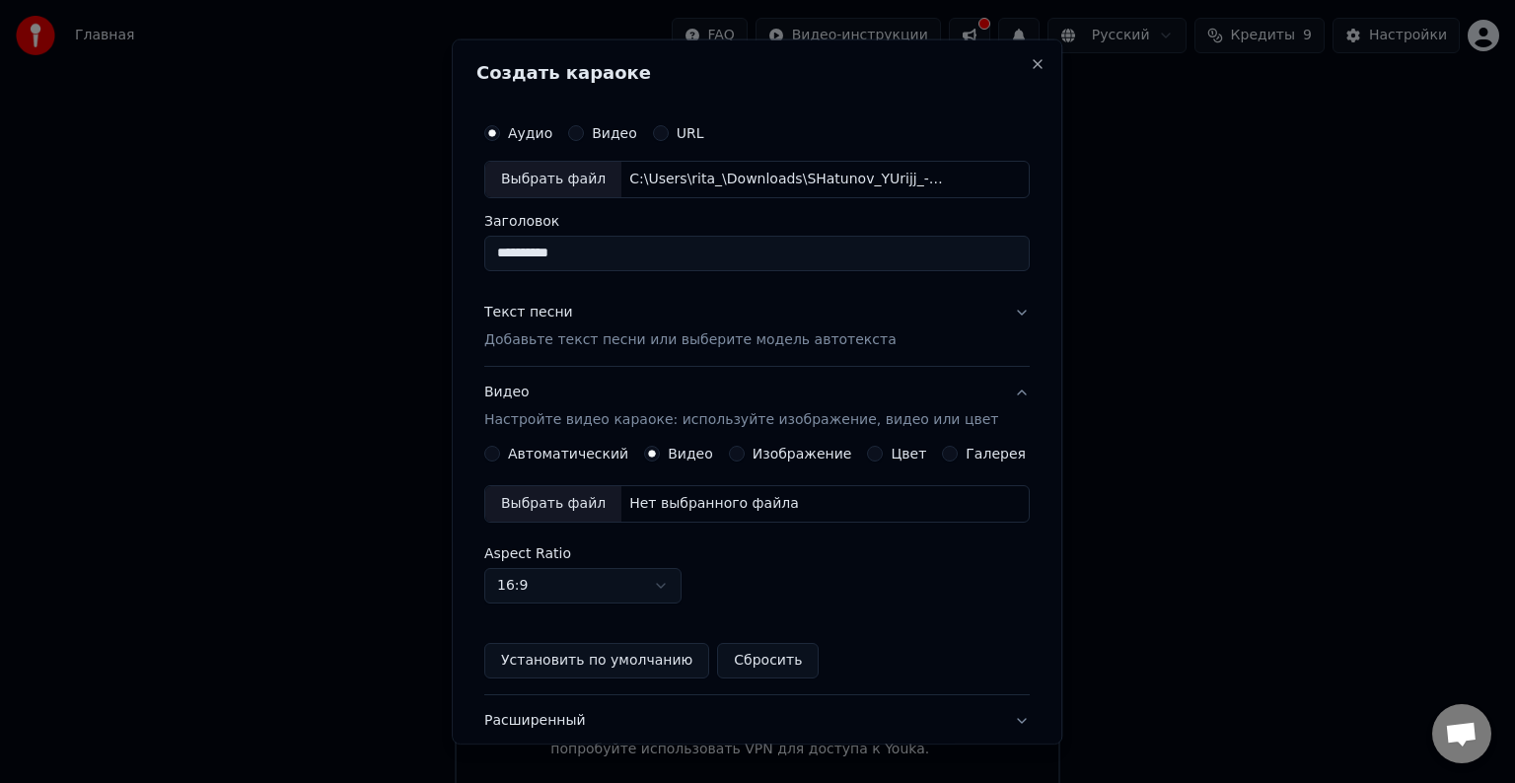
click at [596, 490] on div "Выбрать файл" at bounding box center [553, 504] width 136 height 36
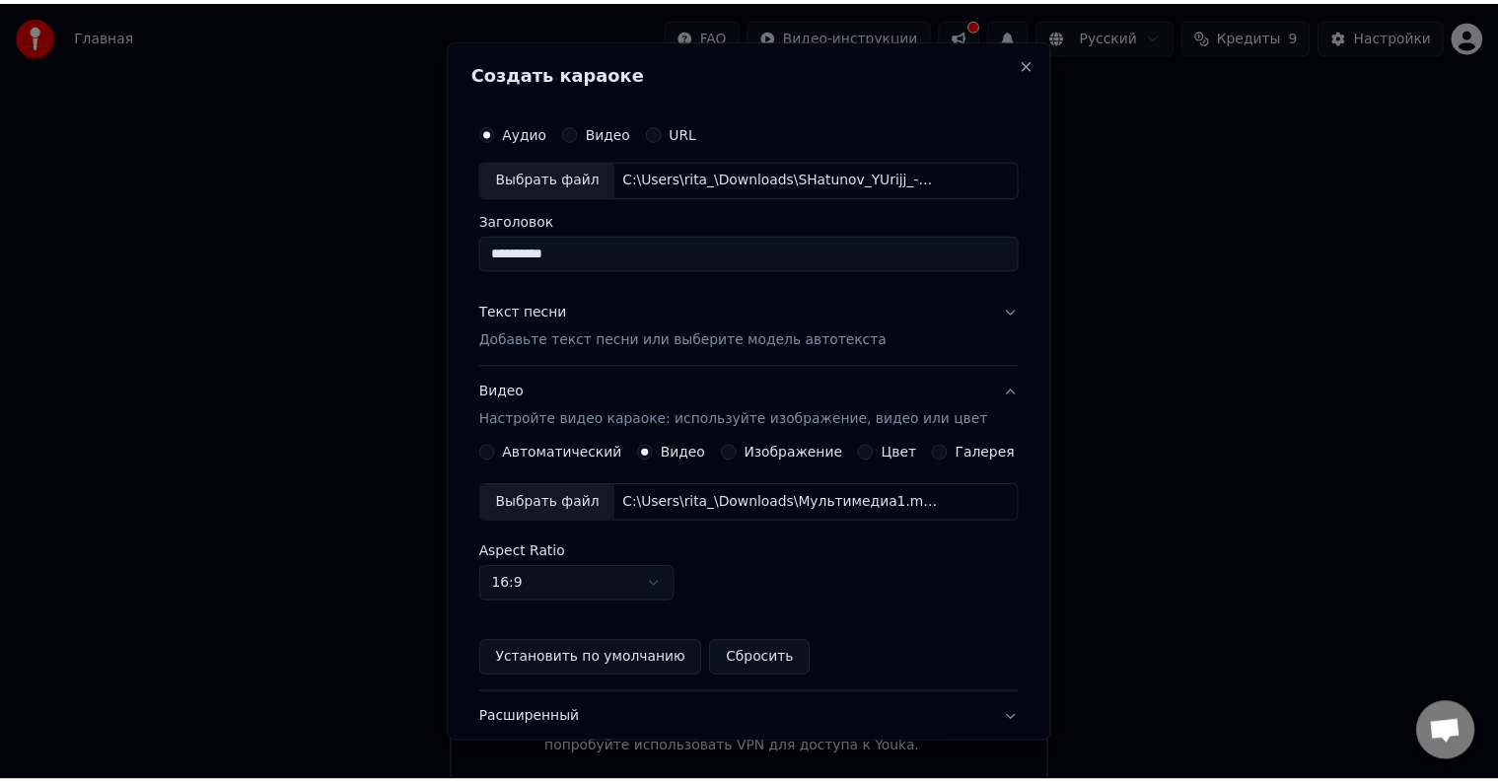
scroll to position [139, 0]
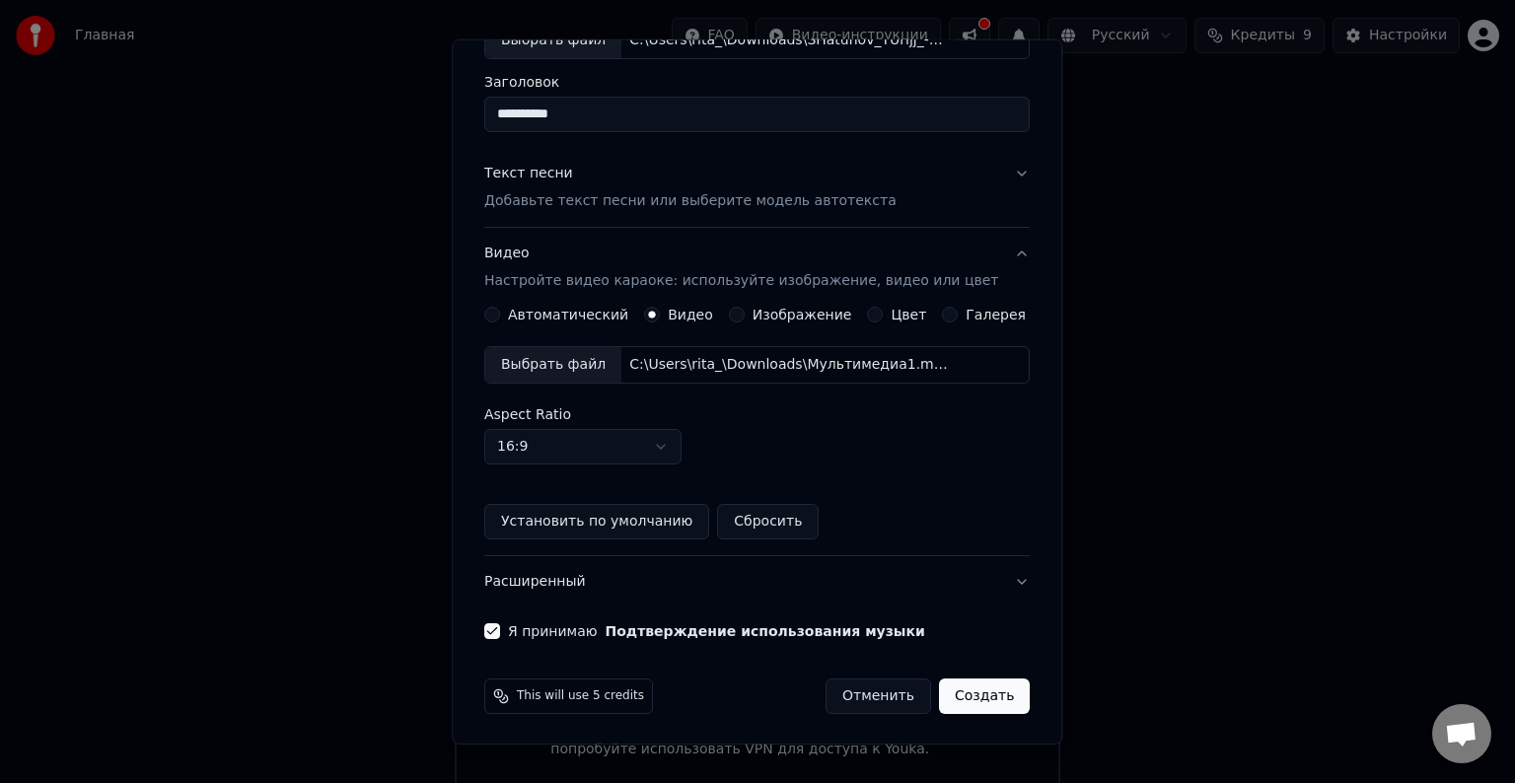
click at [943, 695] on button "Создать" at bounding box center [984, 697] width 91 height 36
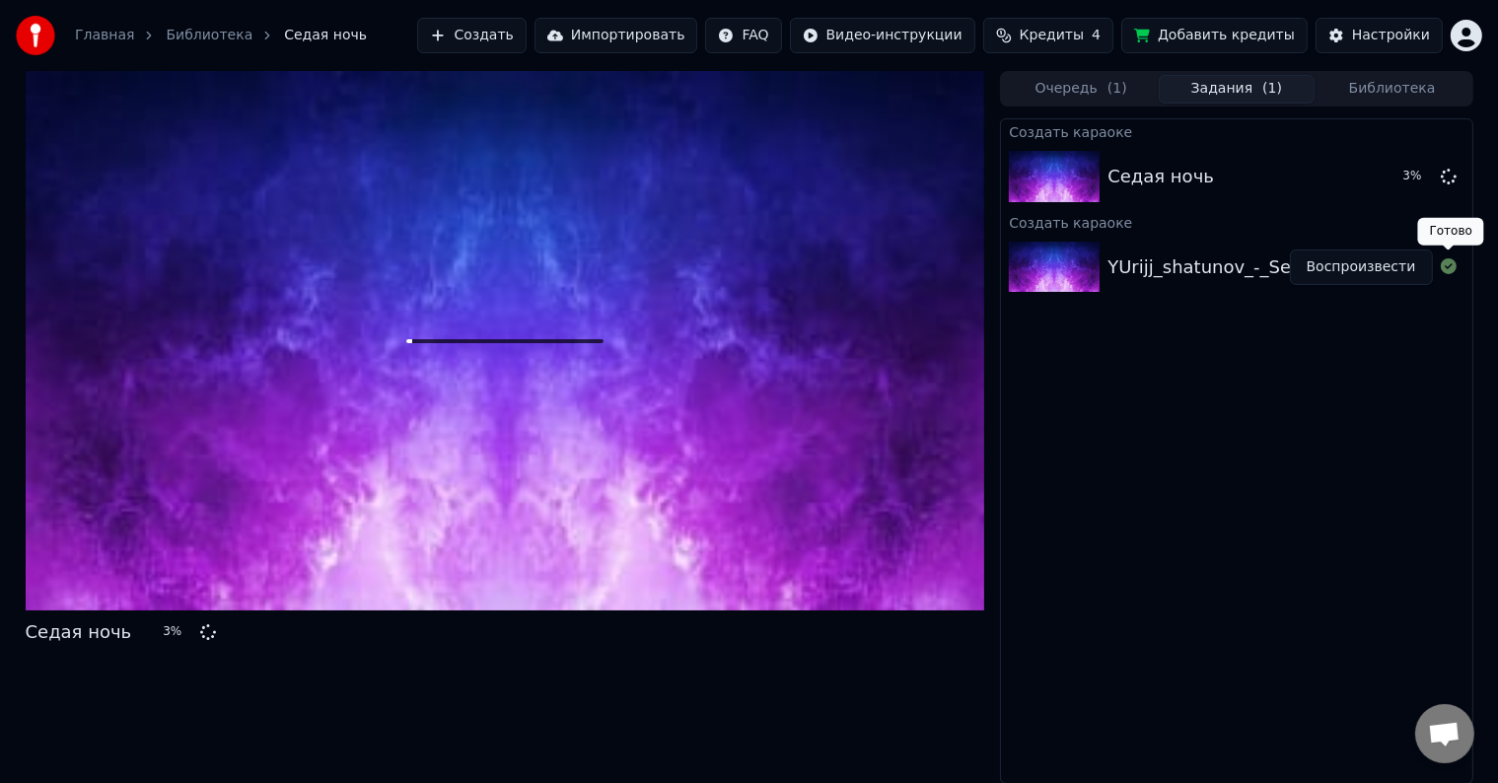
click at [1449, 266] on icon at bounding box center [1449, 266] width 16 height 16
click at [1270, 285] on div "YUrijj_shatunov_-_Sedaya_noch_Minus_77306417 Воспроизвести" at bounding box center [1236, 267] width 470 height 67
click at [1449, 268] on icon at bounding box center [1449, 266] width 16 height 16
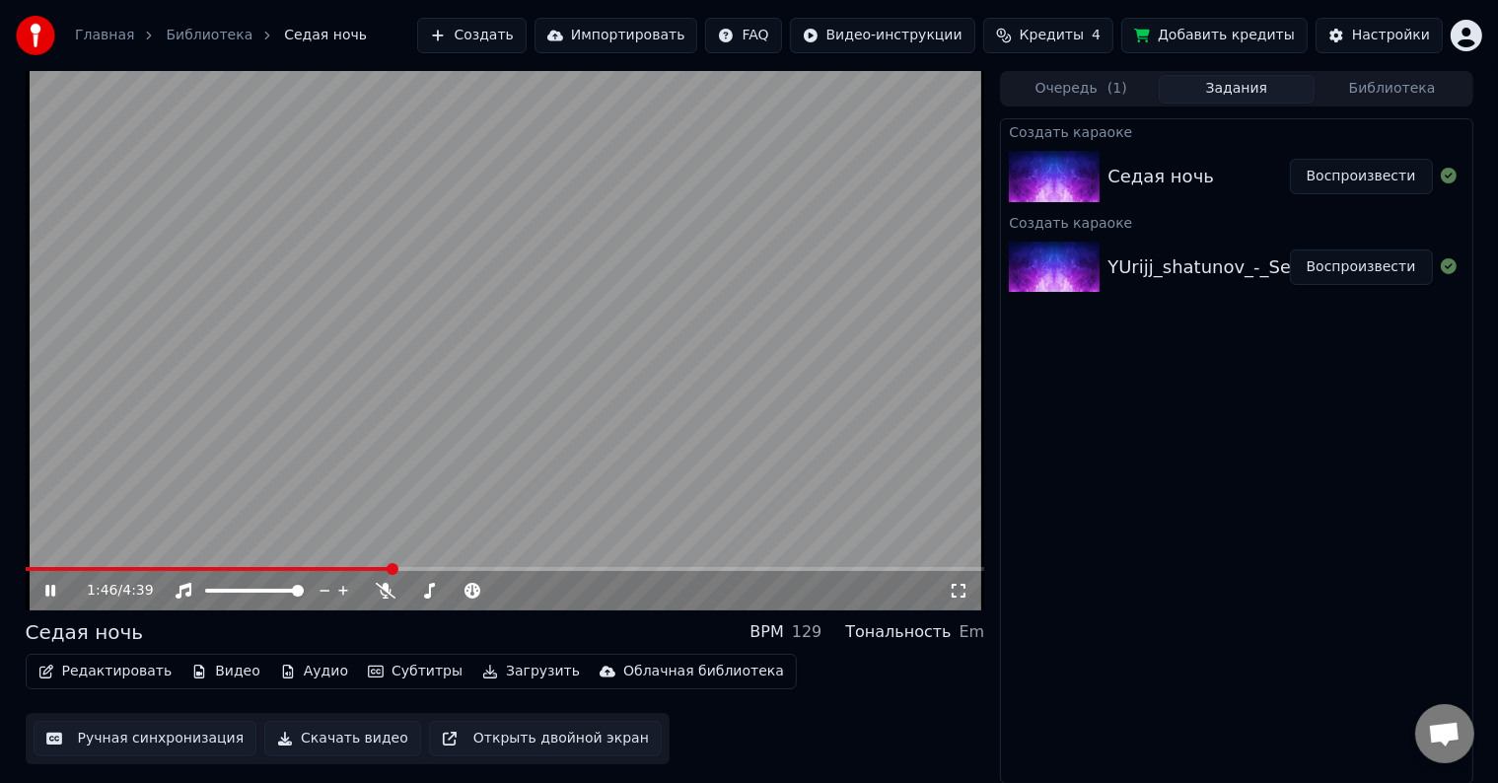
click at [751, 396] on video at bounding box center [506, 340] width 960 height 539
click at [397, 671] on button "Субтитры" at bounding box center [415, 672] width 110 height 28
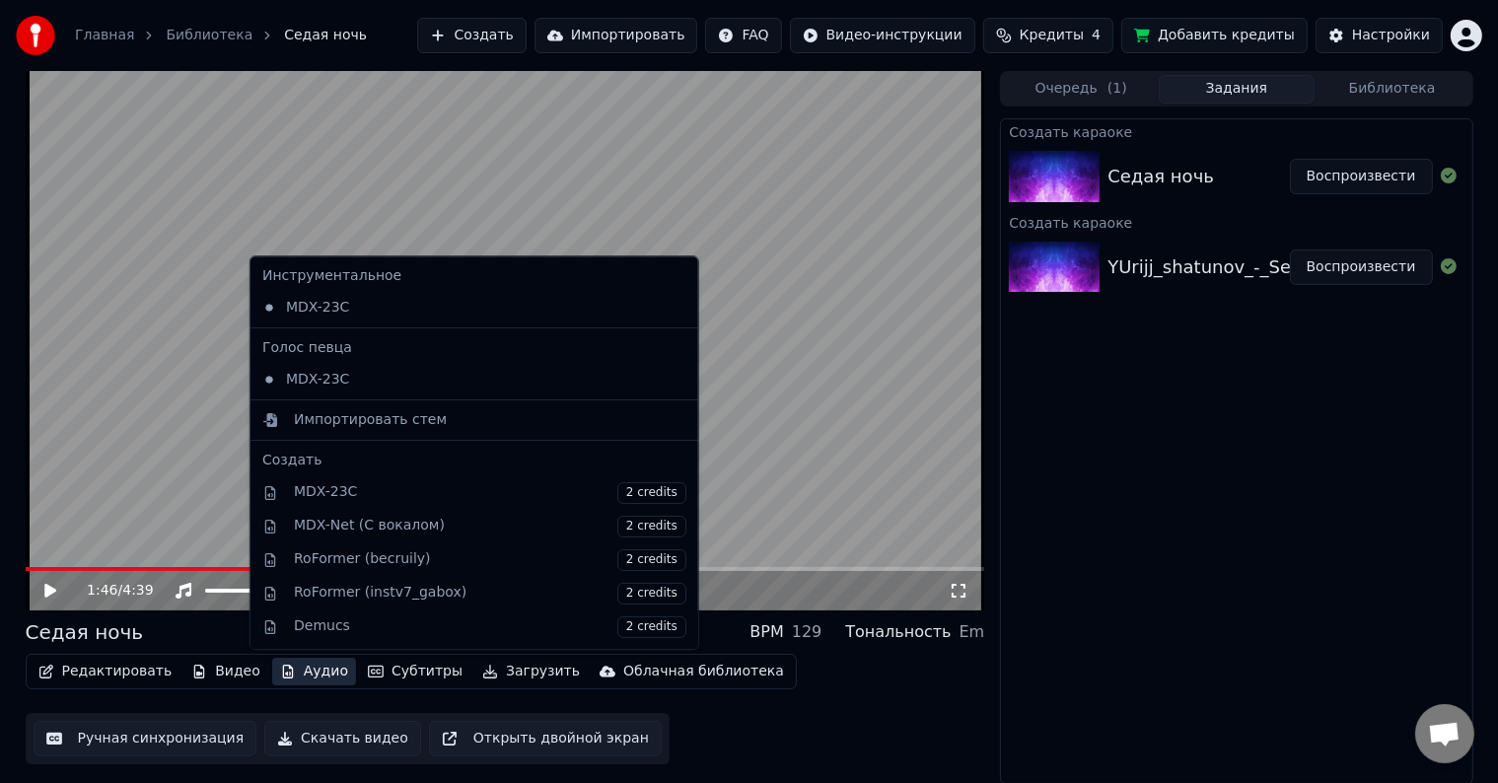
click at [277, 669] on button "Аудио" at bounding box center [314, 672] width 84 height 28
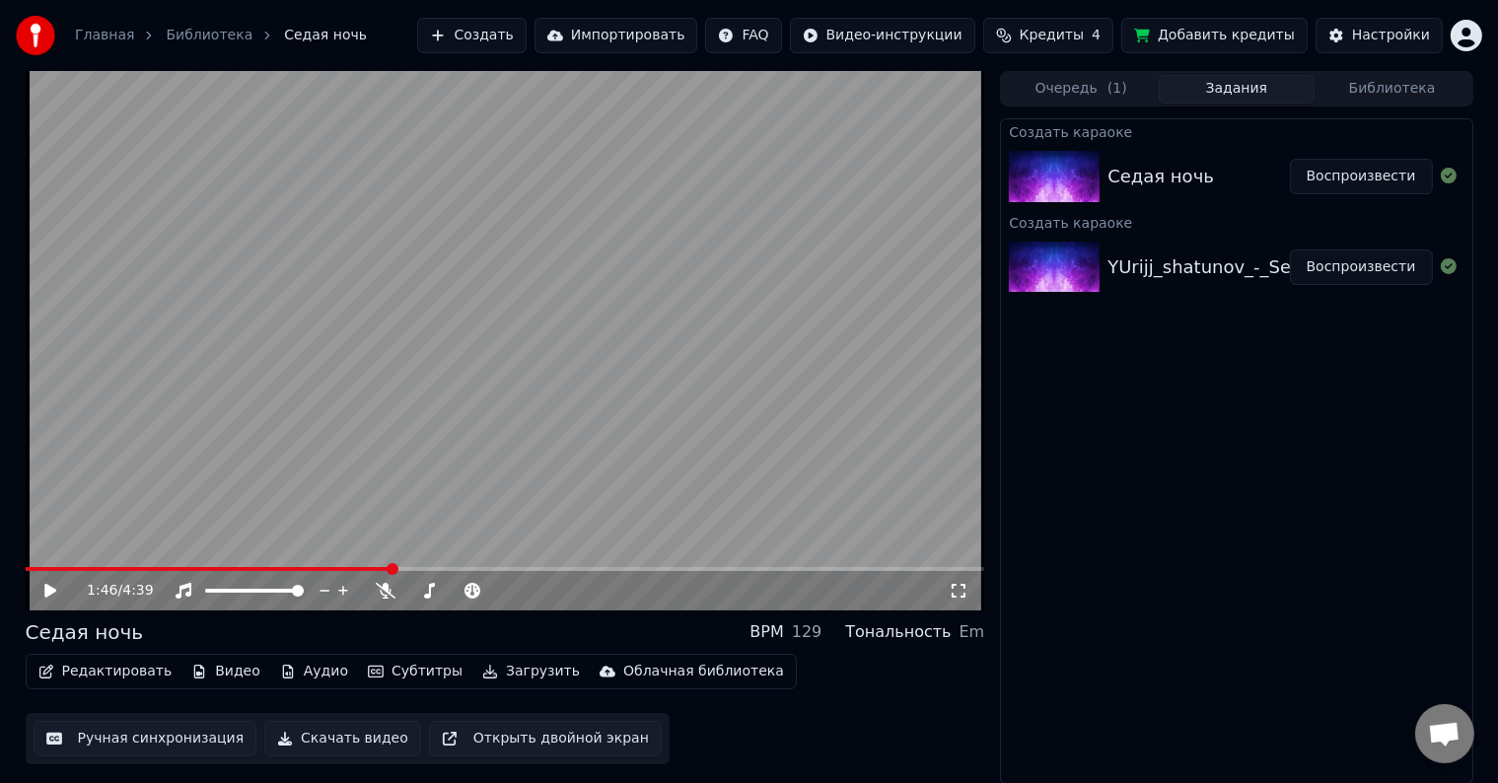
click at [277, 669] on button "Аудио" at bounding box center [314, 672] width 84 height 28
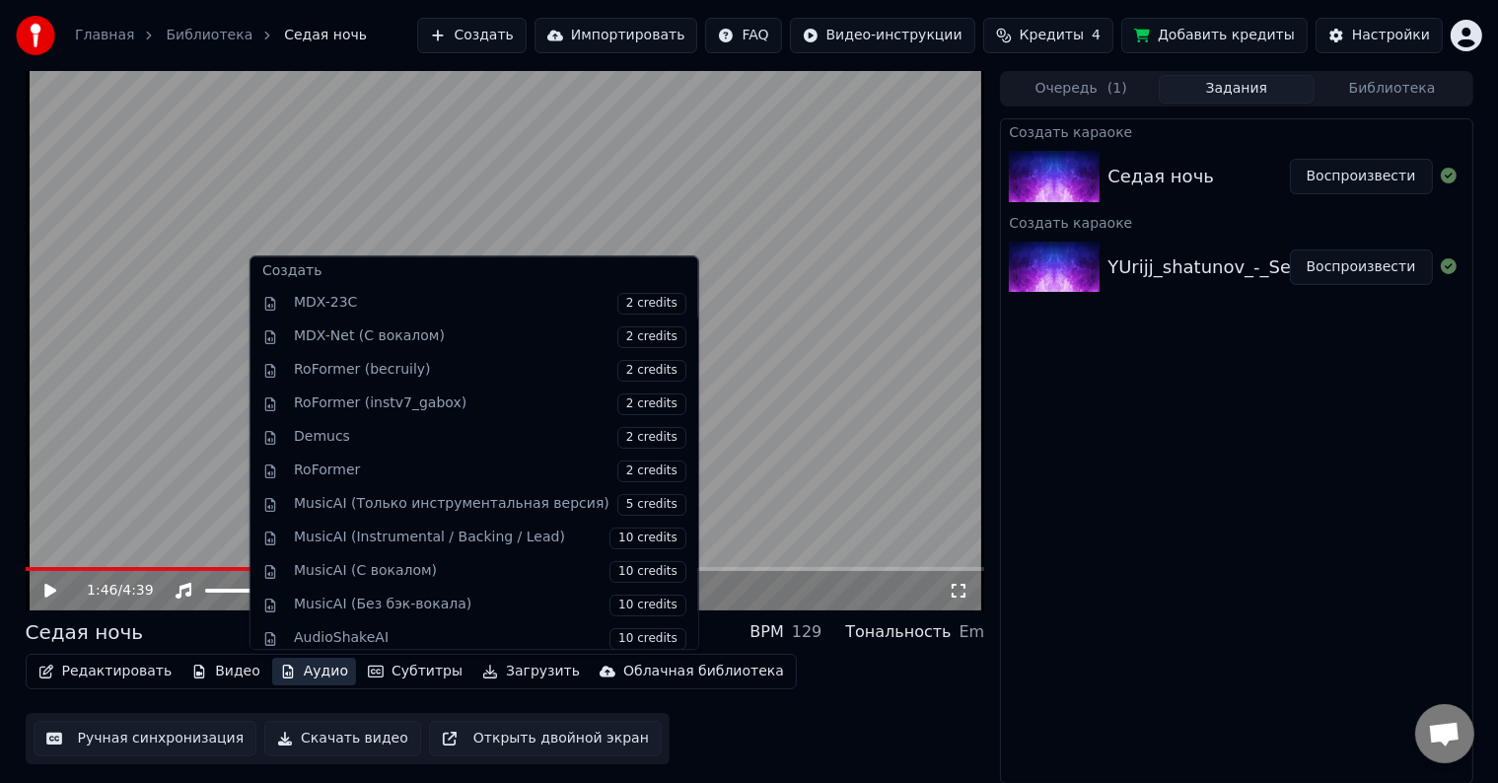
scroll to position [194, 0]
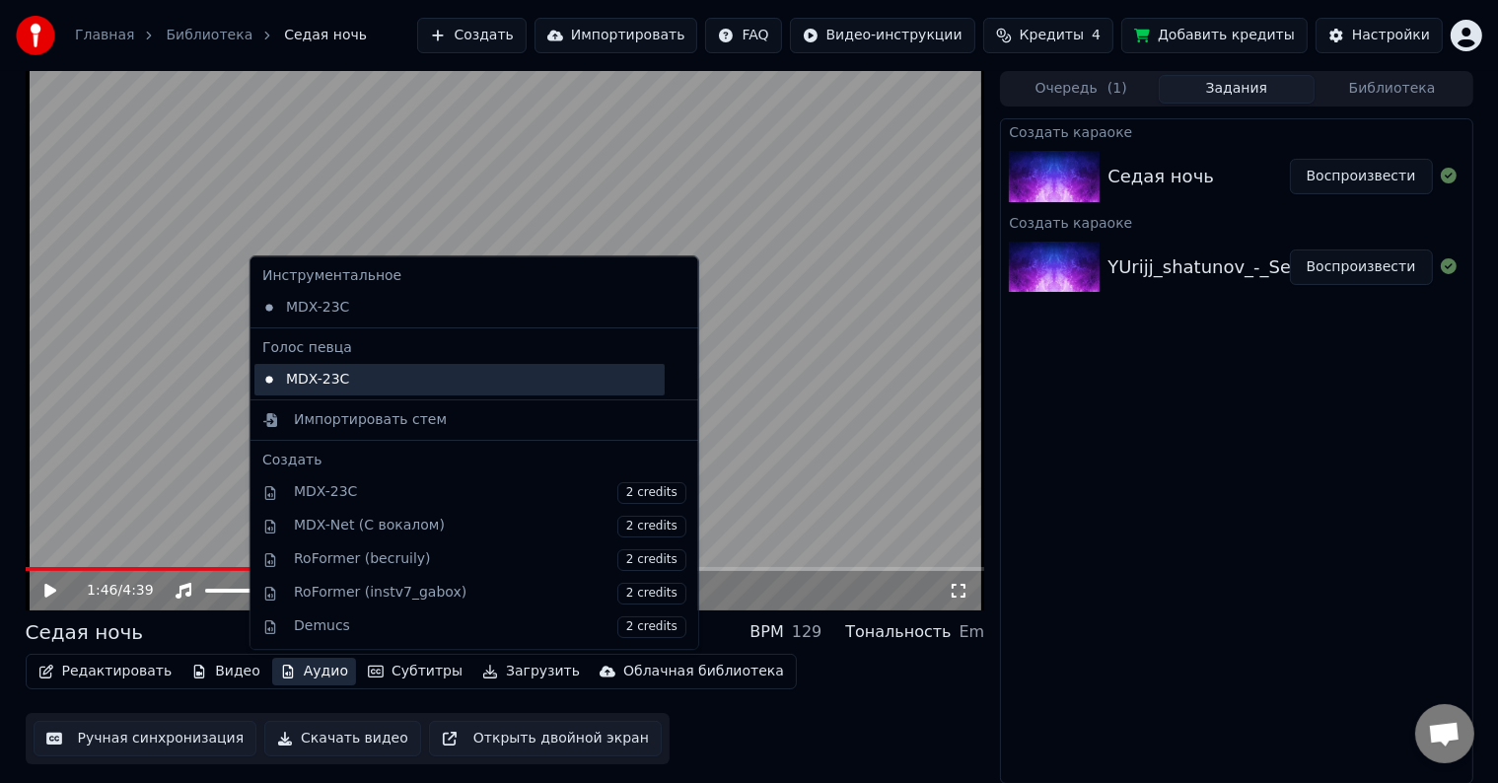
click at [324, 385] on div "MDX-23C" at bounding box center [459, 380] width 410 height 32
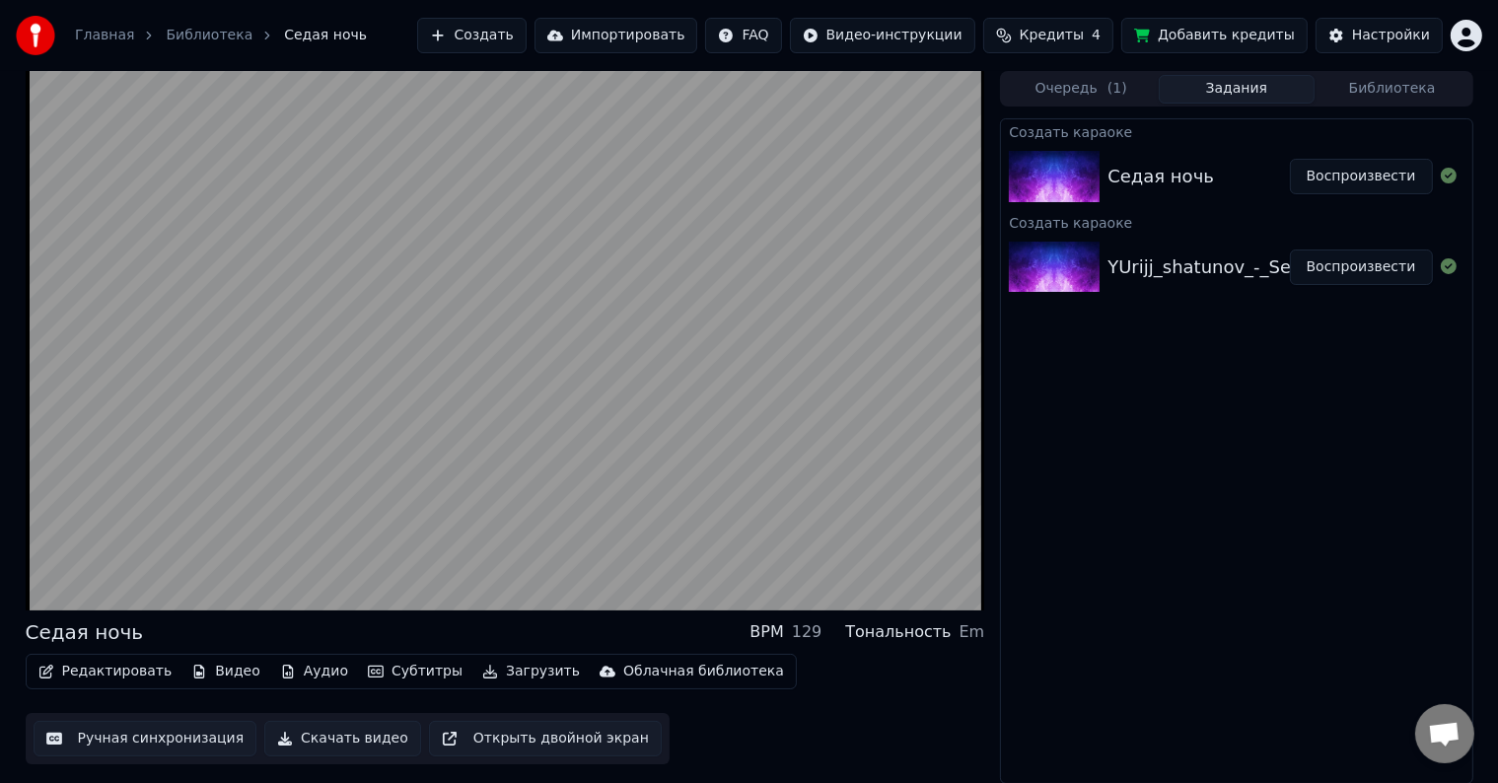
click at [288, 676] on button "Аудио" at bounding box center [314, 672] width 84 height 28
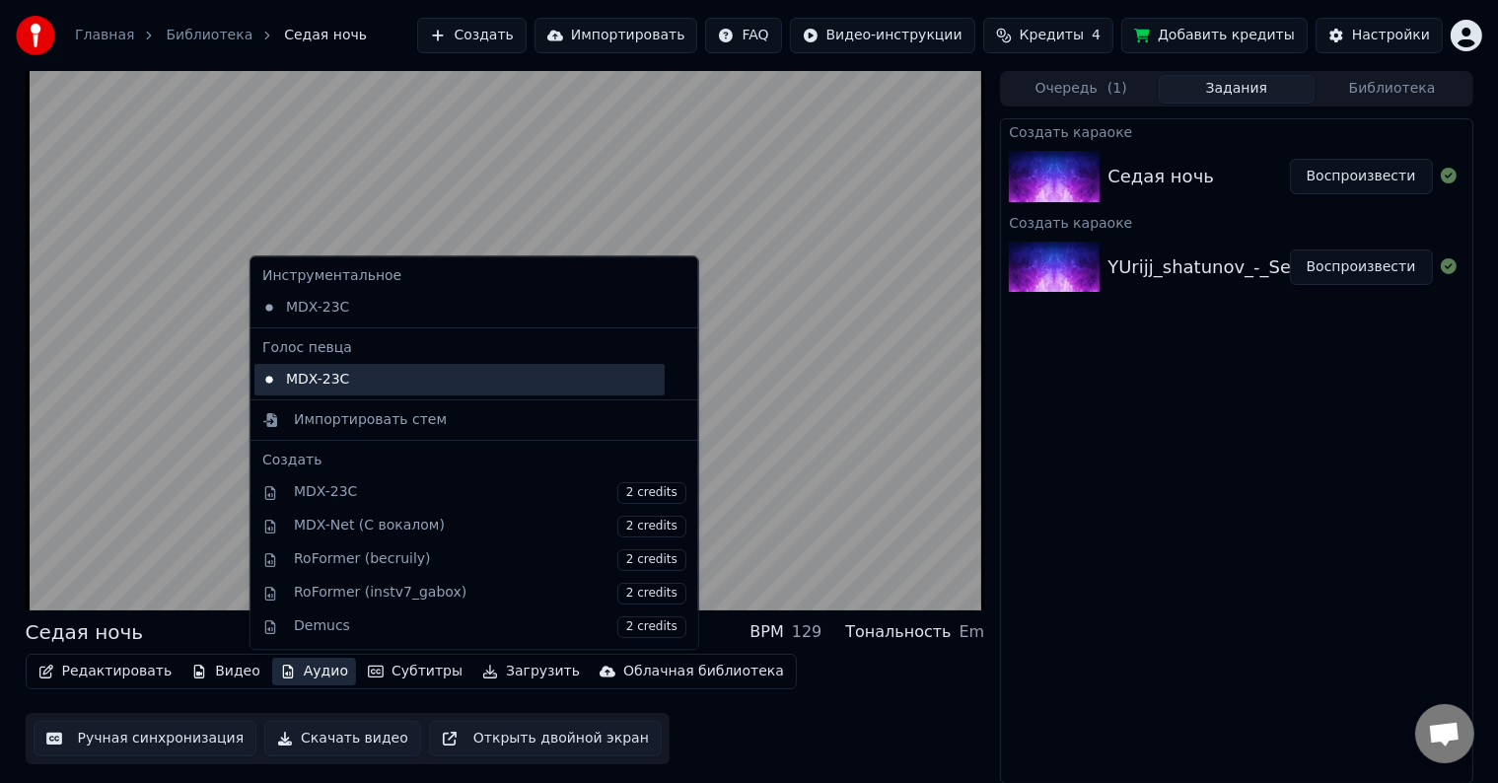
click at [328, 393] on div "MDX-23C" at bounding box center [459, 380] width 410 height 32
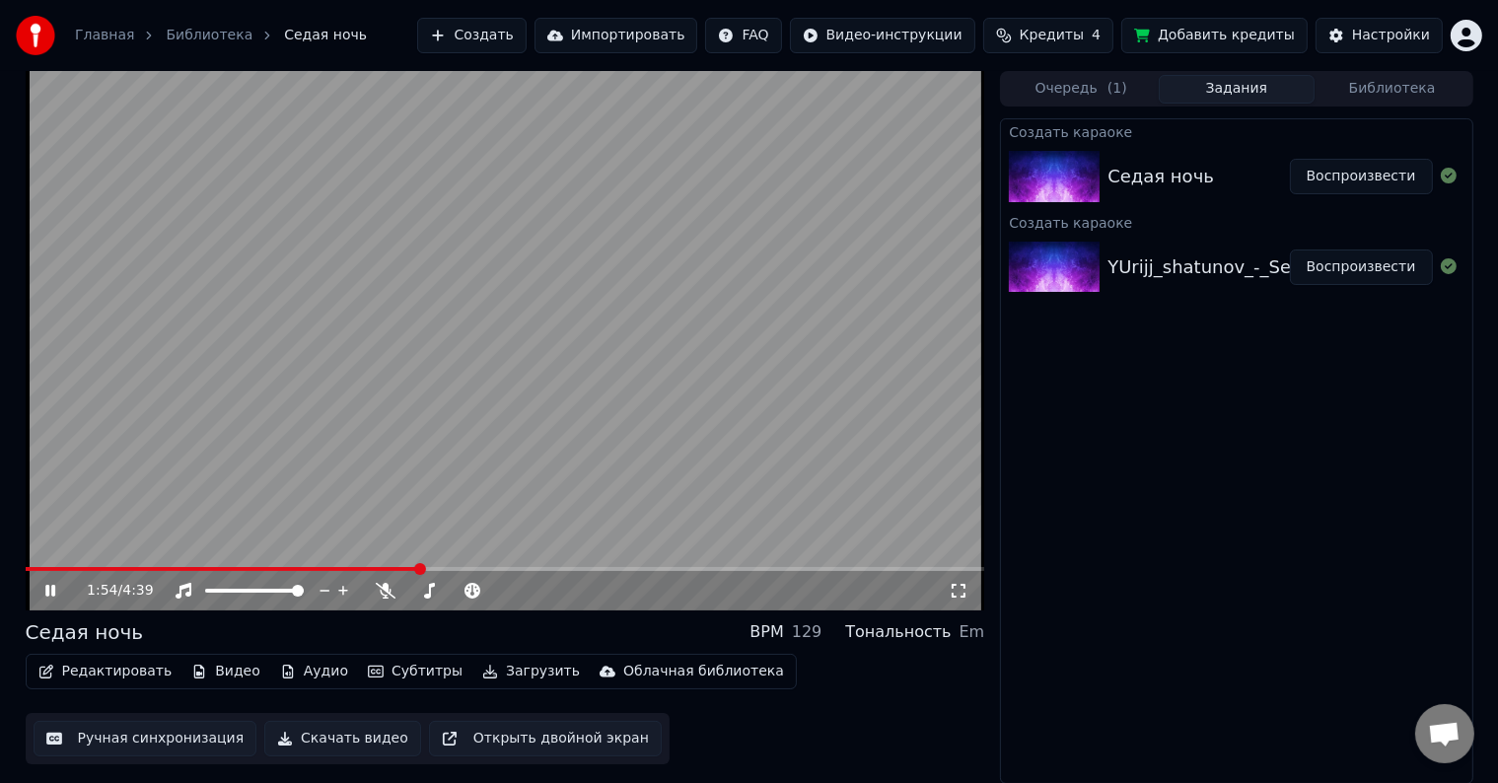
click at [290, 675] on button "Аудио" at bounding box center [314, 672] width 84 height 28
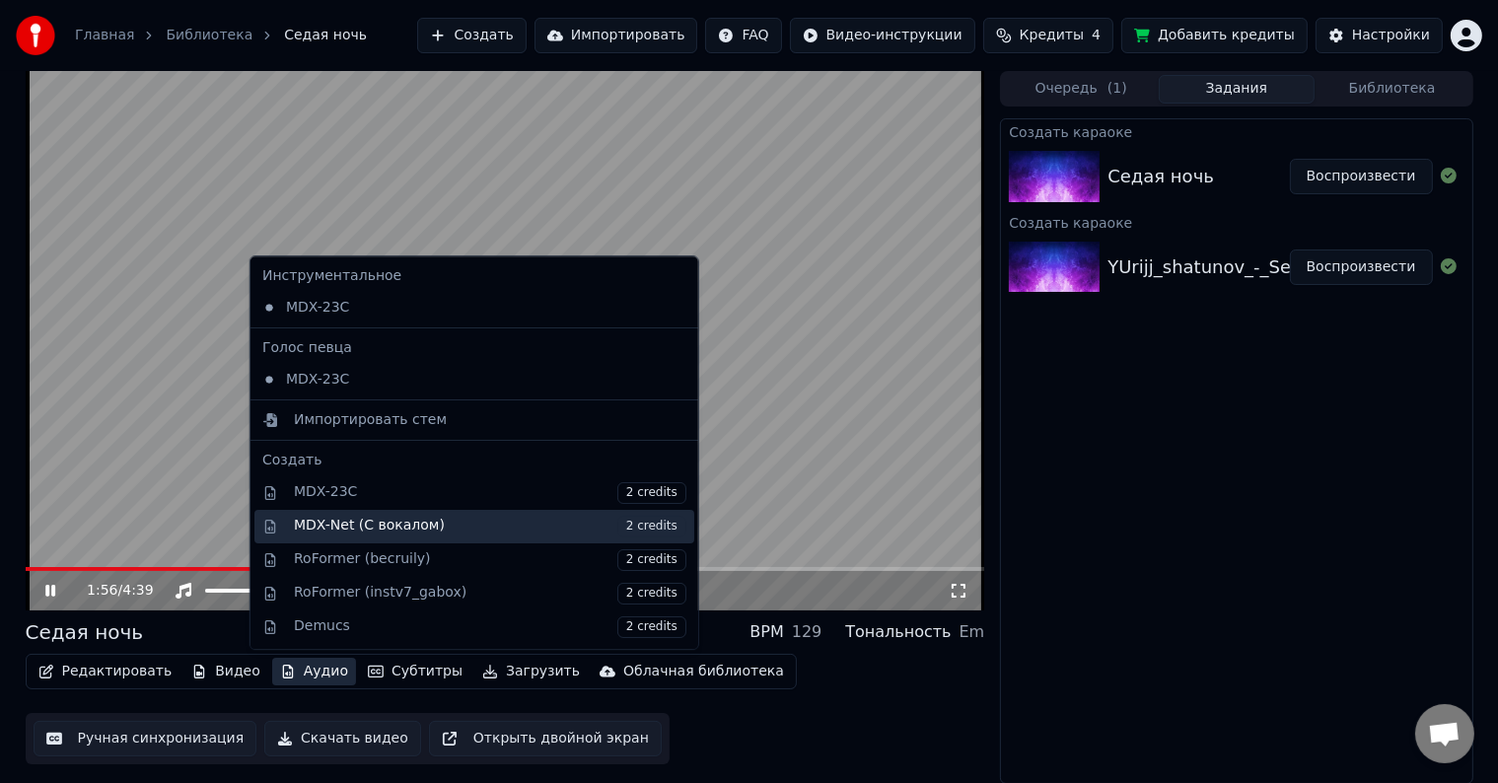
click at [378, 523] on div "MDX-Net (С вокалом) 2 credits" at bounding box center [490, 527] width 393 height 22
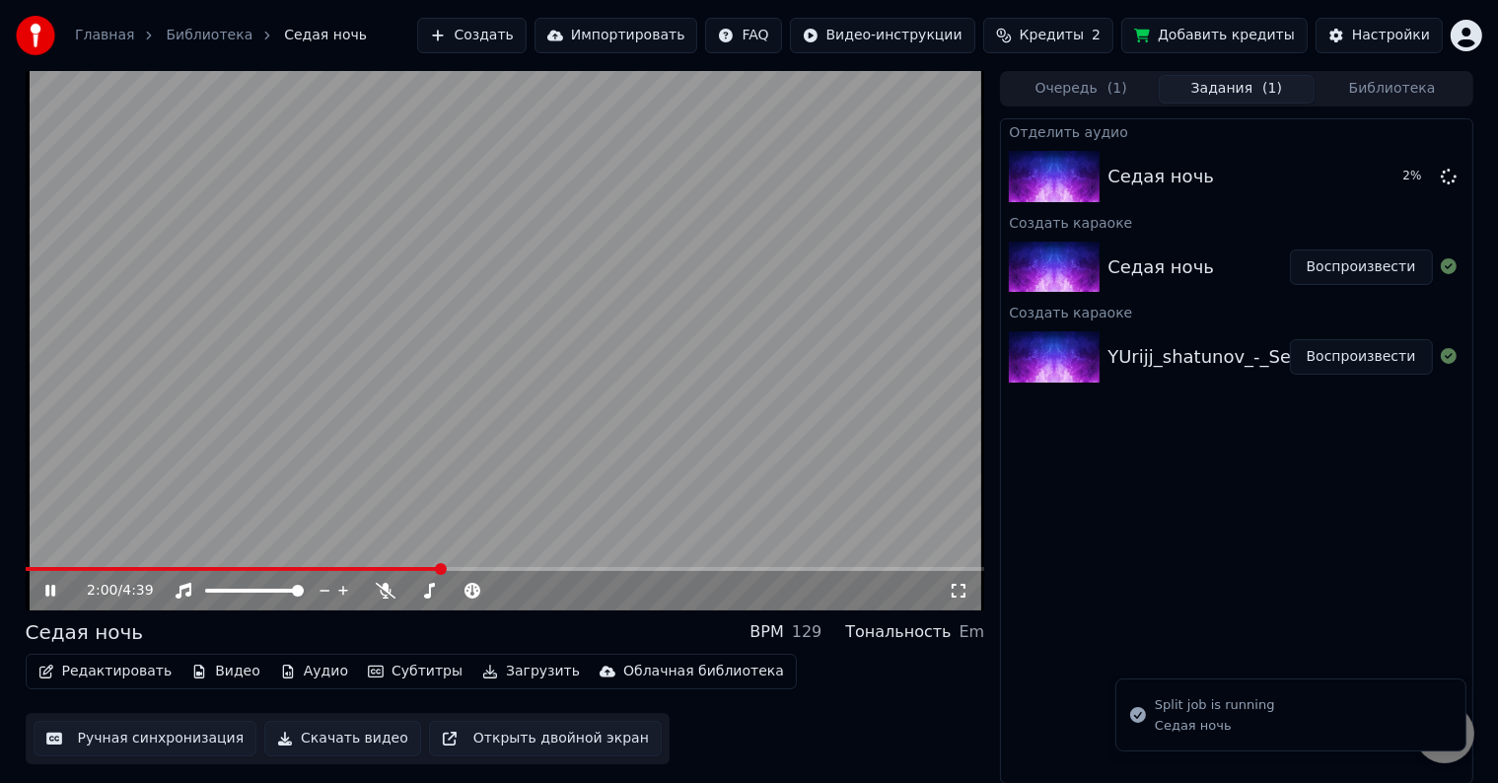
click at [39, 585] on div "2:00 / 4:39" at bounding box center [506, 591] width 944 height 20
click at [63, 594] on icon at bounding box center [64, 591] width 46 height 16
click at [136, 563] on video at bounding box center [506, 340] width 960 height 539
click at [1142, 272] on div "Седая ночь" at bounding box center [1161, 267] width 107 height 28
click at [1358, 269] on button "Воспроизвести" at bounding box center [1361, 268] width 143 height 36
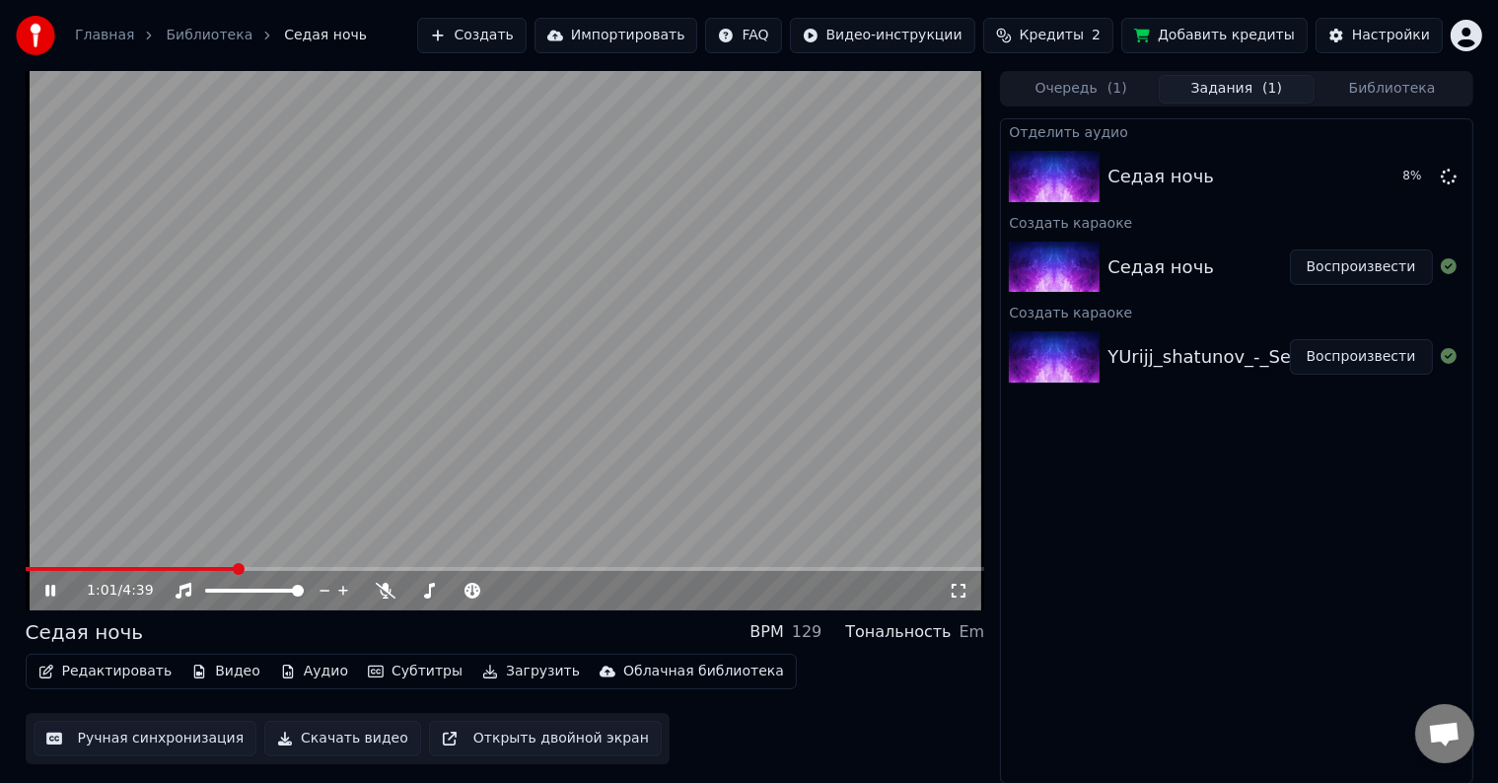
click at [233, 569] on span at bounding box center [506, 569] width 960 height 4
click at [637, 437] on video at bounding box center [506, 340] width 960 height 539
click at [301, 678] on button "Аудио" at bounding box center [314, 672] width 84 height 28
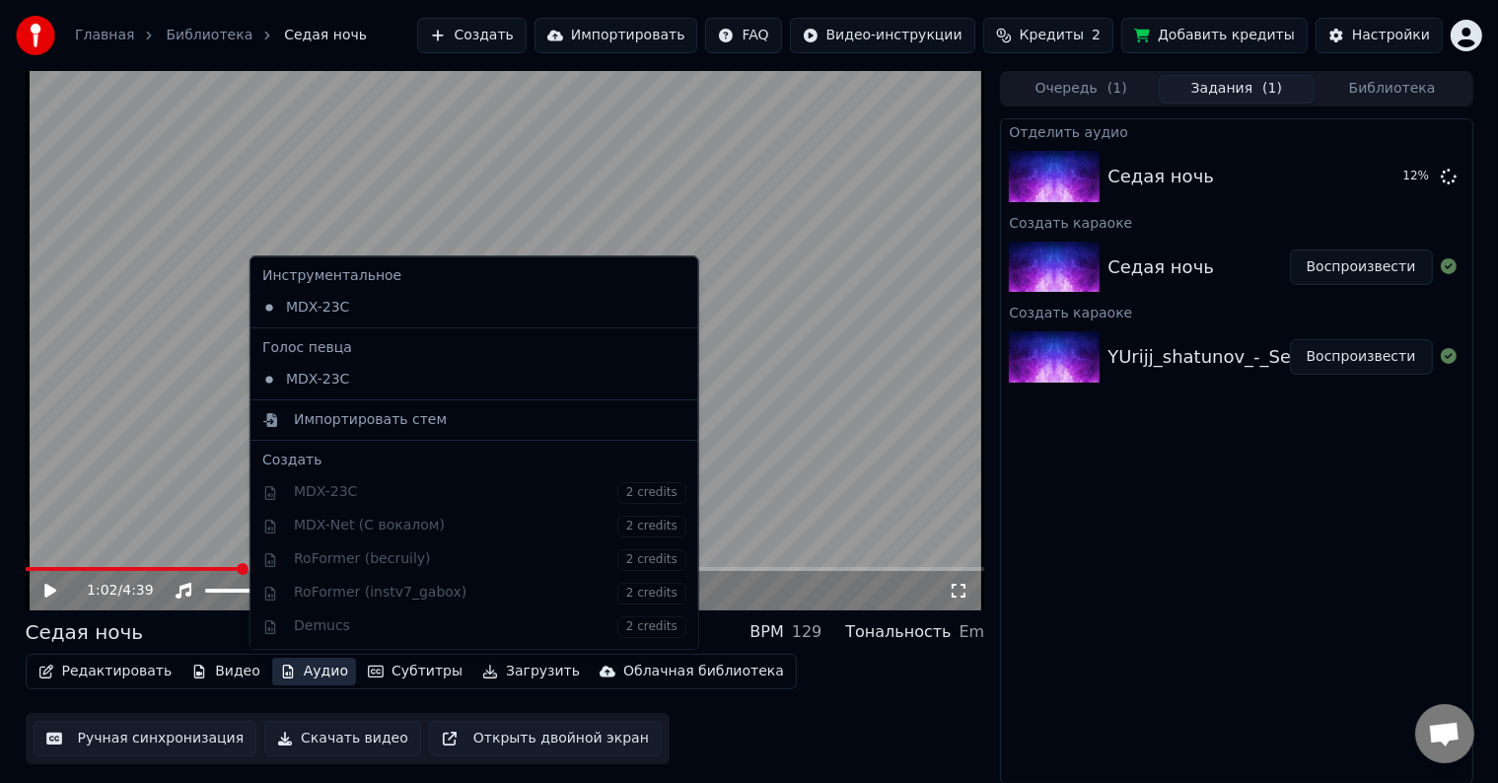
scroll to position [194, 0]
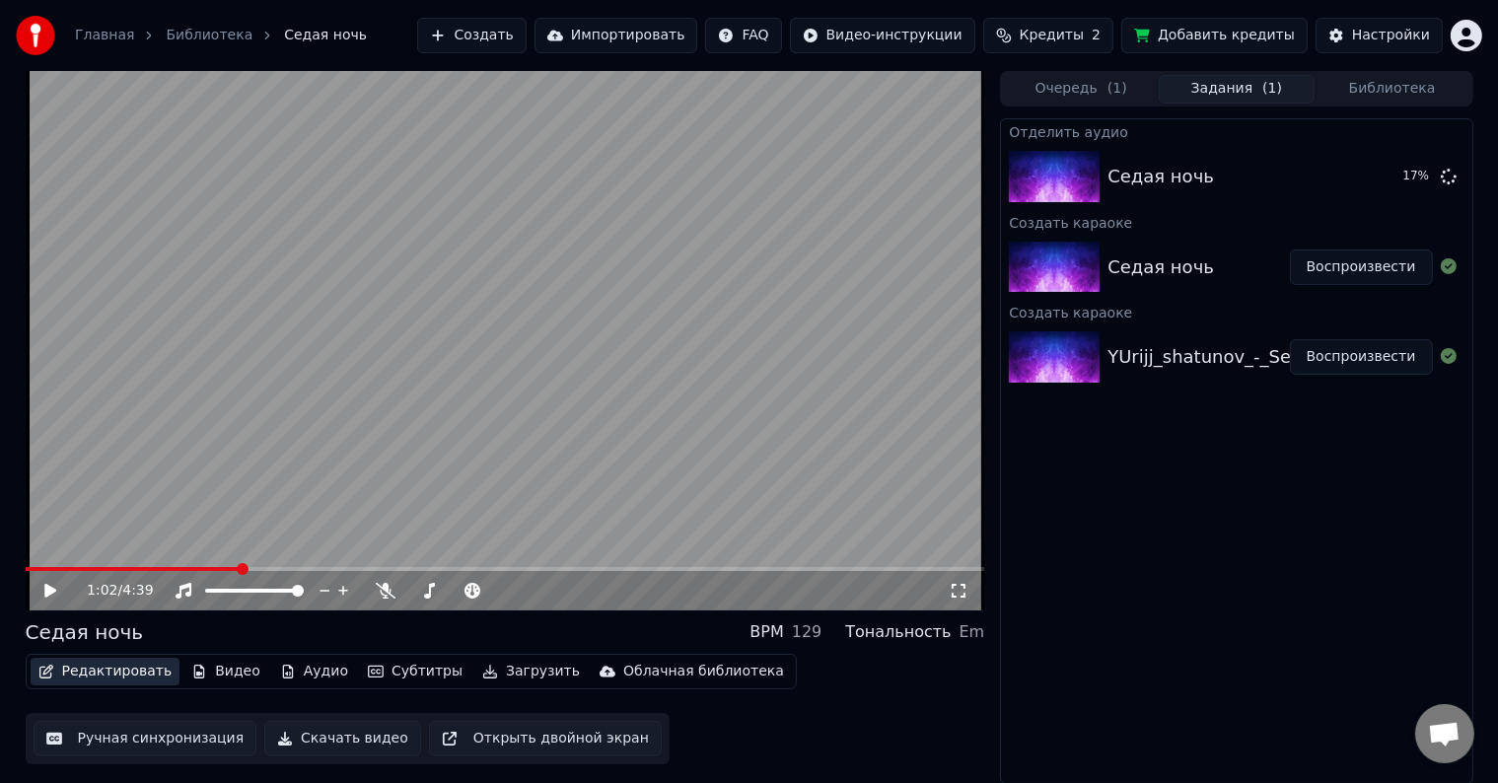
click at [154, 674] on button "Редактировать" at bounding box center [106, 672] width 150 height 28
click at [59, 587] on icon at bounding box center [64, 591] width 46 height 16
click at [125, 673] on button "Редактировать" at bounding box center [106, 672] width 150 height 28
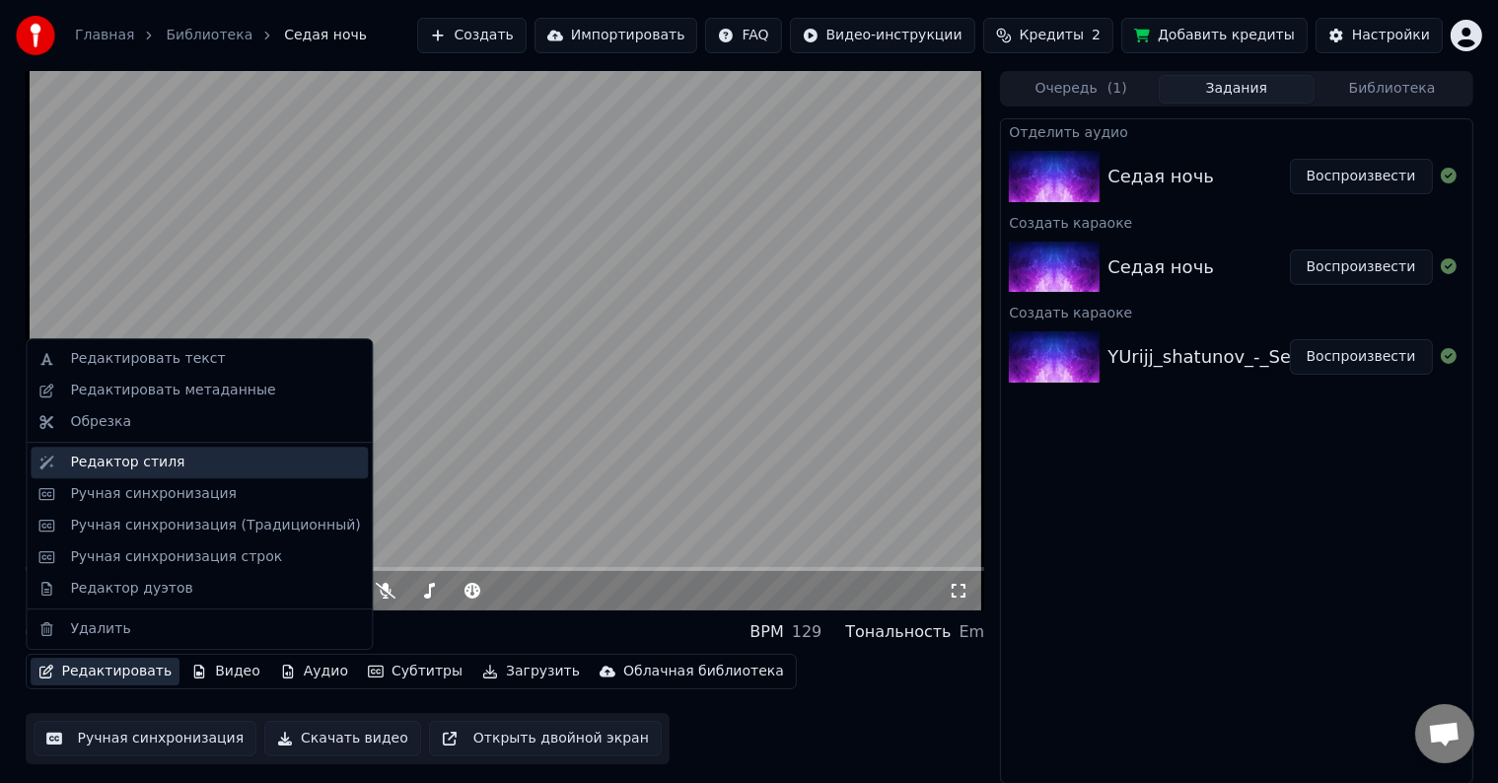
click at [117, 474] on div "Редактор стиля" at bounding box center [199, 463] width 337 height 32
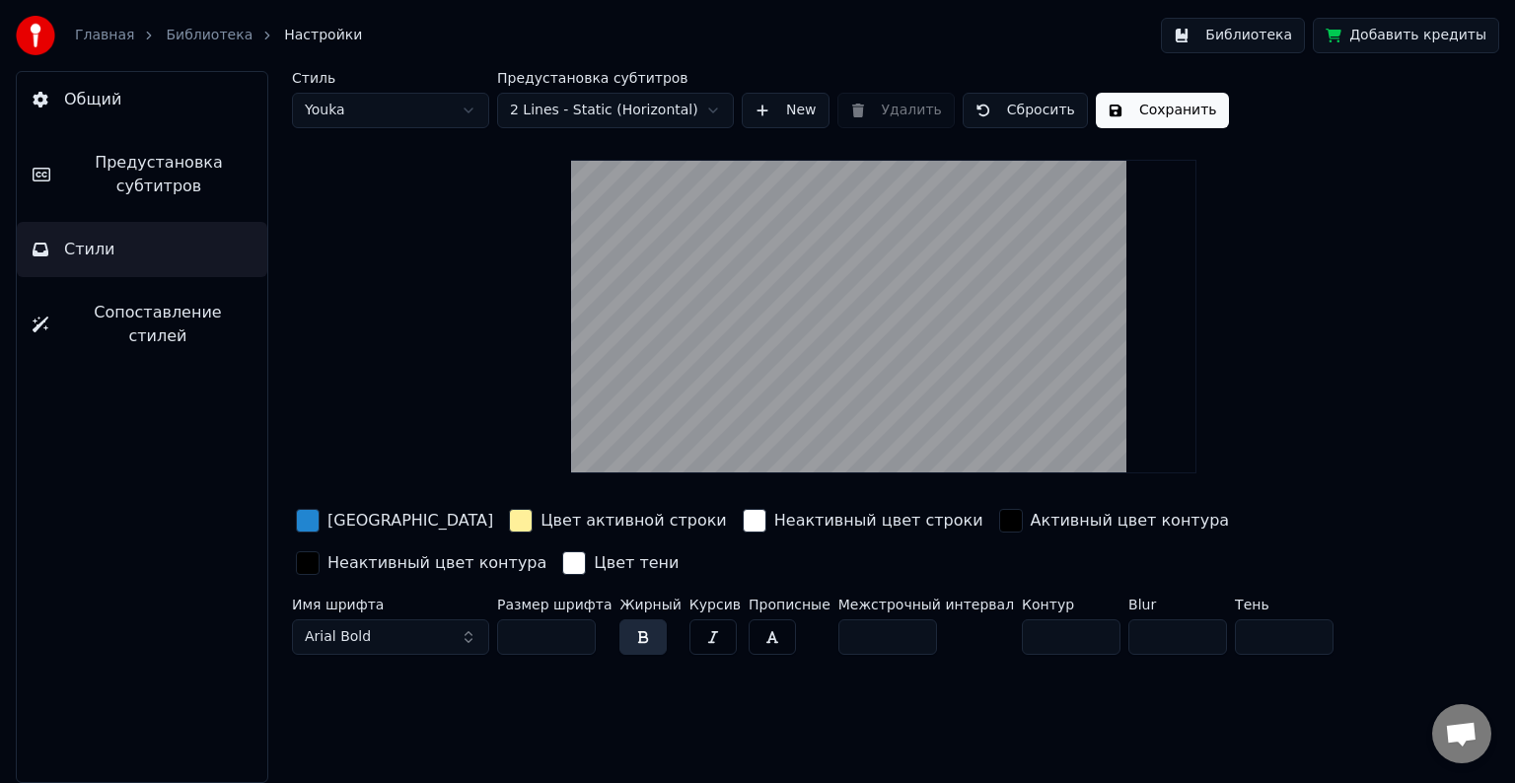
click at [509, 517] on div "button" at bounding box center [521, 521] width 24 height 24
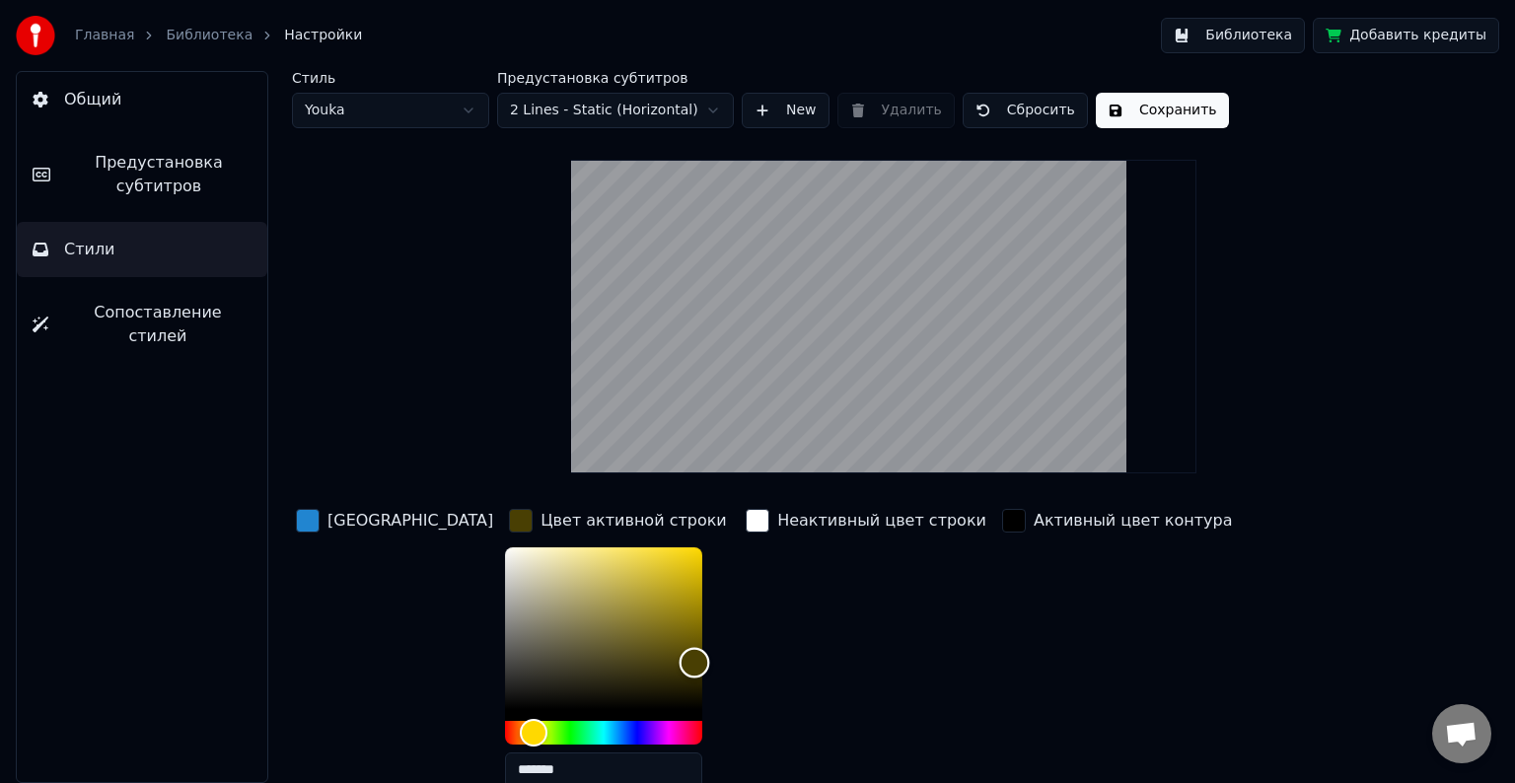
drag, startPoint x: 516, startPoint y: 544, endPoint x: 626, endPoint y: 661, distance: 160.5
click at [679, 661] on div "Color" at bounding box center [694, 662] width 31 height 31
type input "*******"
drag, startPoint x: 626, startPoint y: 661, endPoint x: 598, endPoint y: 583, distance: 83.0
click at [651, 583] on div "Color" at bounding box center [666, 584] width 31 height 31
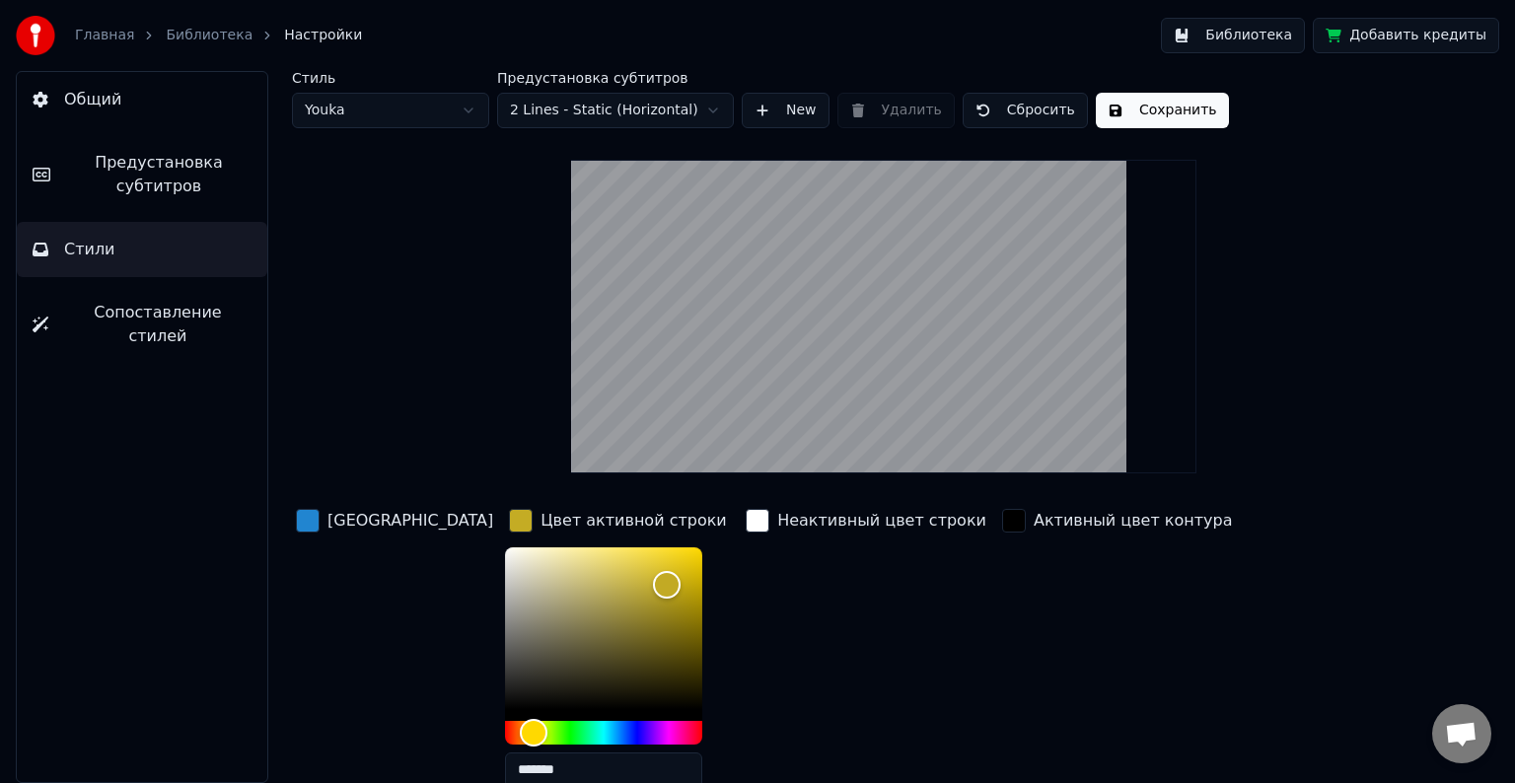
click at [742, 573] on div "Неактивный цвет строки" at bounding box center [866, 654] width 249 height 299
click at [777, 524] on div "Неактивный цвет строки" at bounding box center [881, 521] width 209 height 24
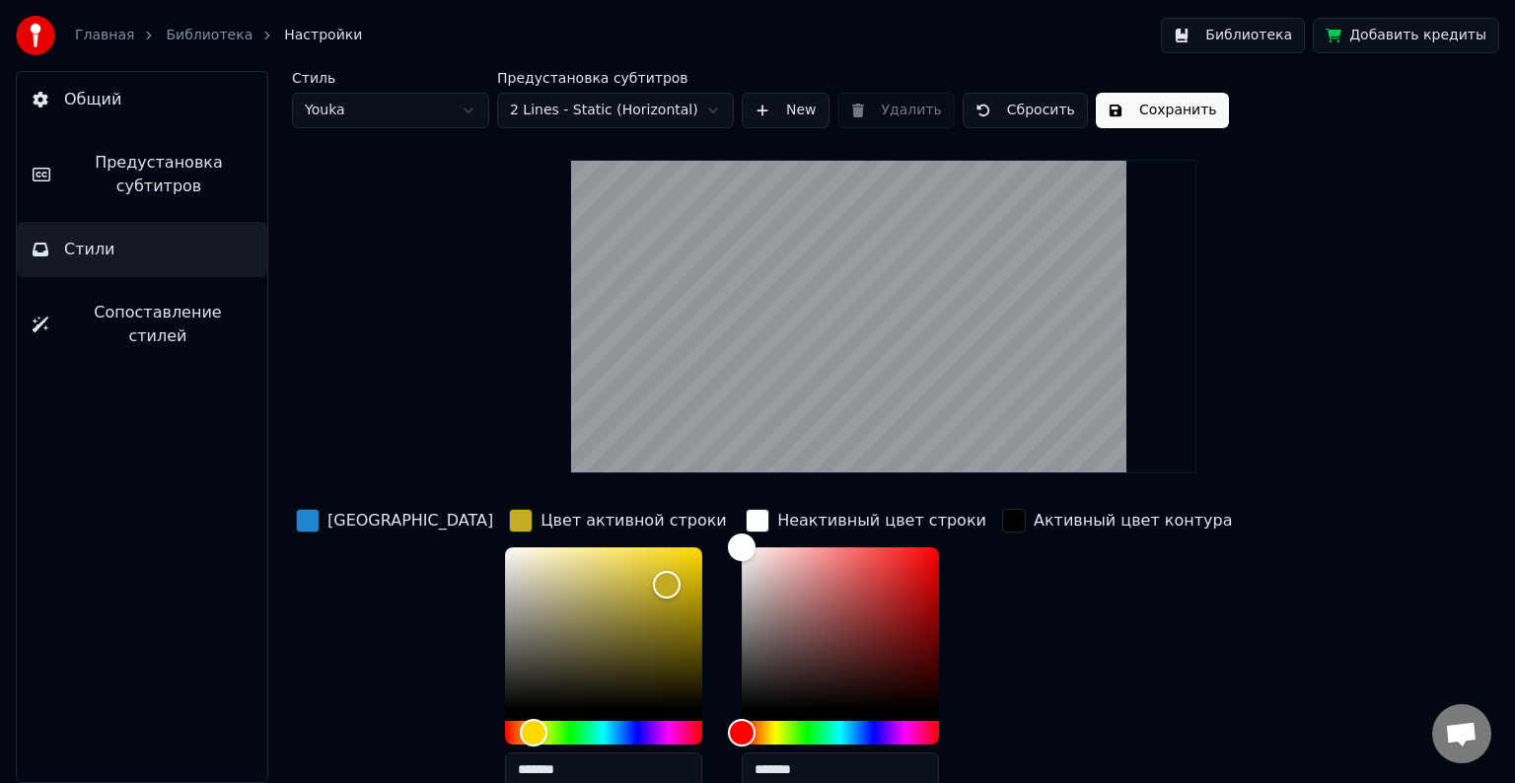
click at [777, 524] on div "Неактивный цвет строки" at bounding box center [881, 521] width 209 height 24
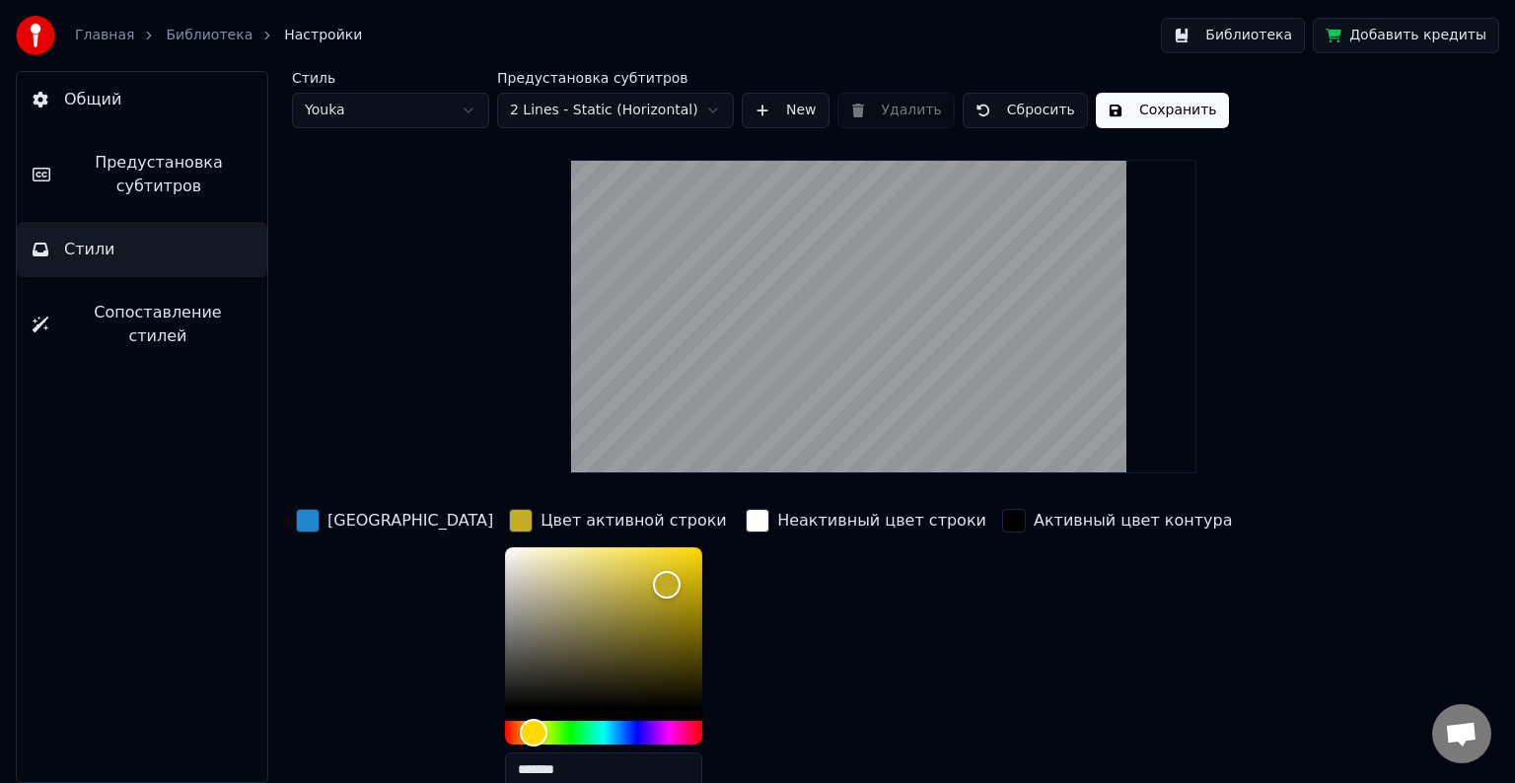
click at [1054, 528] on div "Активный цвет контура" at bounding box center [1133, 521] width 199 height 24
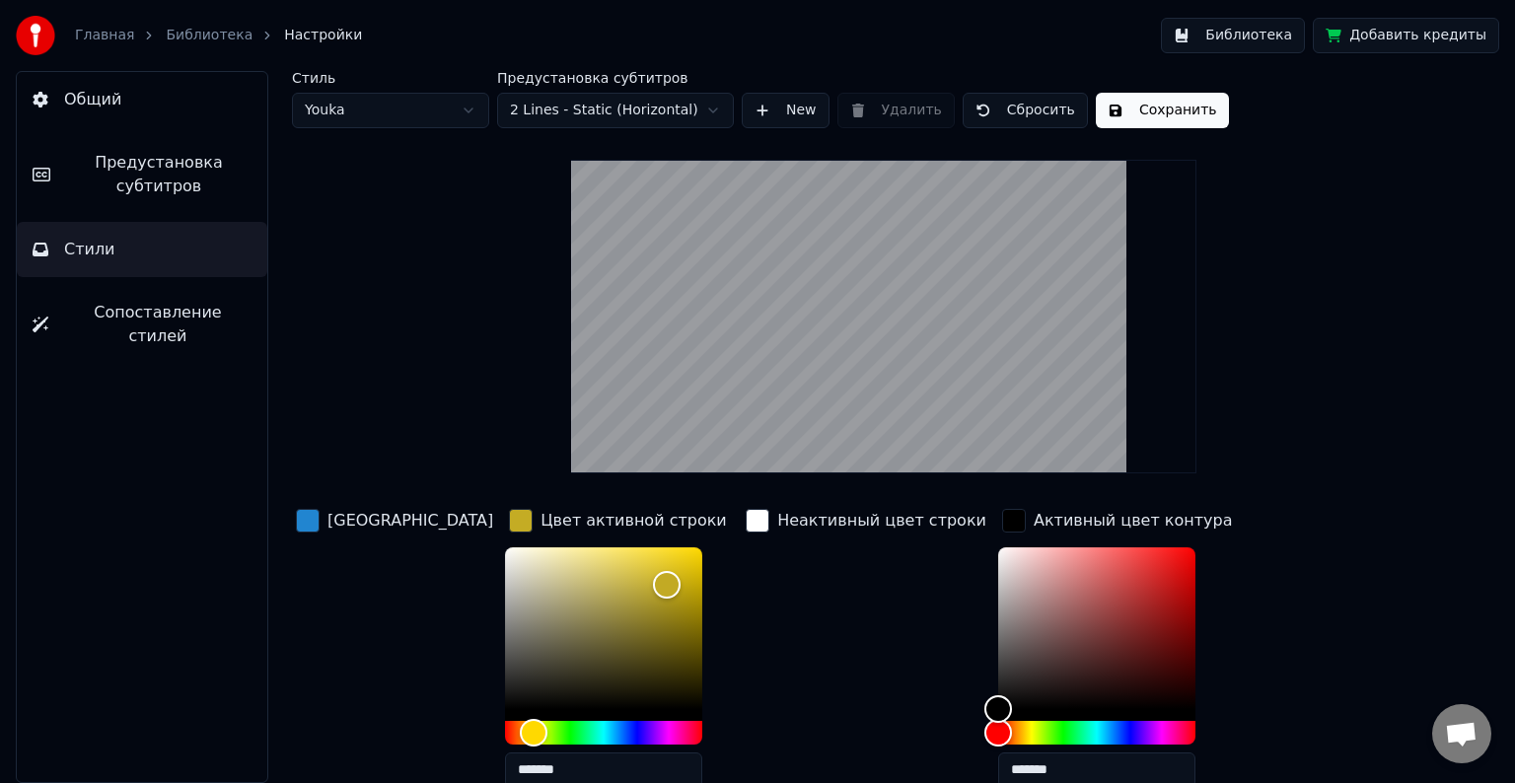
click at [1054, 528] on div "Активный цвет контура" at bounding box center [1133, 521] width 199 height 24
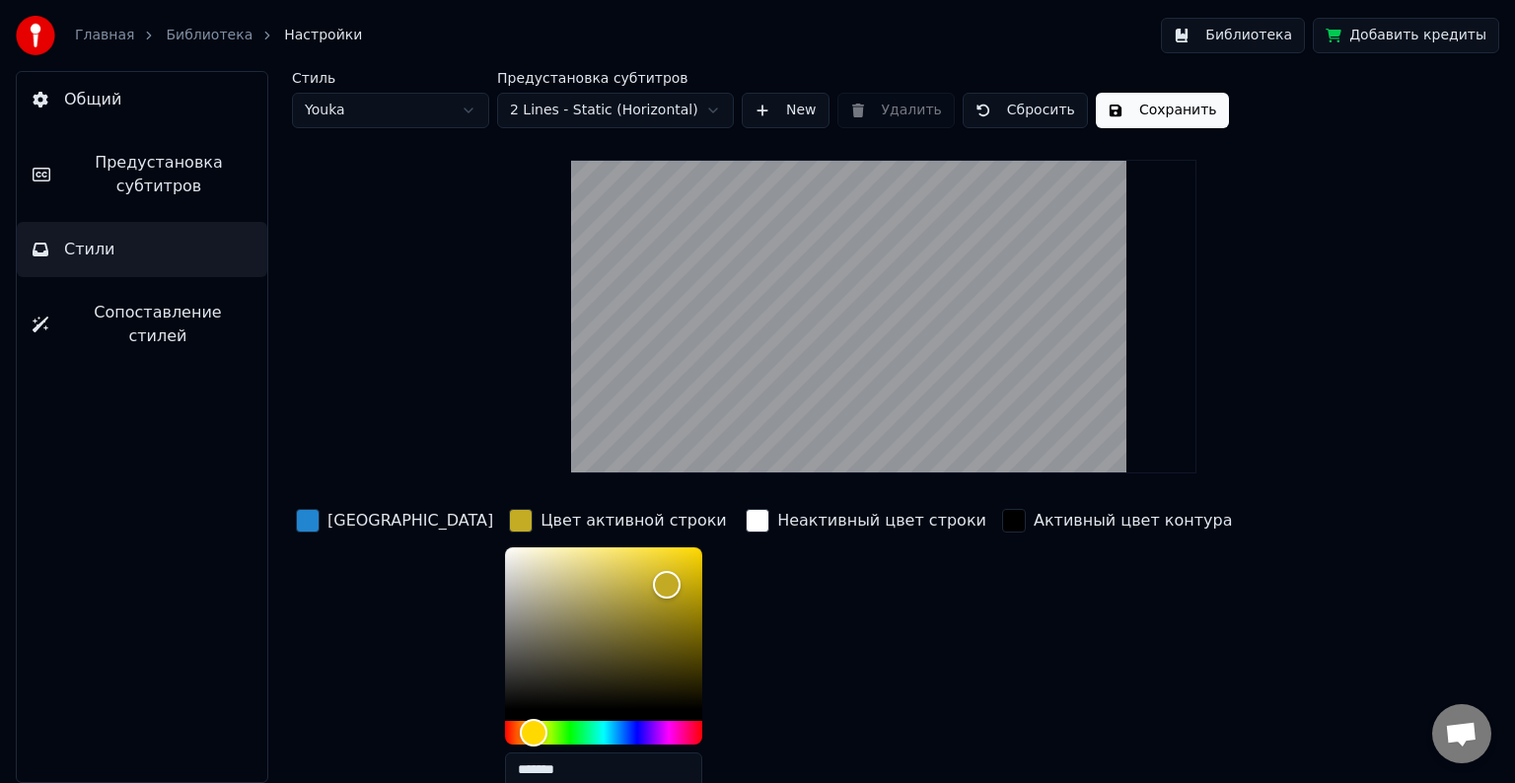
click at [1002, 519] on div "button" at bounding box center [1014, 521] width 24 height 24
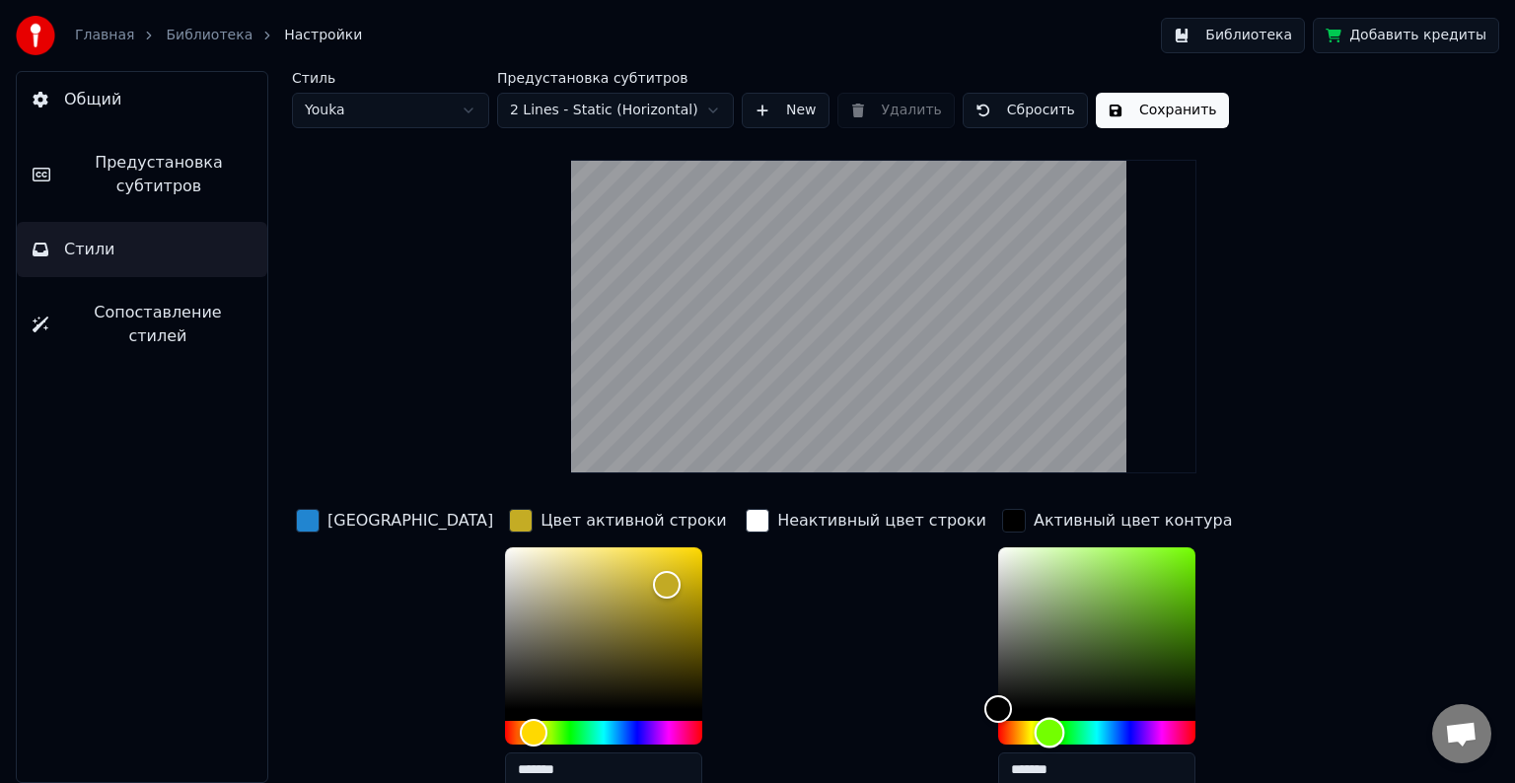
drag, startPoint x: 907, startPoint y: 724, endPoint x: 951, endPoint y: 725, distance: 43.4
click at [1034, 725] on div "Hue" at bounding box center [1049, 732] width 31 height 31
click at [1144, 566] on div "Цвет заливки Цвет активной строки ******* Неактивный цвет строки Активный цвет …" at bounding box center [822, 675] width 1060 height 341
click at [1002, 523] on div "button" at bounding box center [1014, 521] width 24 height 24
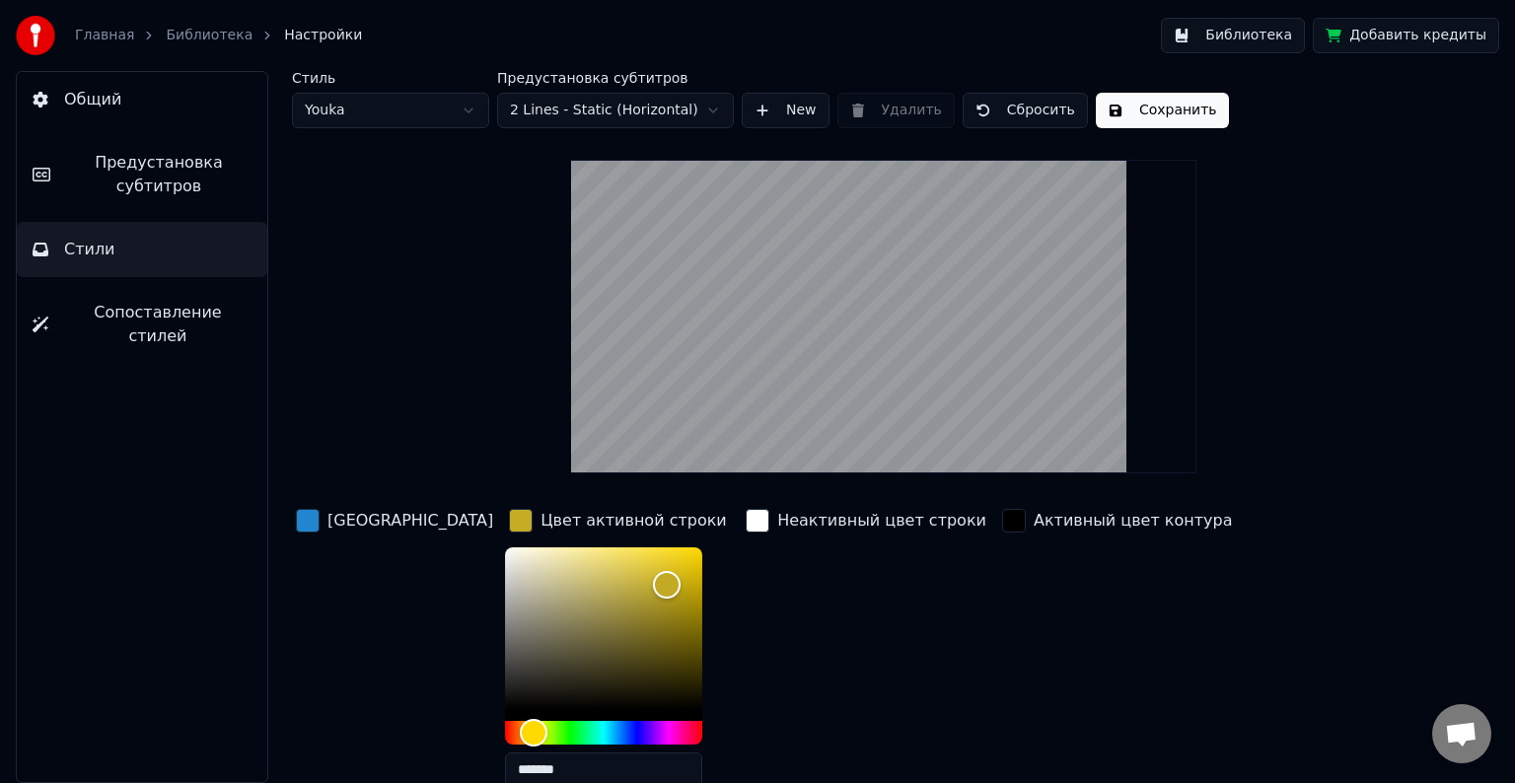
click at [509, 518] on div "button" at bounding box center [521, 521] width 24 height 24
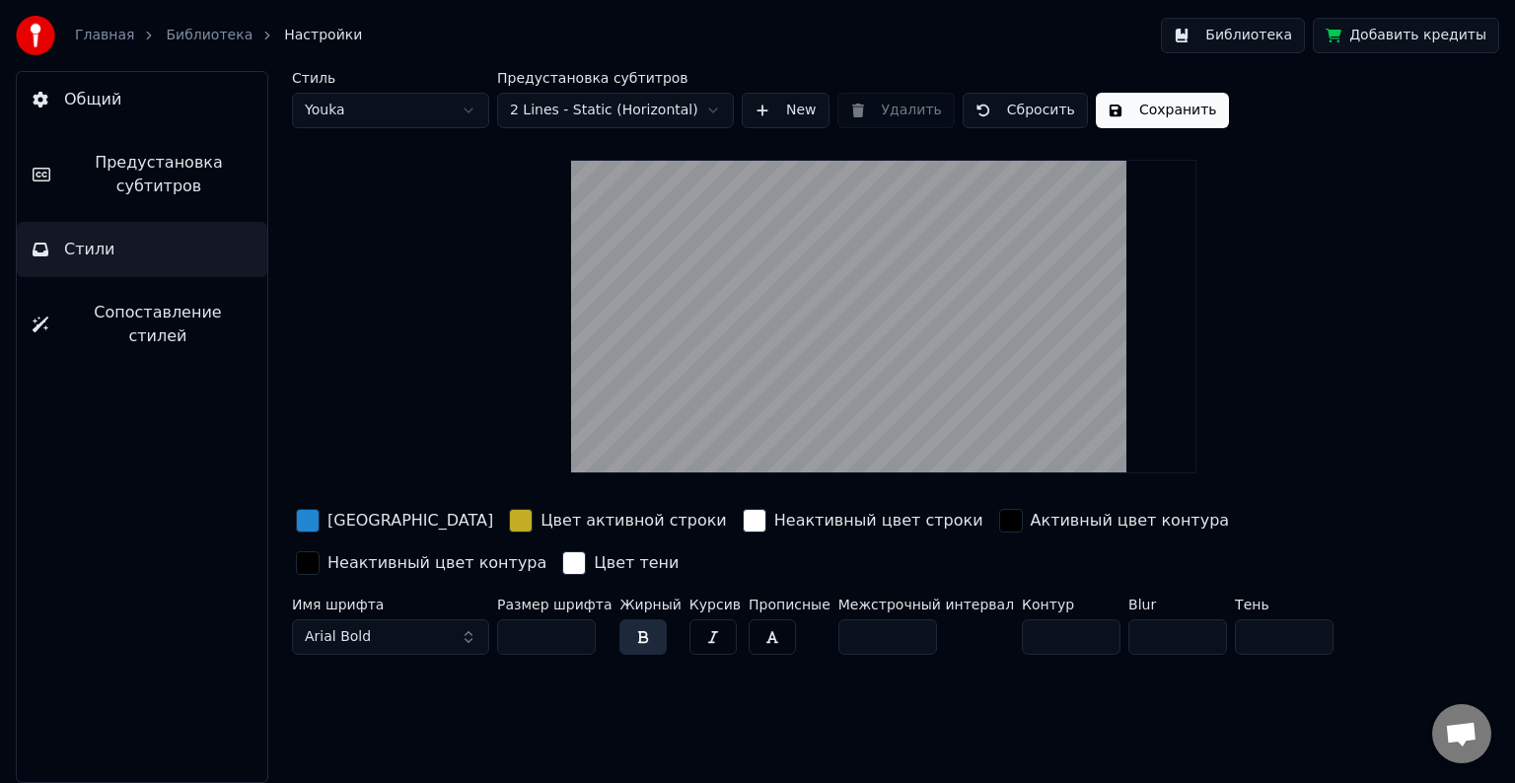
click at [594, 562] on div "Цвет тени" at bounding box center [636, 563] width 85 height 24
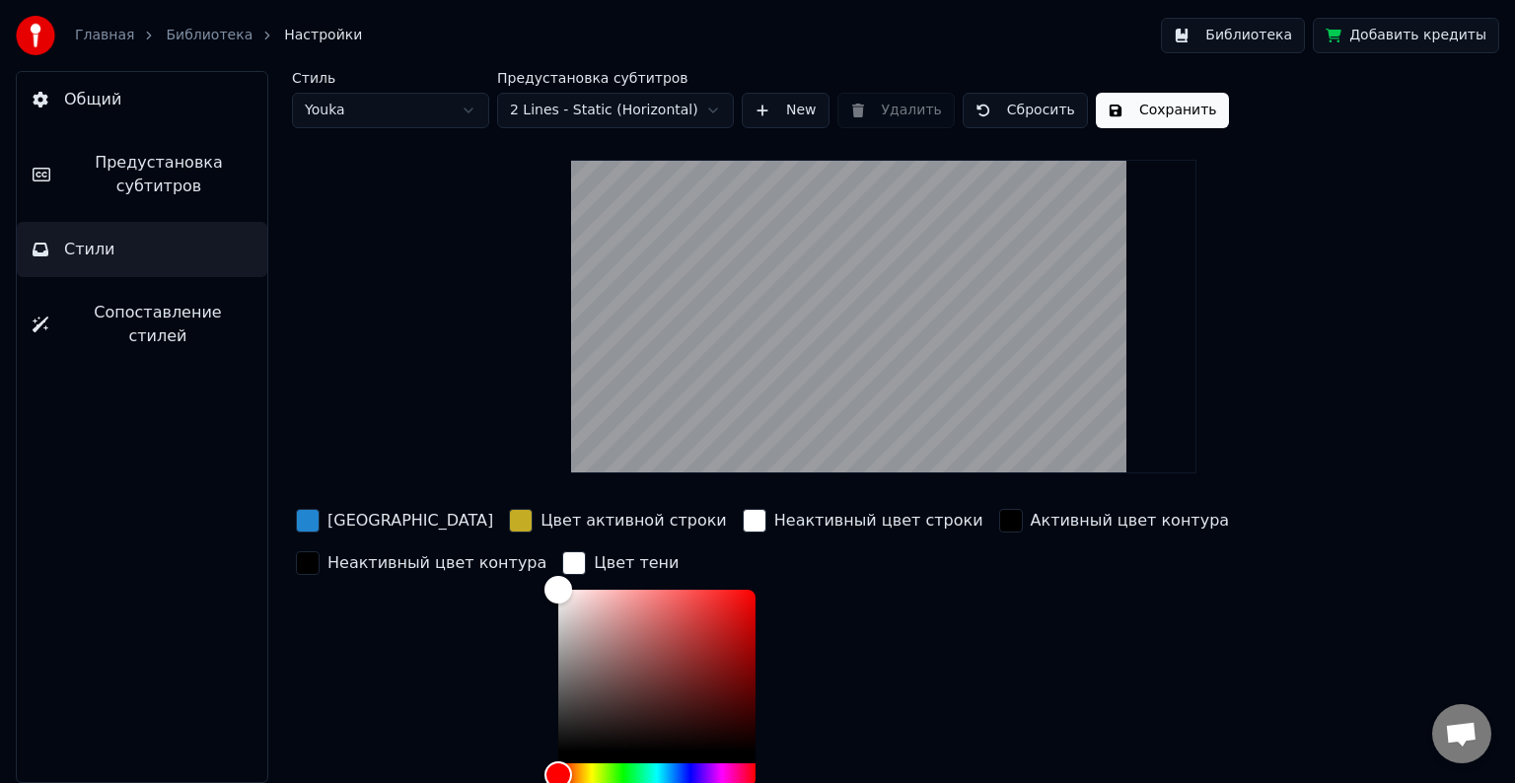
click at [594, 562] on div "Цвет тени" at bounding box center [636, 563] width 85 height 24
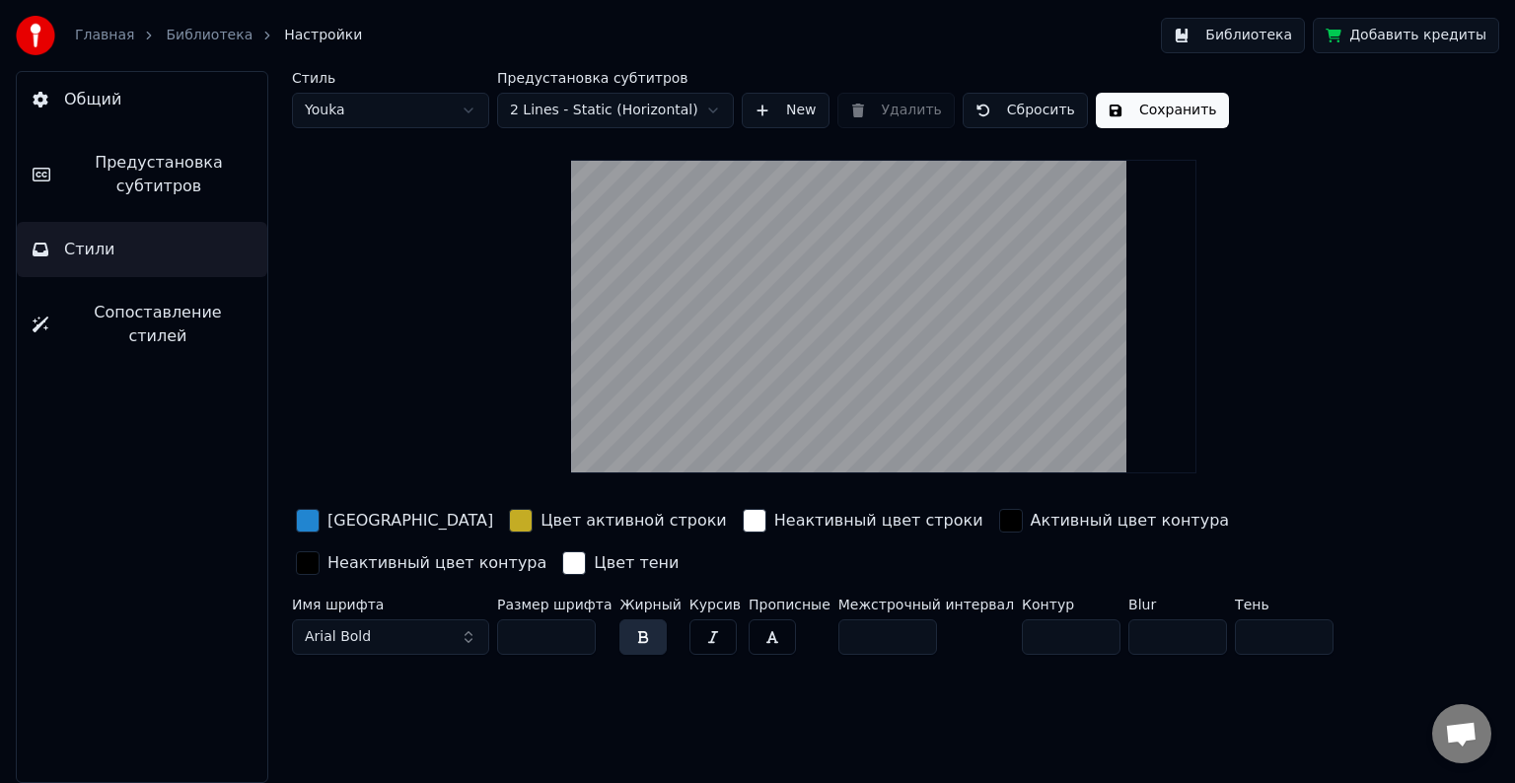
click at [460, 639] on button "Arial Bold" at bounding box center [390, 637] width 197 height 36
click at [468, 630] on button "Arial Bold" at bounding box center [390, 637] width 197 height 36
click at [450, 634] on button "Arial Bold" at bounding box center [390, 637] width 197 height 36
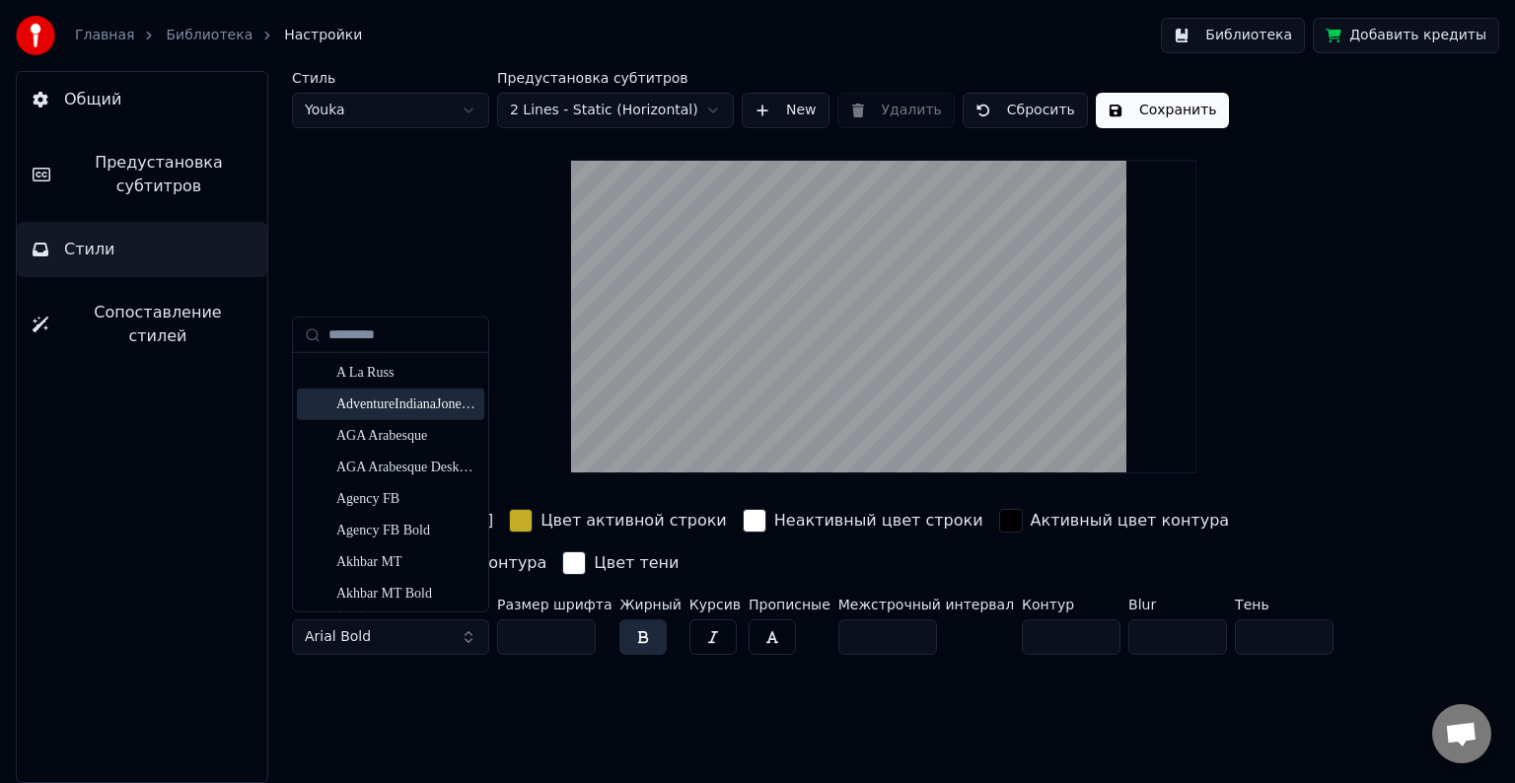
click at [407, 402] on div "AdventureIndianaJones-Regular" at bounding box center [406, 404] width 140 height 20
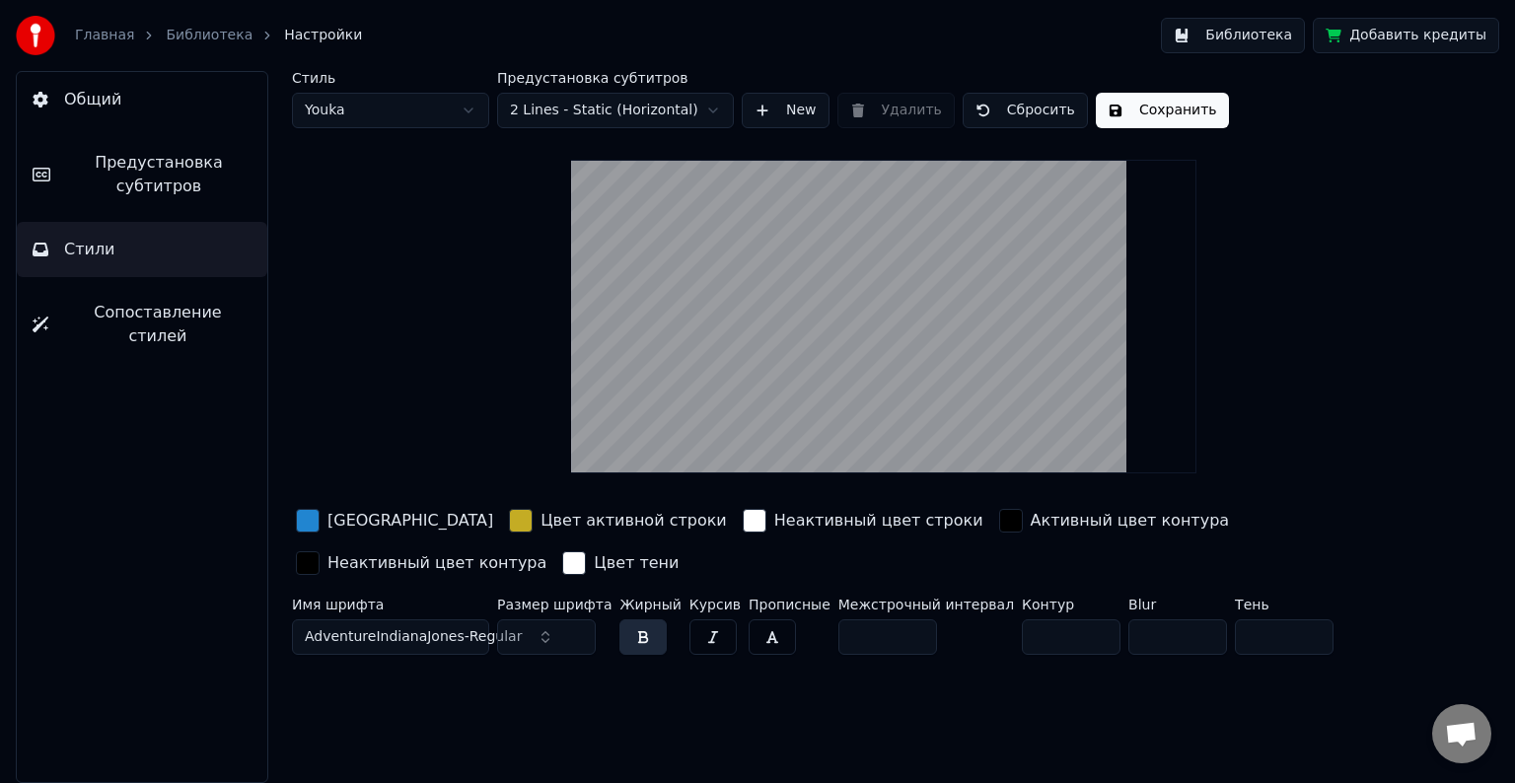
click at [478, 629] on span "AdventureIndianaJones-Regular" at bounding box center [413, 637] width 217 height 20
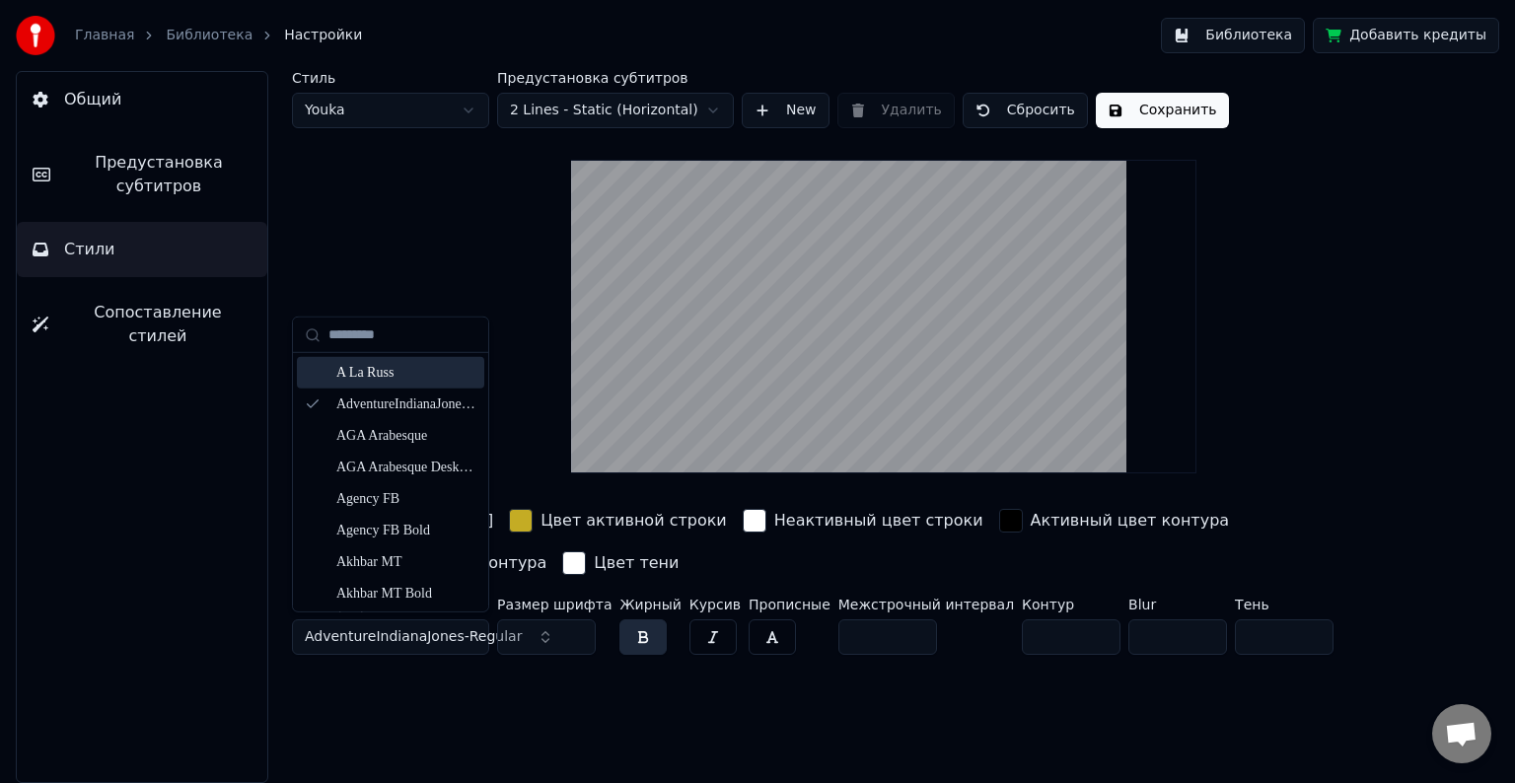
click at [384, 371] on div "A La Russ" at bounding box center [406, 373] width 140 height 20
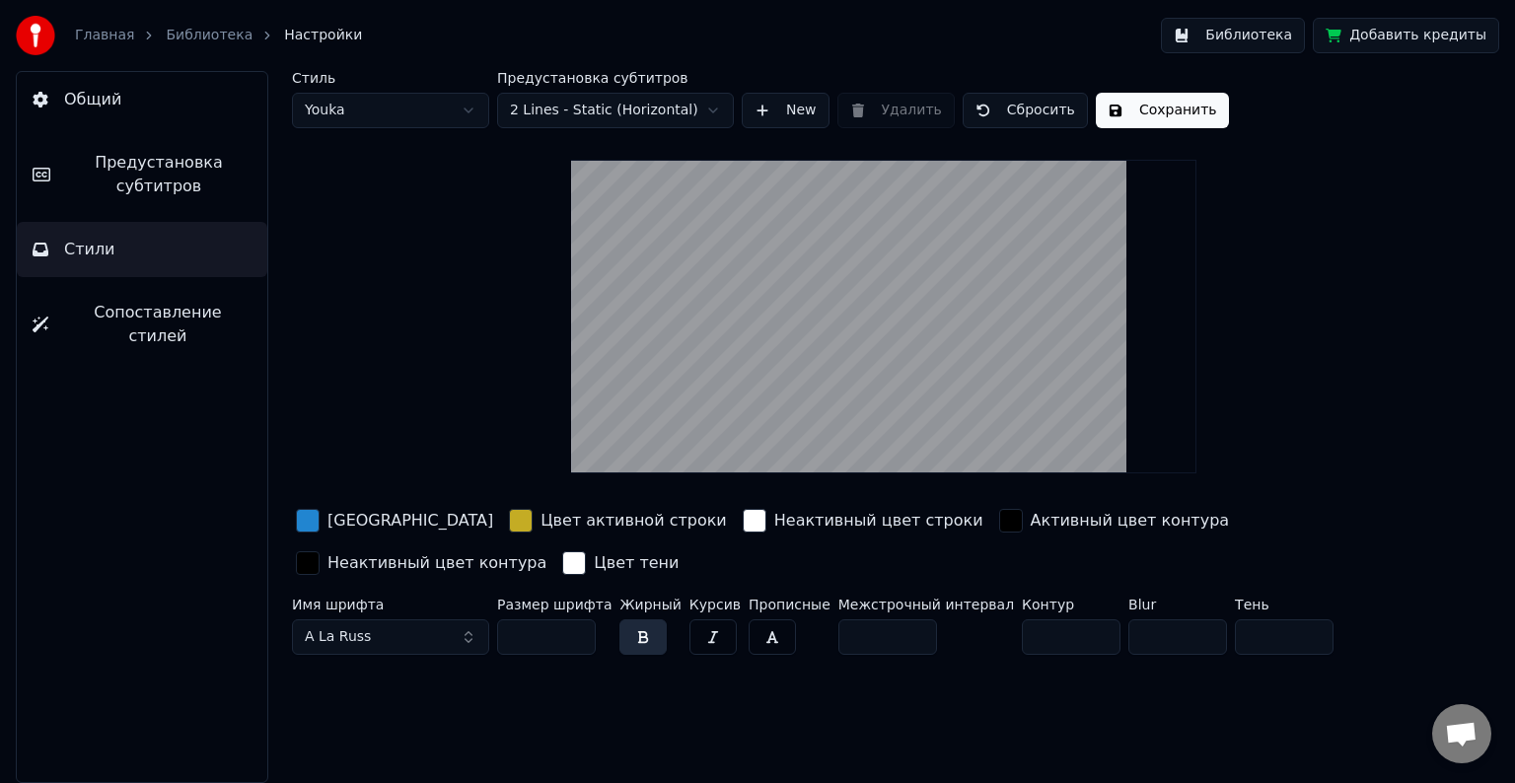
click at [471, 632] on button "A La Russ" at bounding box center [390, 637] width 197 height 36
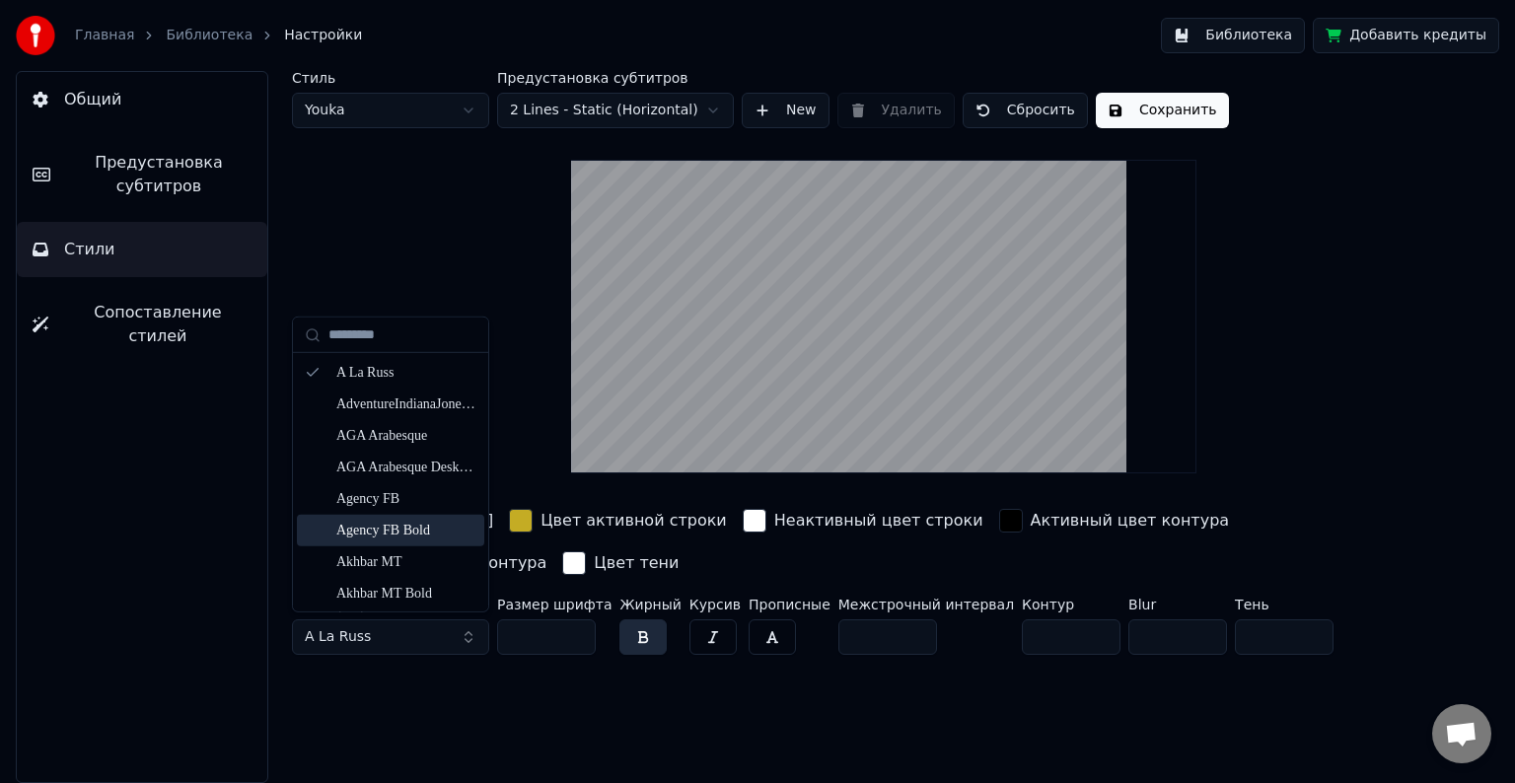
click at [746, 724] on div "Стиль Youka Предустановка субтитров 2 Lines - Static (Horizontal) New Удалить С…" at bounding box center [883, 427] width 1262 height 712
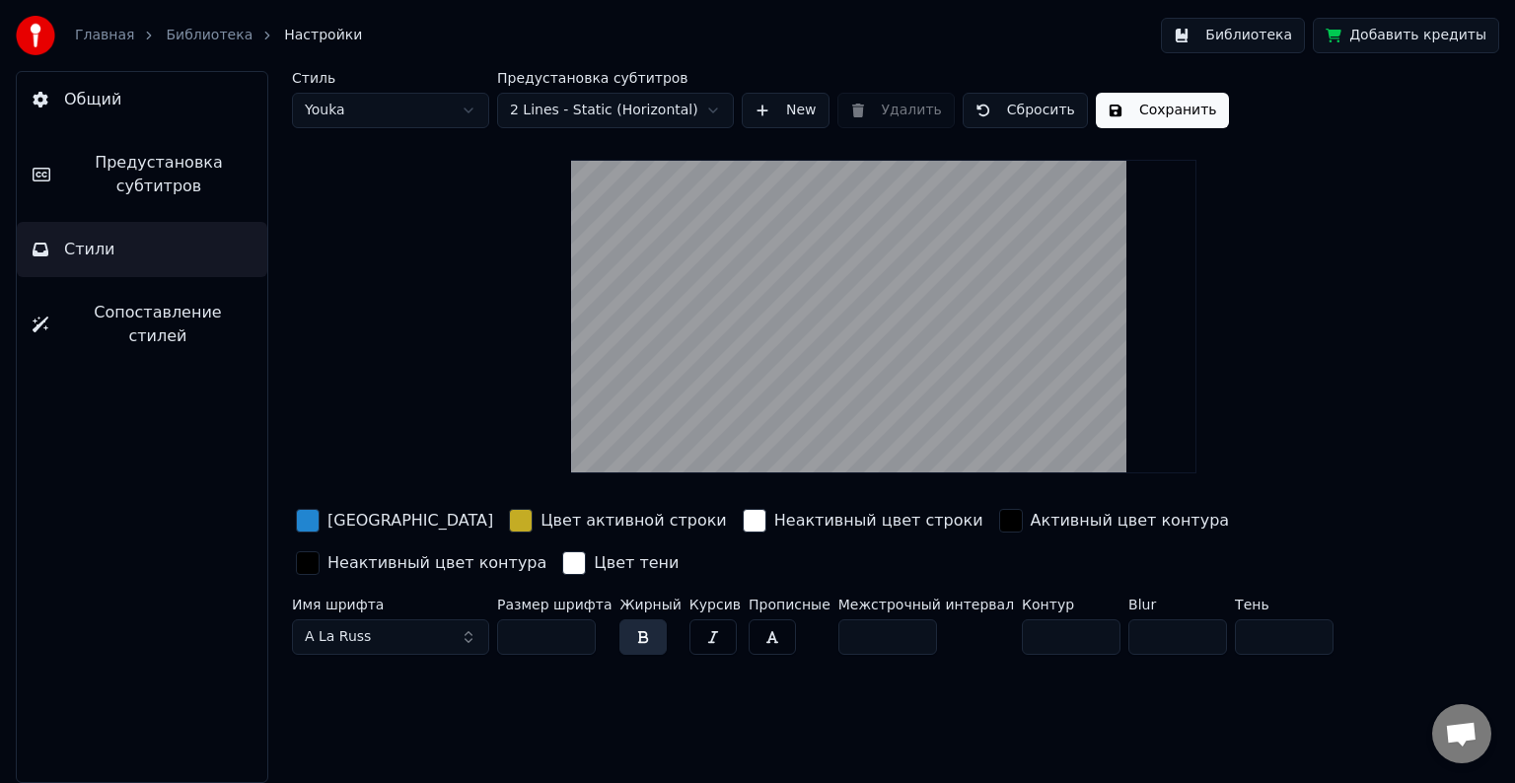
click at [454, 637] on button "A La Russ" at bounding box center [390, 637] width 197 height 36
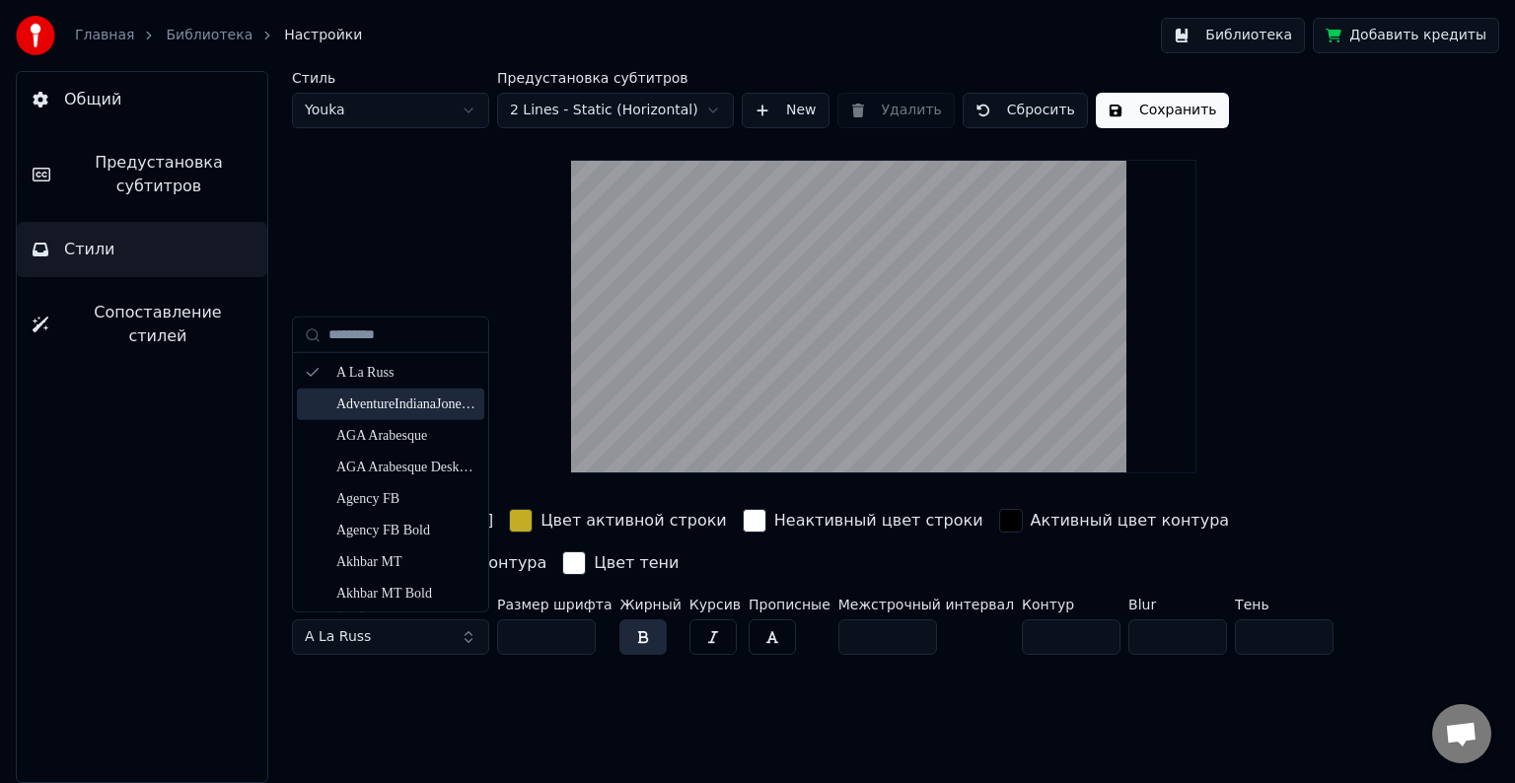
click at [394, 404] on div "AdventureIndianaJones-Regular" at bounding box center [406, 404] width 140 height 20
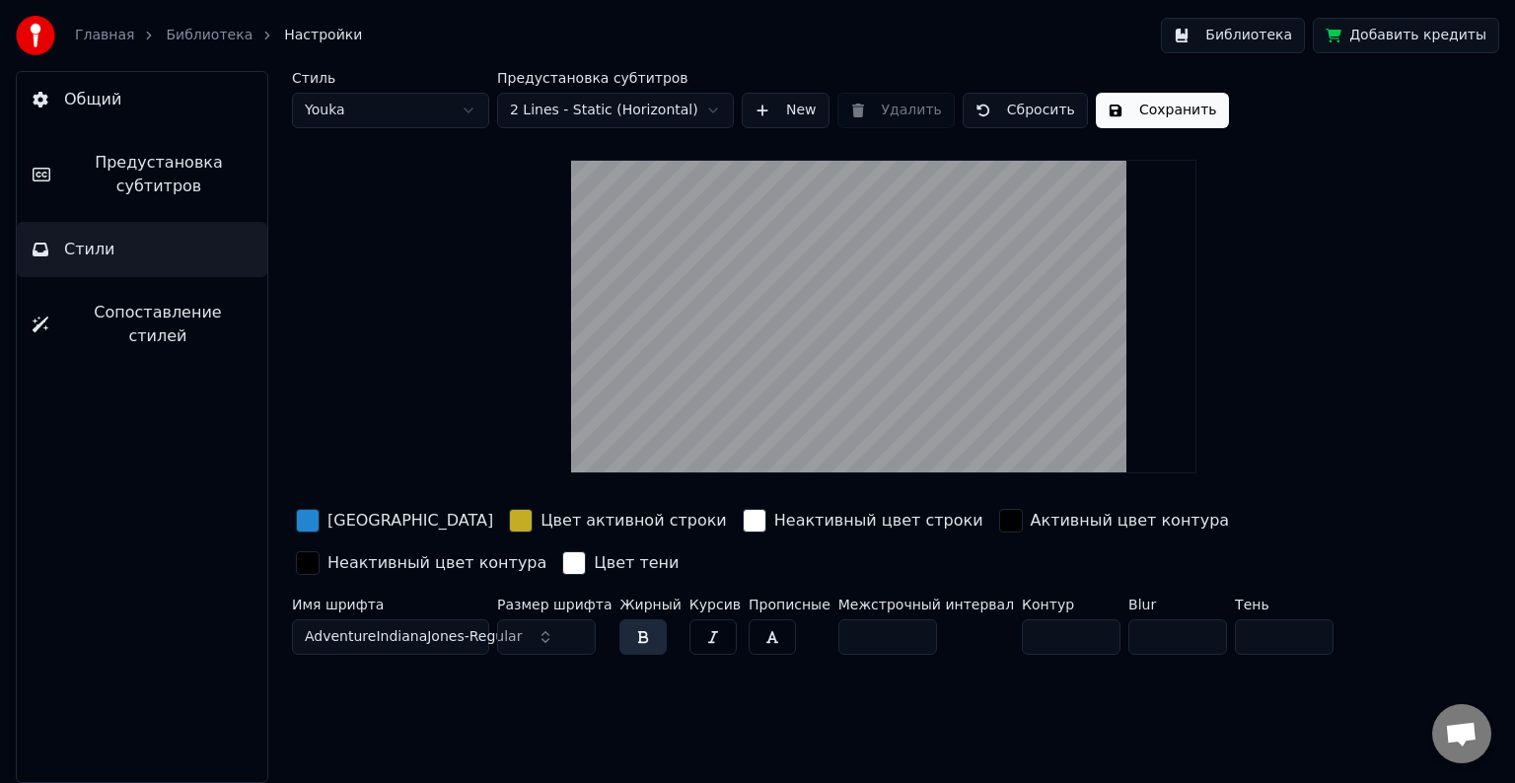
click at [1189, 123] on button "Сохранить" at bounding box center [1162, 111] width 133 height 36
click at [1148, 106] on button "Готово" at bounding box center [1149, 111] width 106 height 36
click at [1126, 100] on button "Сохранить" at bounding box center [1162, 111] width 133 height 36
click at [1155, 107] on button "Готово" at bounding box center [1149, 111] width 106 height 36
click at [1290, 41] on button "Библиотека" at bounding box center [1233, 36] width 144 height 36
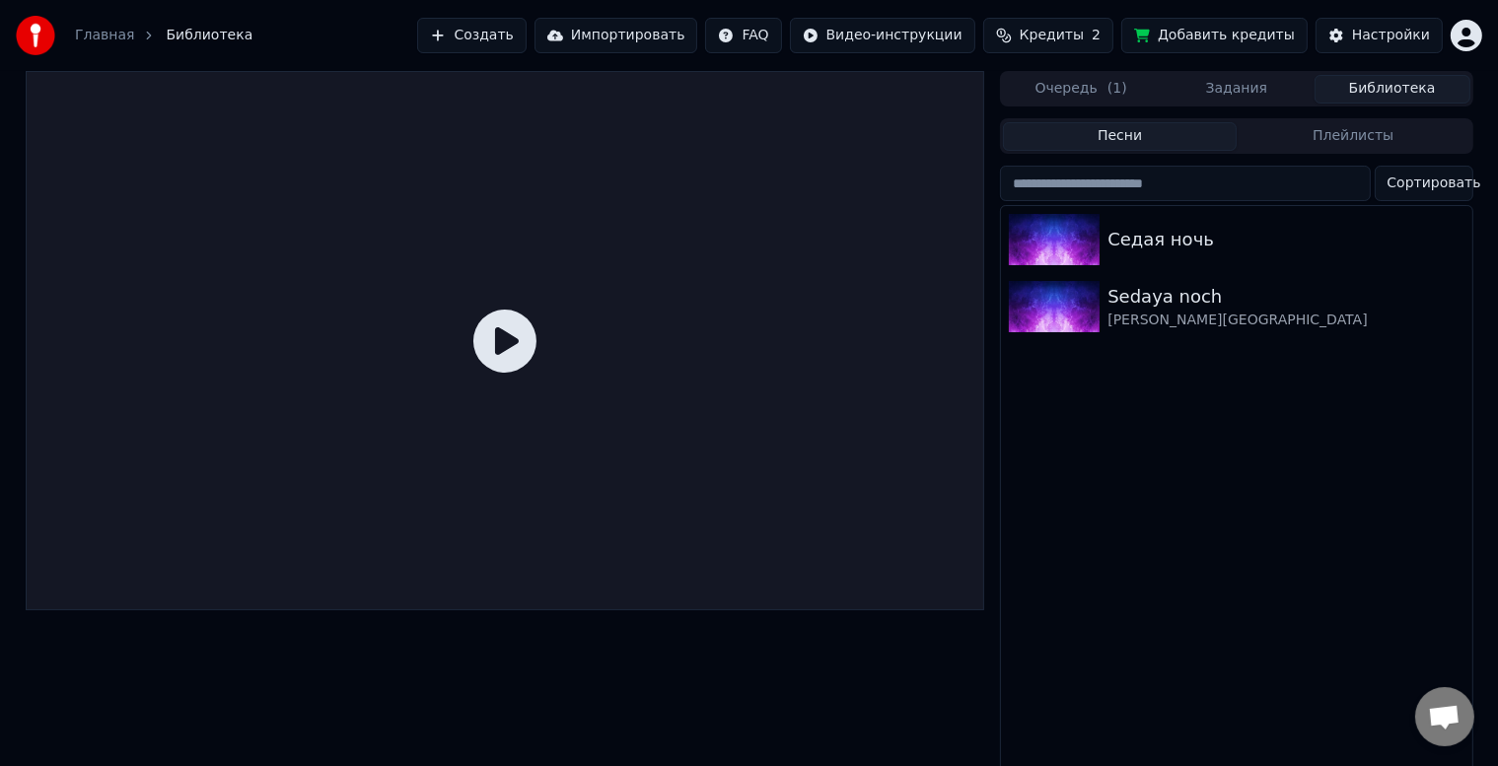
click at [516, 349] on icon at bounding box center [504, 341] width 63 height 63
click at [516, 346] on icon at bounding box center [504, 341] width 63 height 63
click at [1179, 259] on div "Седая ночь" at bounding box center [1236, 239] width 470 height 67
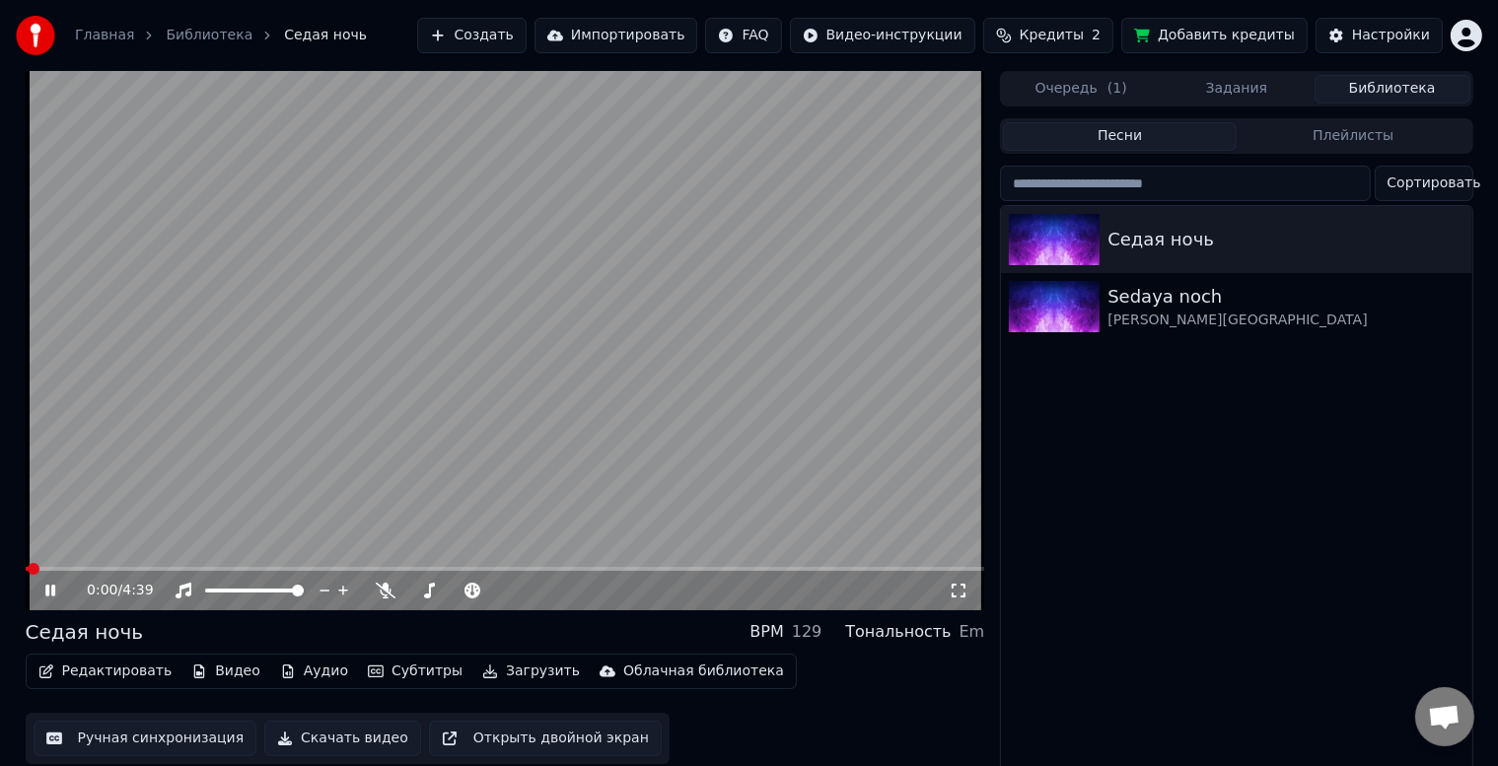
click at [260, 568] on span at bounding box center [506, 569] width 960 height 4
click at [84, 566] on video at bounding box center [506, 340] width 960 height 539
click at [55, 573] on div "1:15 / 4:39" at bounding box center [506, 590] width 960 height 39
click at [51, 568] on span at bounding box center [155, 569] width 258 height 4
click at [53, 596] on icon at bounding box center [64, 591] width 46 height 16
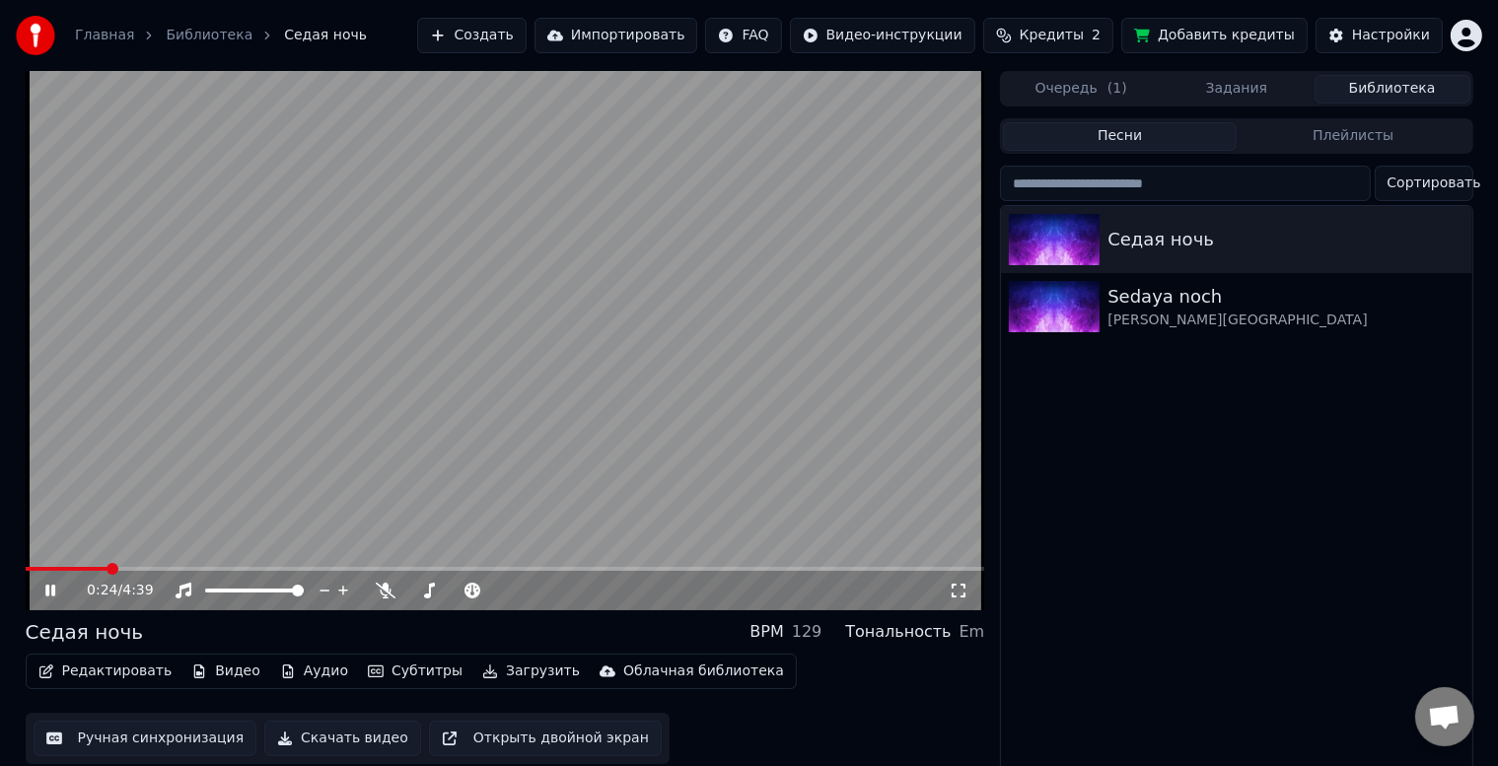
click at [108, 568] on span at bounding box center [506, 569] width 960 height 4
click at [144, 568] on span at bounding box center [506, 569] width 960 height 4
click at [26, 570] on span at bounding box center [26, 569] width 0 height 4
click at [26, 571] on span at bounding box center [26, 569] width 0 height 4
click at [260, 572] on div "0:04 / 4:39" at bounding box center [506, 590] width 960 height 39
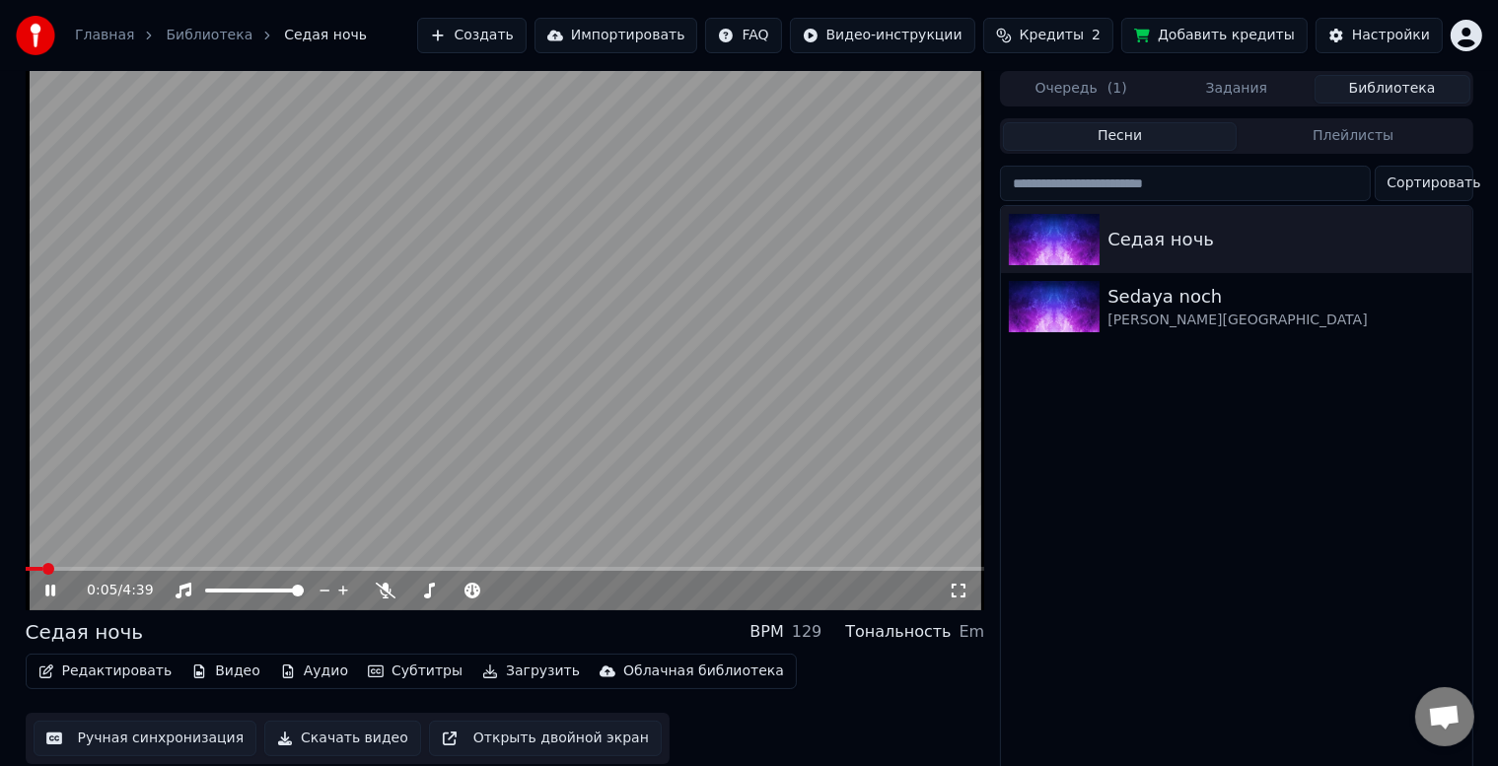
click at [263, 568] on span at bounding box center [506, 569] width 960 height 4
click at [551, 484] on video at bounding box center [506, 340] width 960 height 539
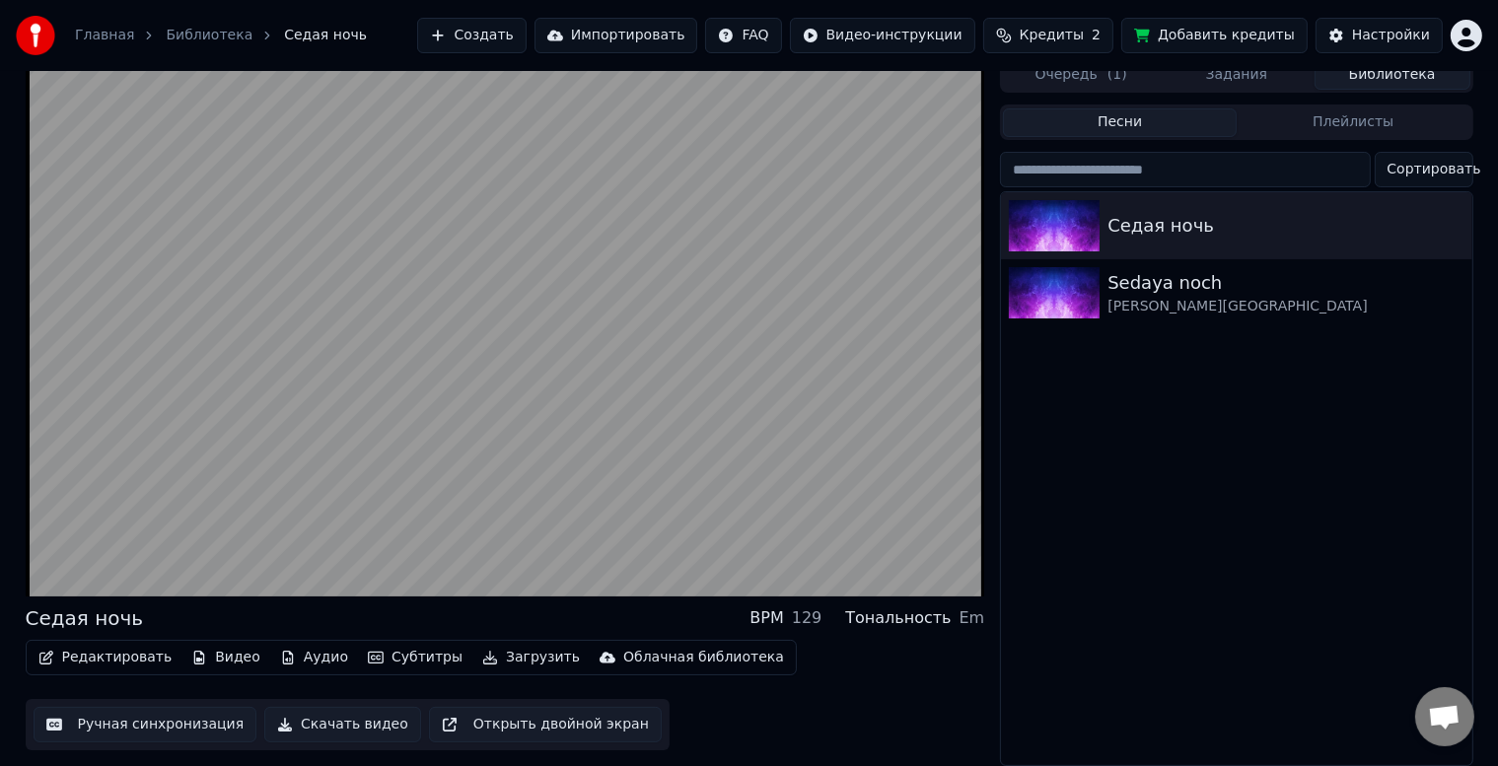
scroll to position [26, 0]
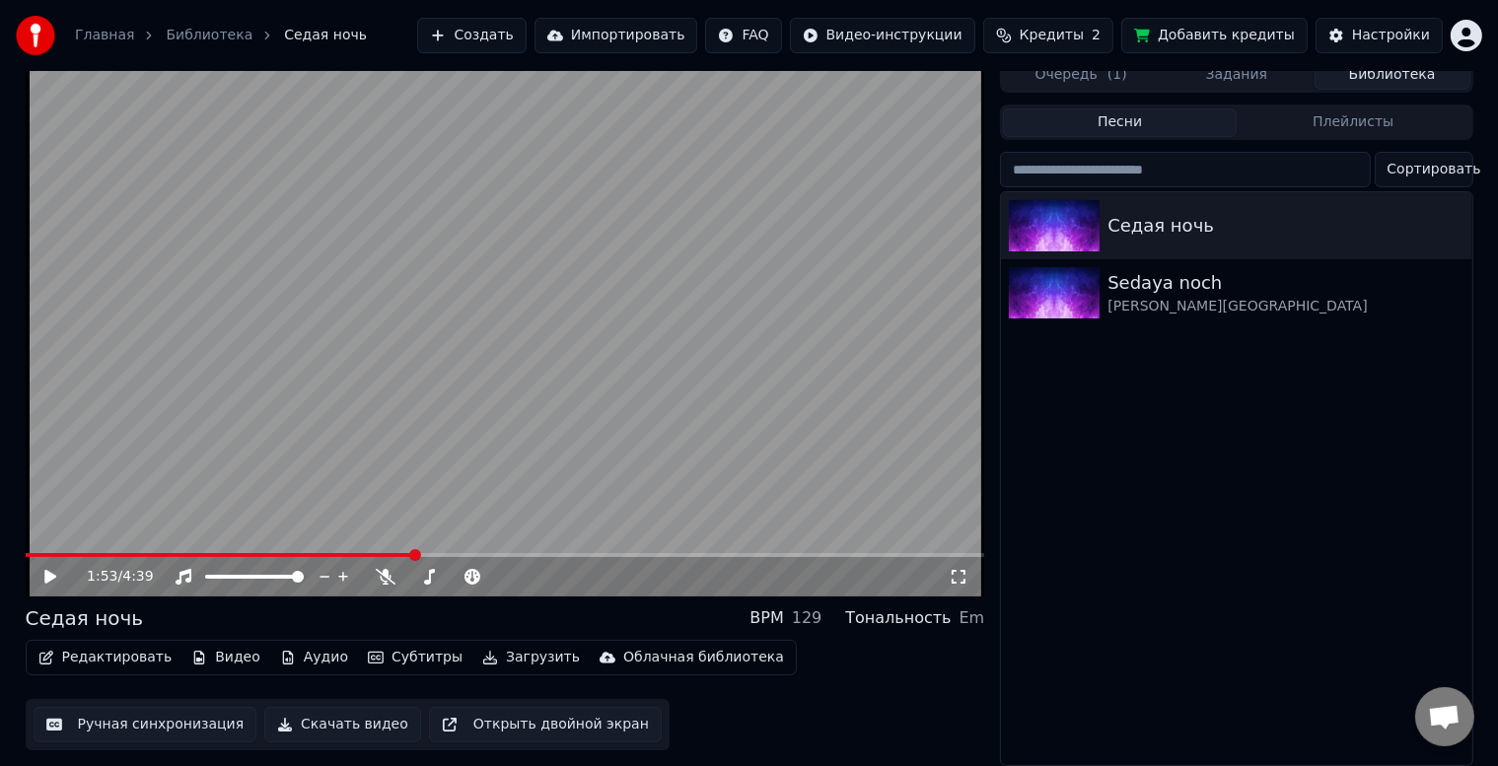
click at [654, 440] on video at bounding box center [506, 326] width 960 height 539
click at [42, 569] on icon at bounding box center [64, 577] width 46 height 16
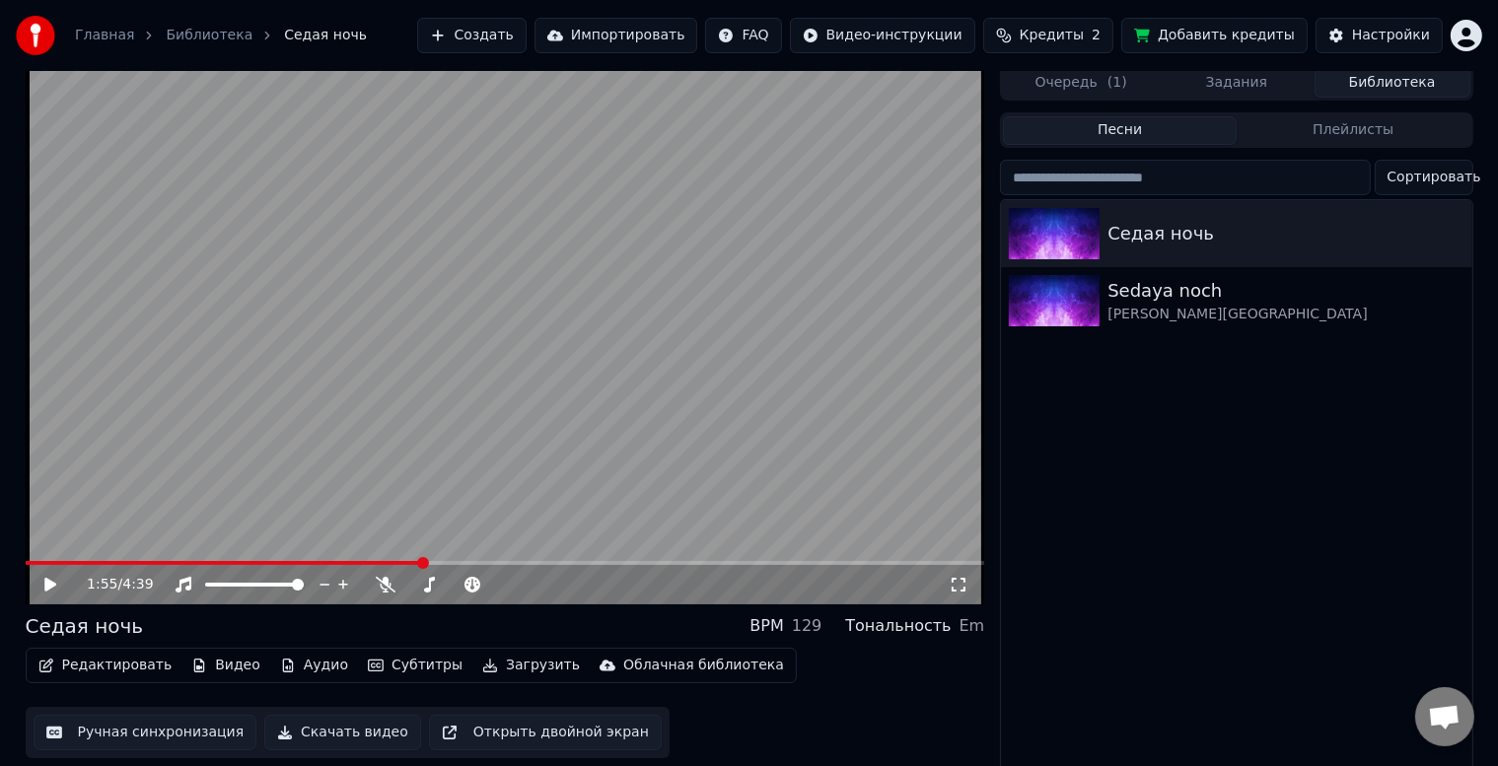
scroll to position [0, 0]
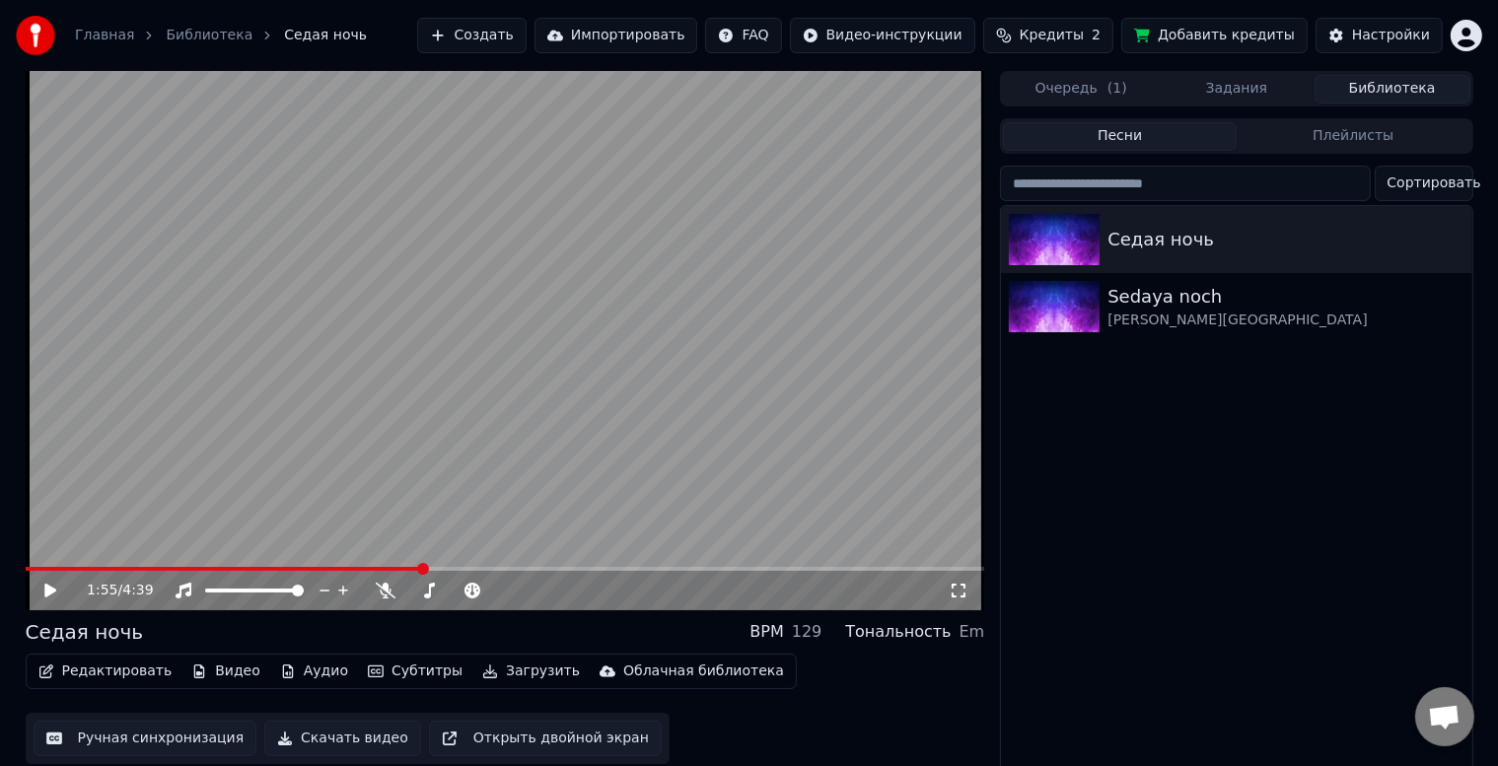
click at [461, 510] on video at bounding box center [506, 340] width 960 height 539
click at [133, 670] on button "Редактировать" at bounding box center [106, 672] width 150 height 28
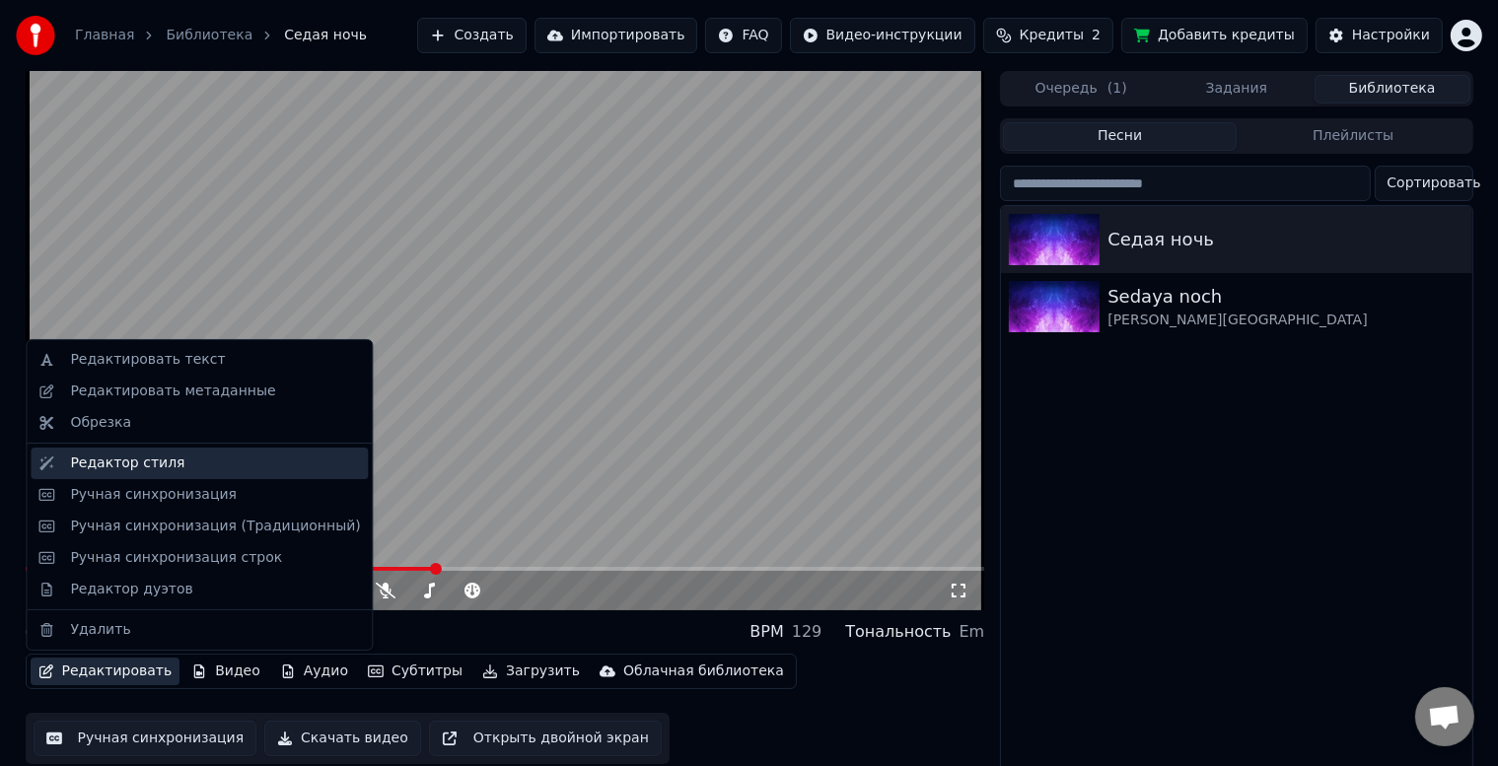
click at [181, 467] on div "Редактор стиля" at bounding box center [215, 464] width 290 height 20
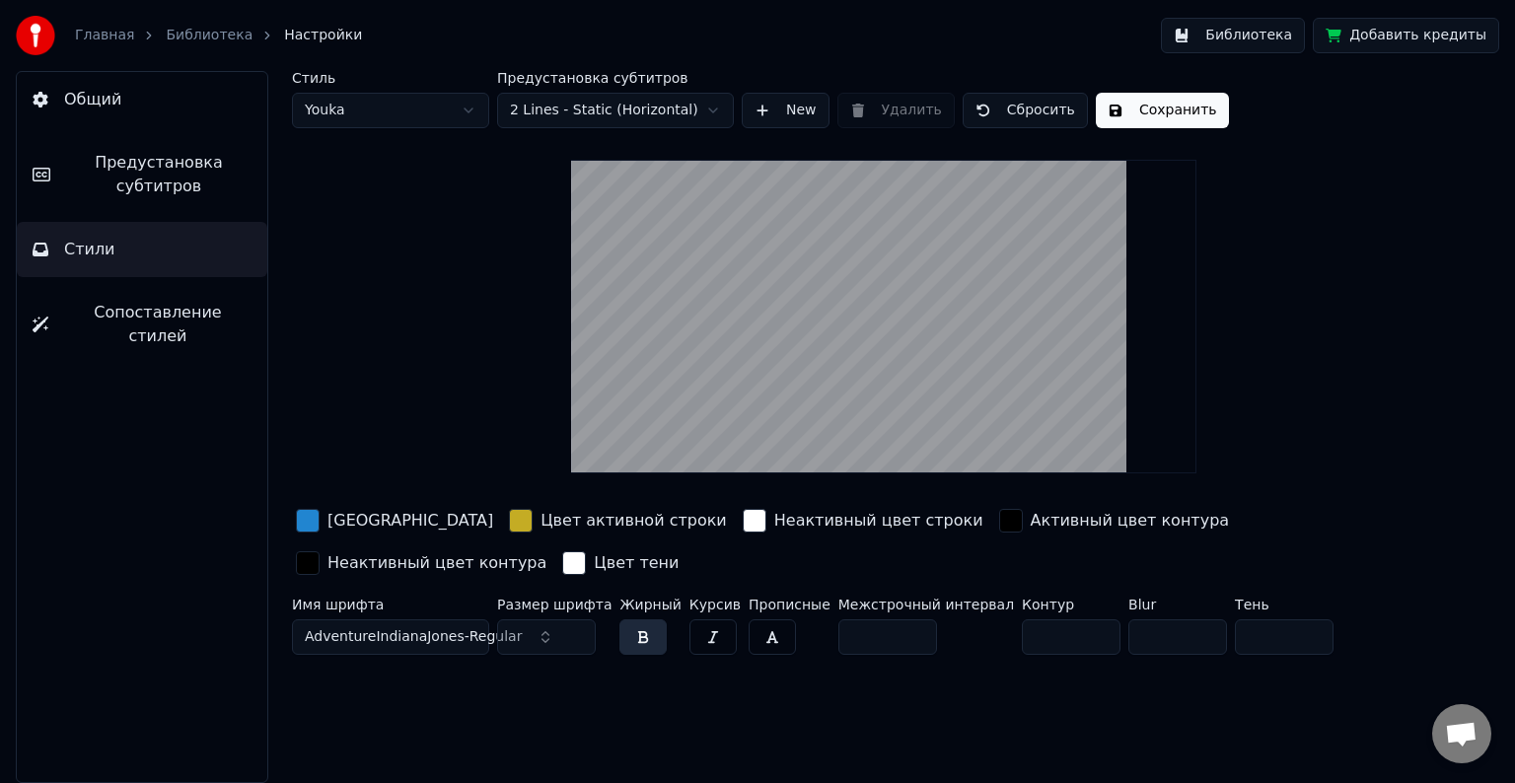
click at [370, 523] on div "[GEOGRAPHIC_DATA]" at bounding box center [410, 521] width 166 height 24
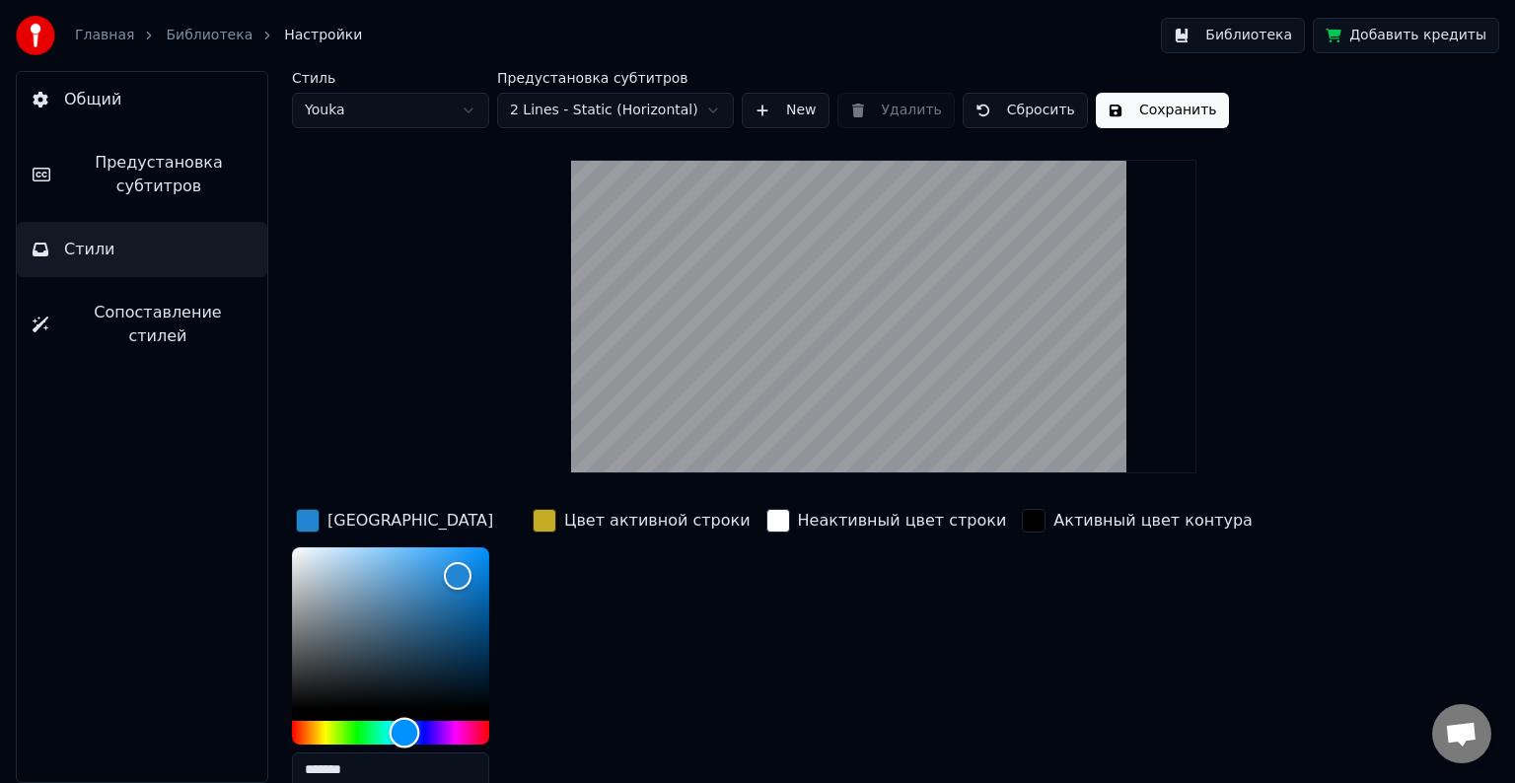
type input "*******"
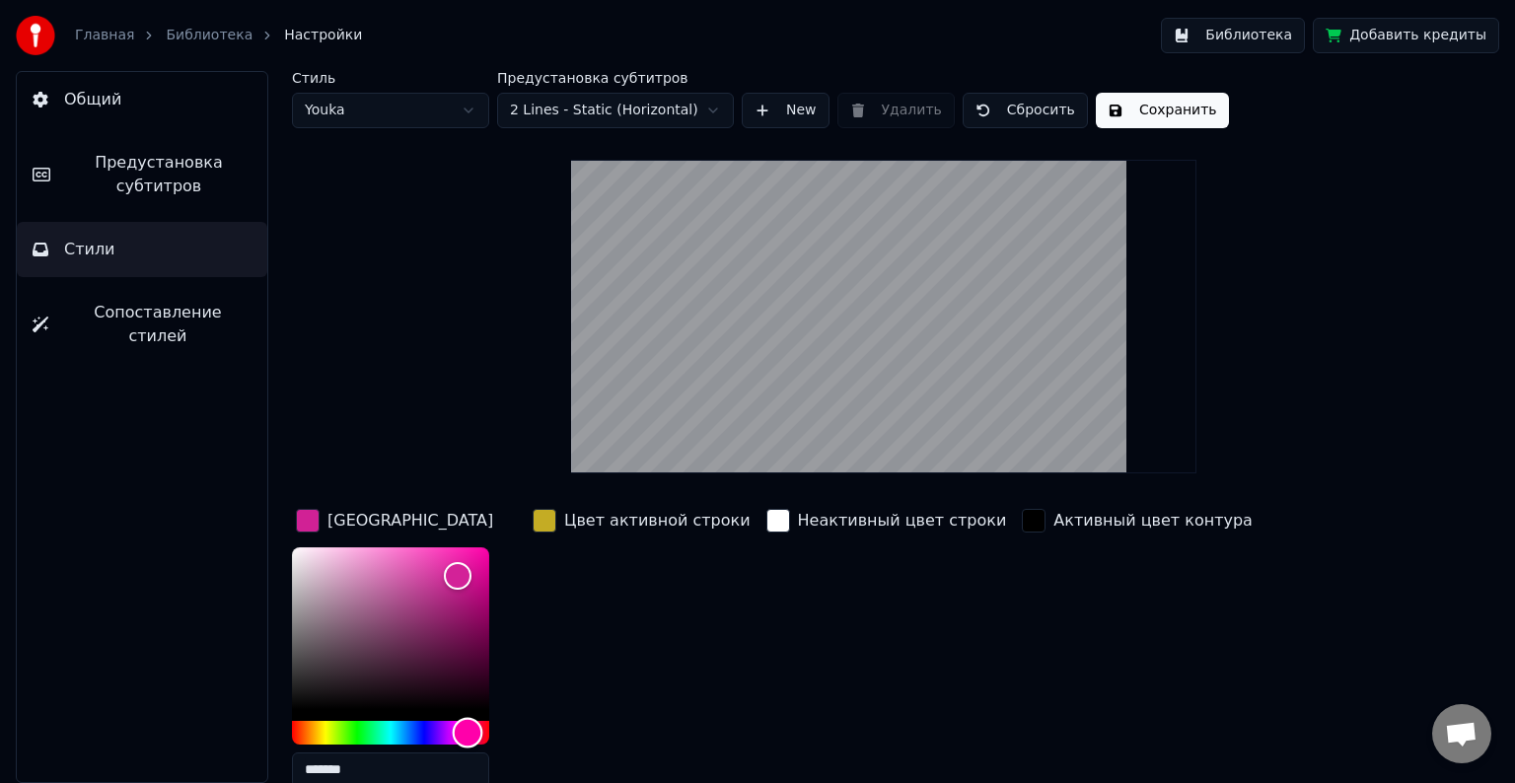
click at [467, 732] on div "Hue" at bounding box center [390, 733] width 197 height 24
click at [677, 577] on div "Цвет активной строки" at bounding box center [642, 654] width 226 height 299
click at [1347, 372] on div "Стиль Youka Предустановка субтитров 2 Lines - Static (Horizontal) New Удалить С…" at bounding box center [883, 499] width 1183 height 856
click at [1180, 119] on button "Сохранить" at bounding box center [1162, 111] width 133 height 36
click at [1297, 36] on button "Библиотека" at bounding box center [1233, 36] width 144 height 36
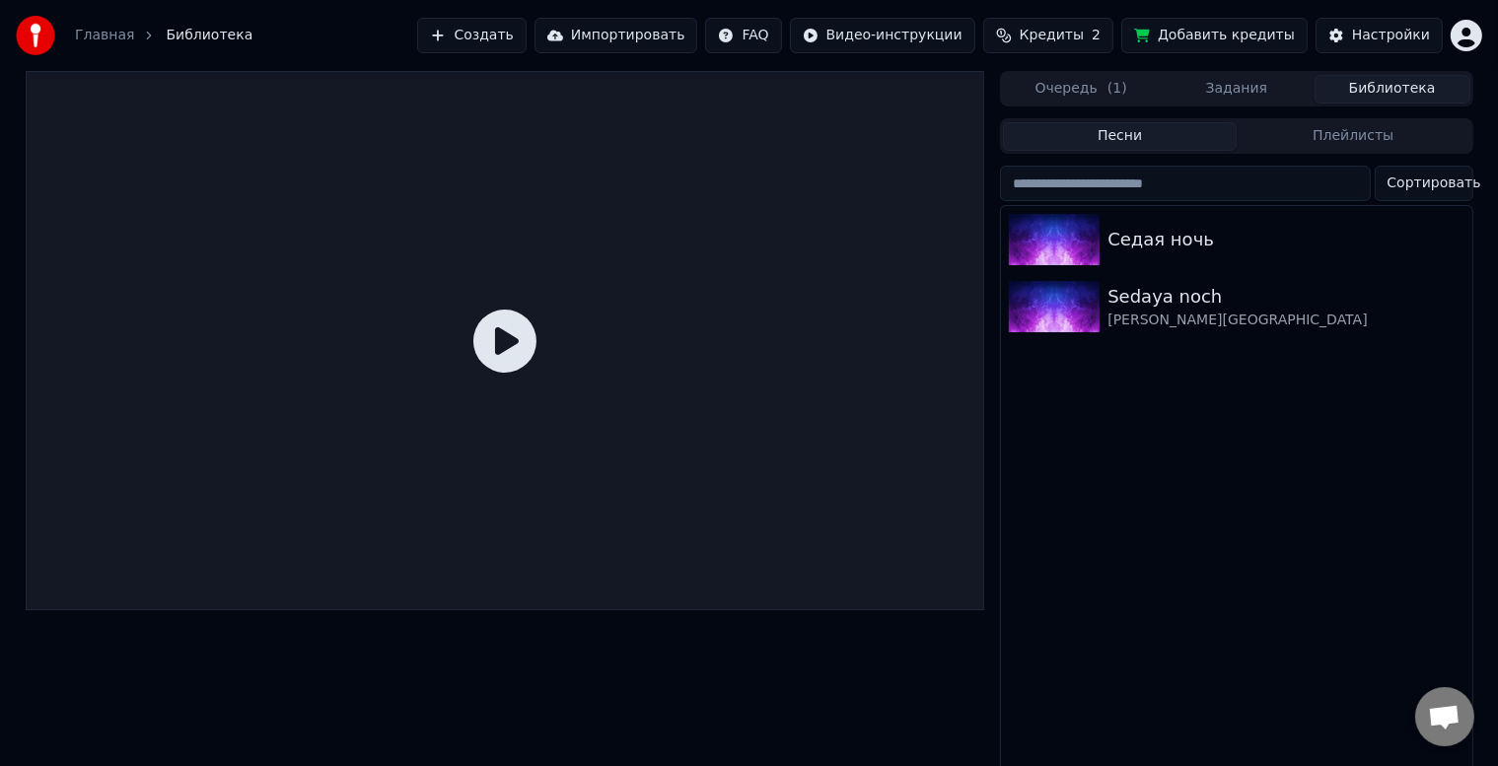
click at [519, 345] on icon at bounding box center [504, 341] width 63 height 63
click at [1041, 260] on img at bounding box center [1054, 239] width 91 height 51
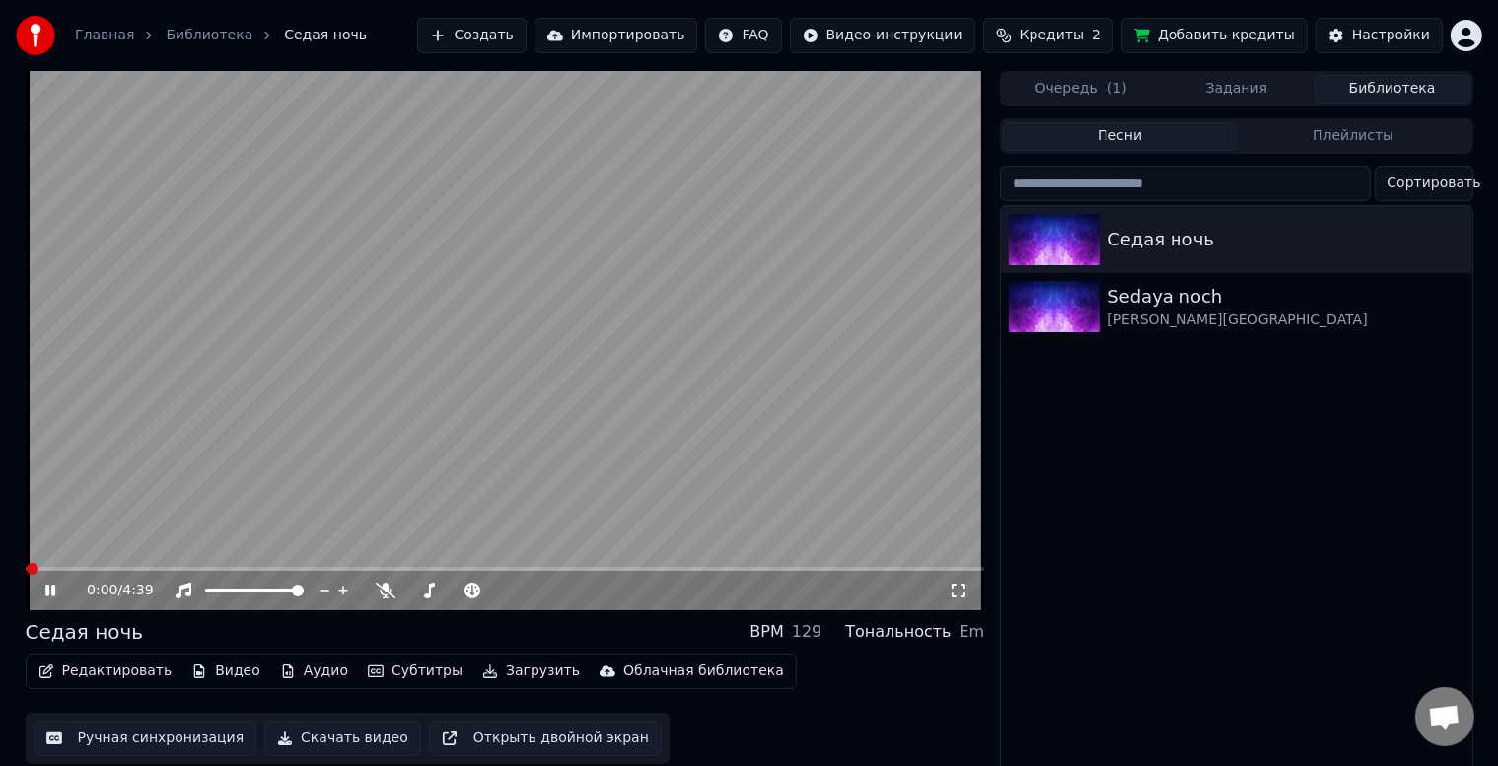
click at [211, 534] on video at bounding box center [506, 340] width 960 height 539
click at [207, 568] on span at bounding box center [506, 569] width 960 height 4
click at [438, 450] on video at bounding box center [506, 340] width 960 height 539
click at [773, 438] on video at bounding box center [506, 340] width 960 height 539
